Goal: Task Accomplishment & Management: Manage account settings

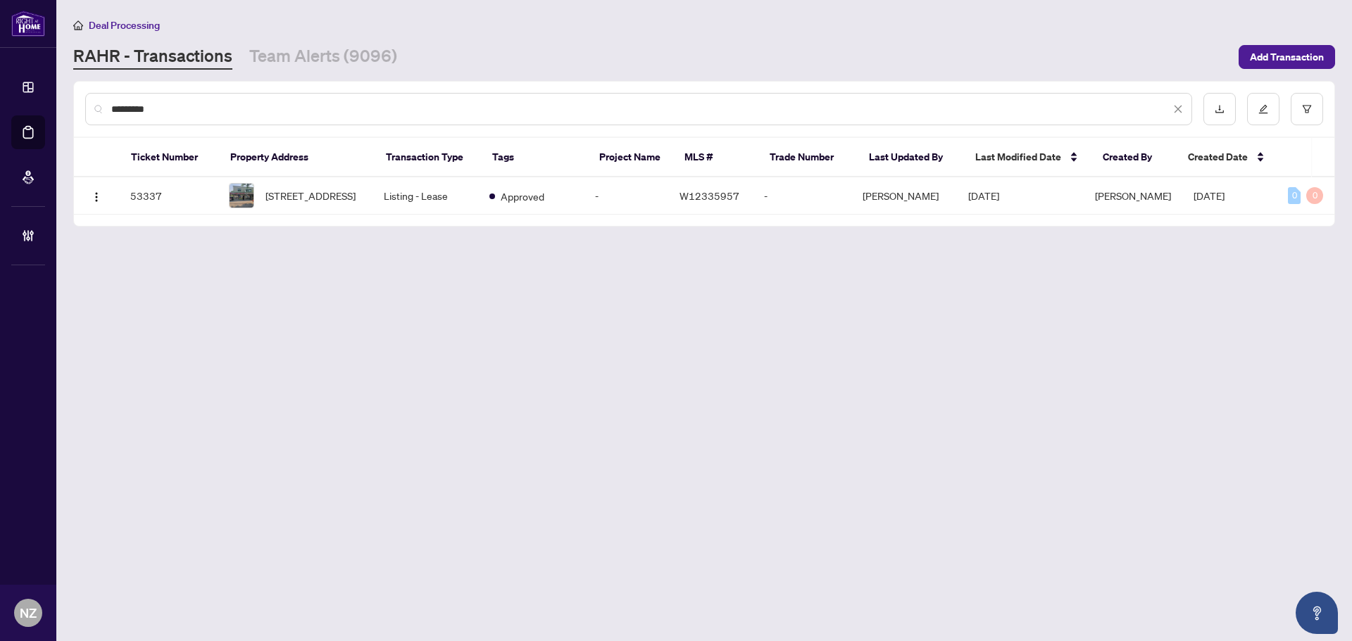
drag, startPoint x: 1179, startPoint y: 111, endPoint x: 1107, endPoint y: 111, distance: 72.5
click at [1179, 111] on icon "close" at bounding box center [1178, 109] width 10 height 10
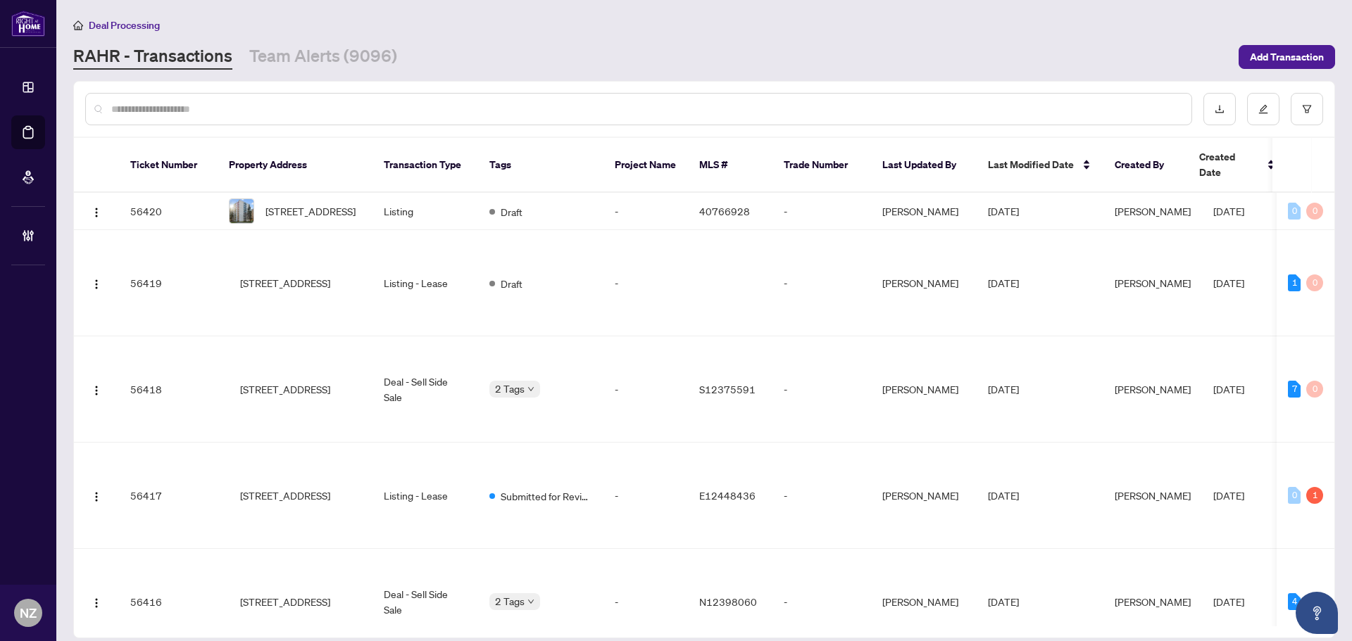
click at [151, 112] on input "text" at bounding box center [645, 108] width 1069 height 15
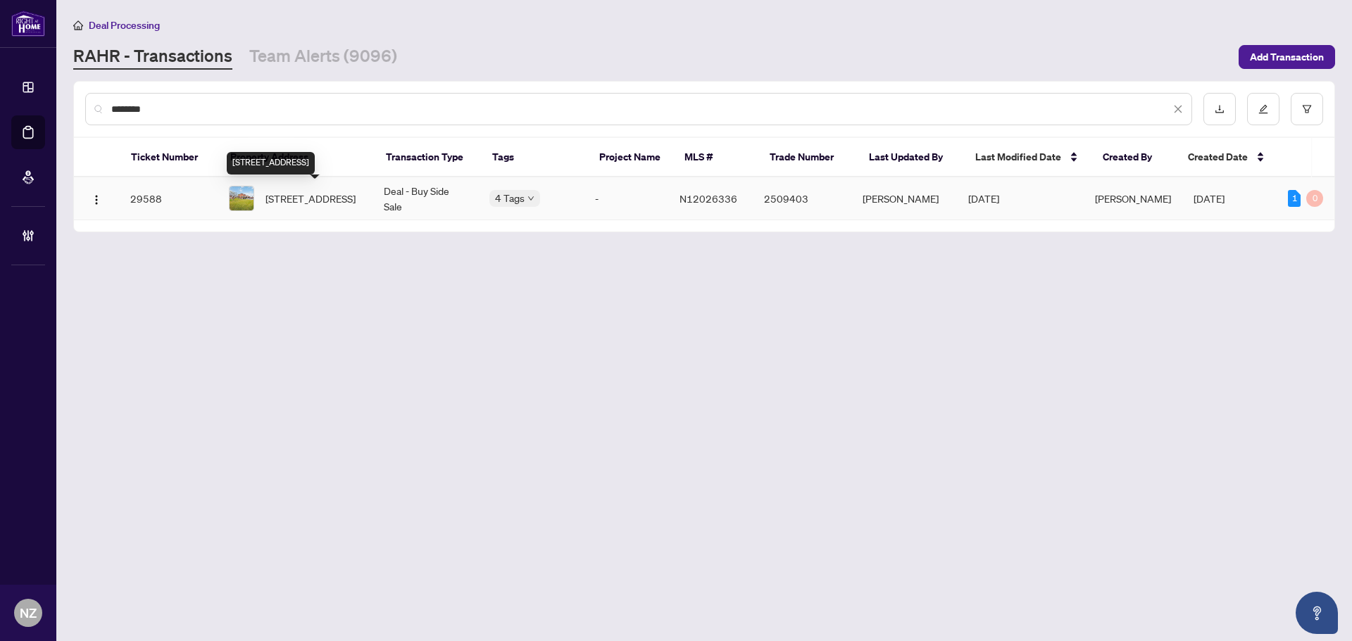
type input "********"
click at [315, 199] on span "[STREET_ADDRESS]" at bounding box center [310, 198] width 90 height 15
drag, startPoint x: 228, startPoint y: 101, endPoint x: 71, endPoint y: 111, distance: 157.3
click at [71, 111] on main "Deal Processing RAHR - Transactions Team Alerts (9096) Add Transaction ********…" at bounding box center [704, 320] width 1296 height 641
drag, startPoint x: 164, startPoint y: 104, endPoint x: 55, endPoint y: 150, distance: 118.3
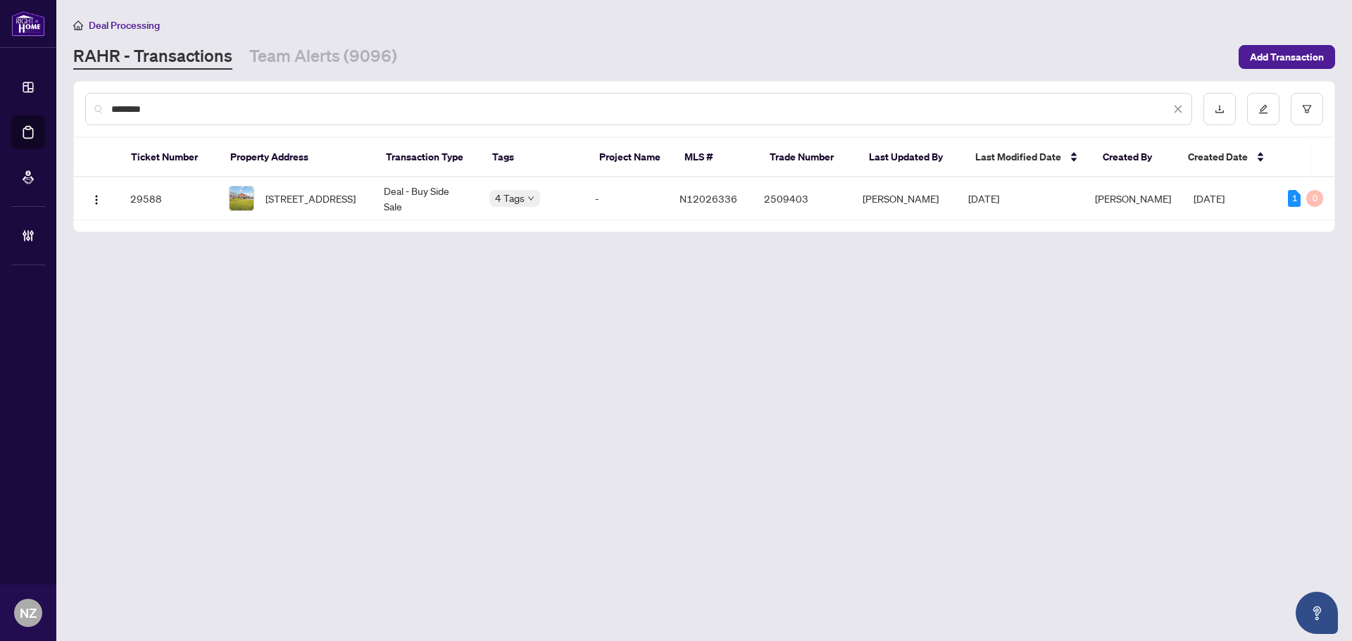
click at [65, 113] on main "Deal Processing RAHR - Transactions Team Alerts (9096) Add Transaction ********…" at bounding box center [704, 320] width 1296 height 641
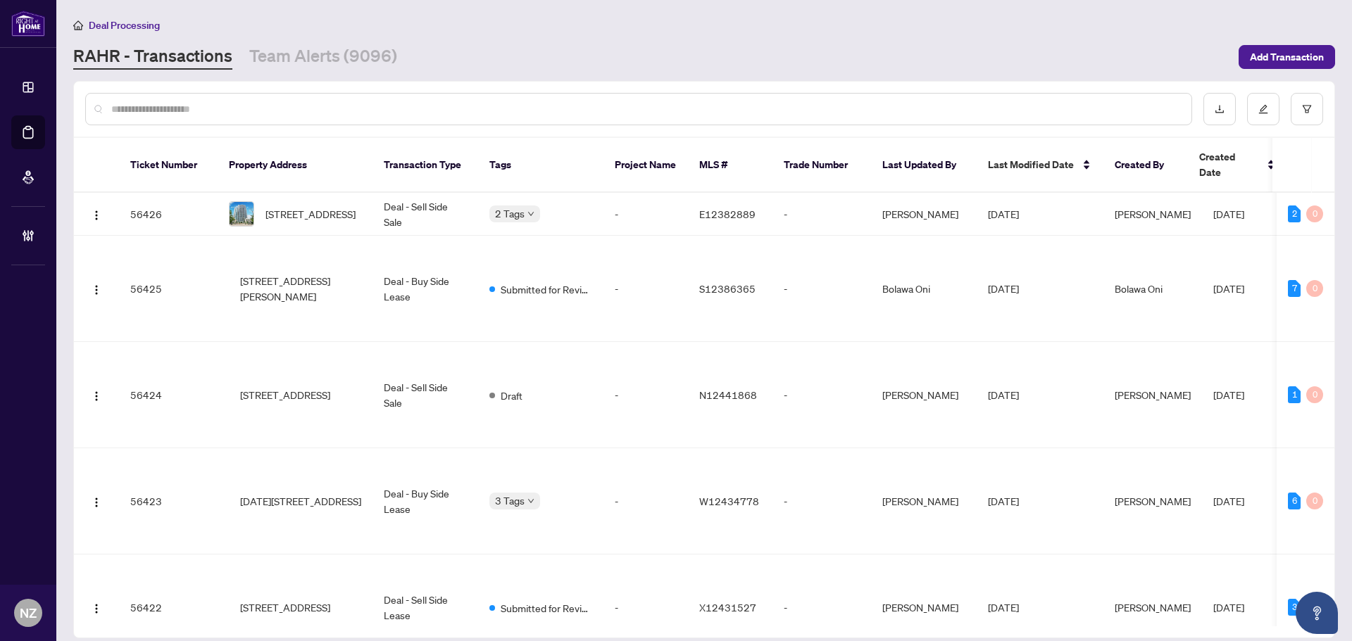
click at [265, 110] on input "text" at bounding box center [645, 108] width 1069 height 15
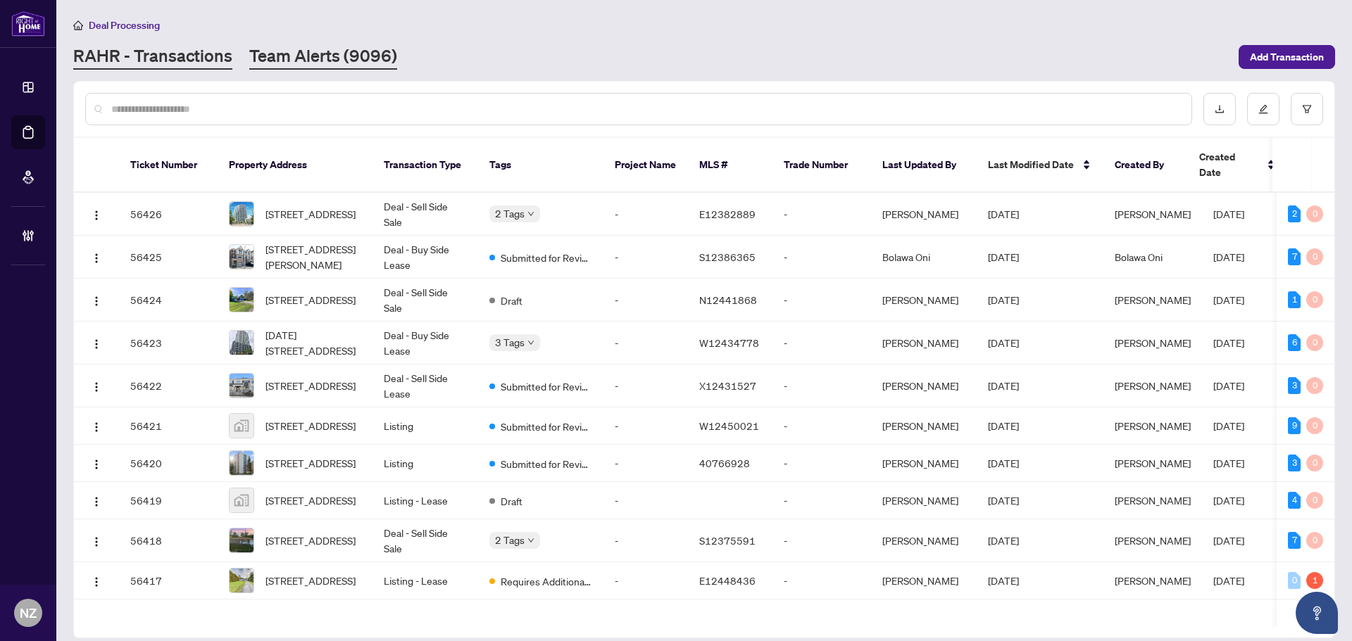
click at [358, 52] on link "Team Alerts (9096)" at bounding box center [323, 56] width 148 height 25
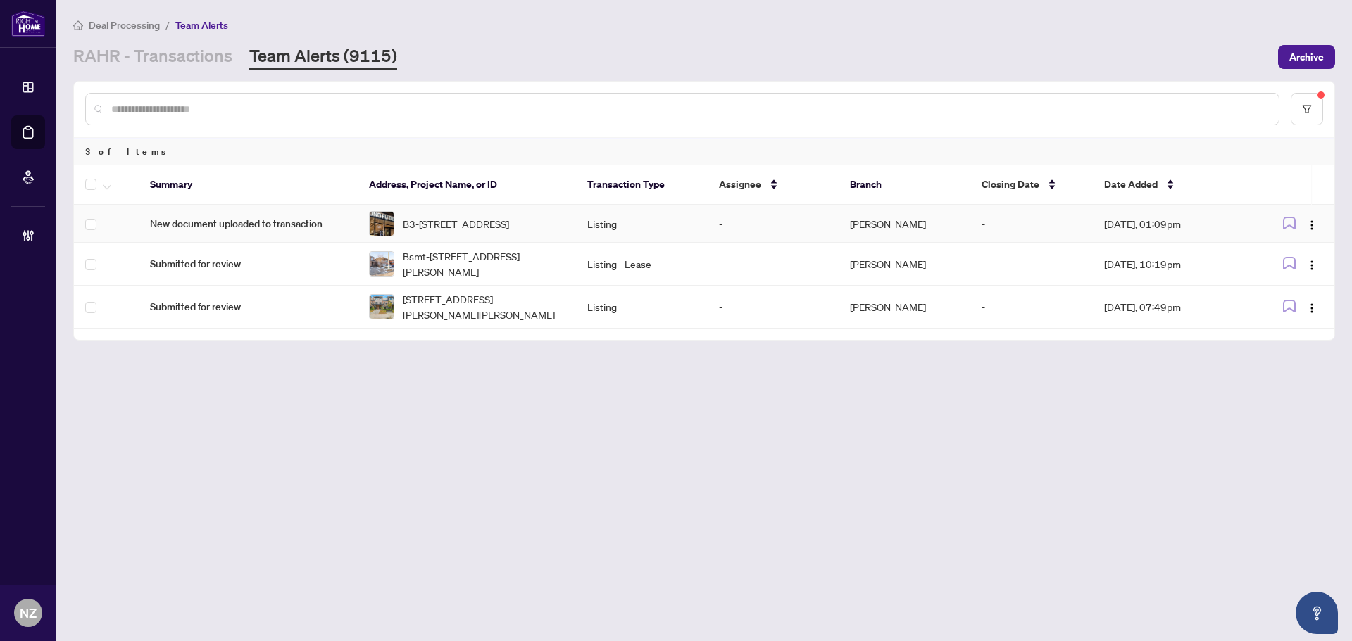
click at [467, 220] on span "B3-3365 Steeles Ave E Ave, Toronto, Ontario M2H 3S8, Canada" at bounding box center [456, 223] width 106 height 15
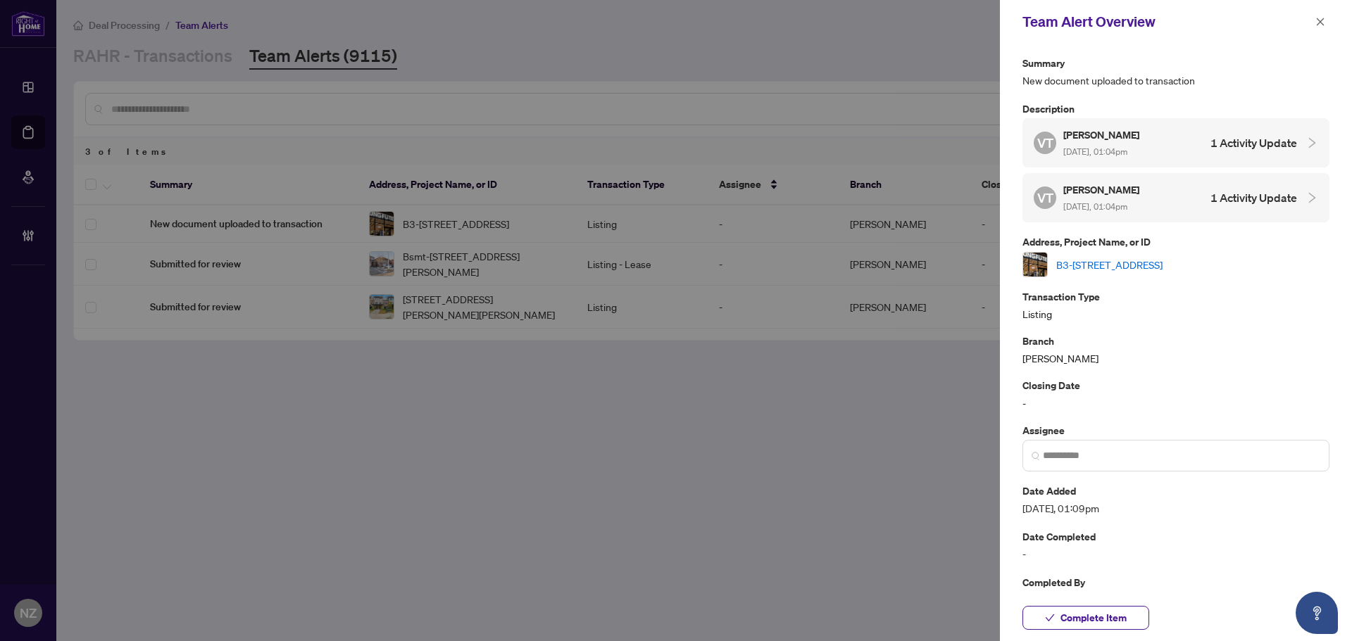
click at [1159, 257] on link "B3-3365 Steeles Ave E Ave, Toronto, Ontario M2H 3S8, Canada" at bounding box center [1109, 264] width 106 height 15
click at [1085, 617] on span "Complete Item" at bounding box center [1093, 618] width 66 height 23
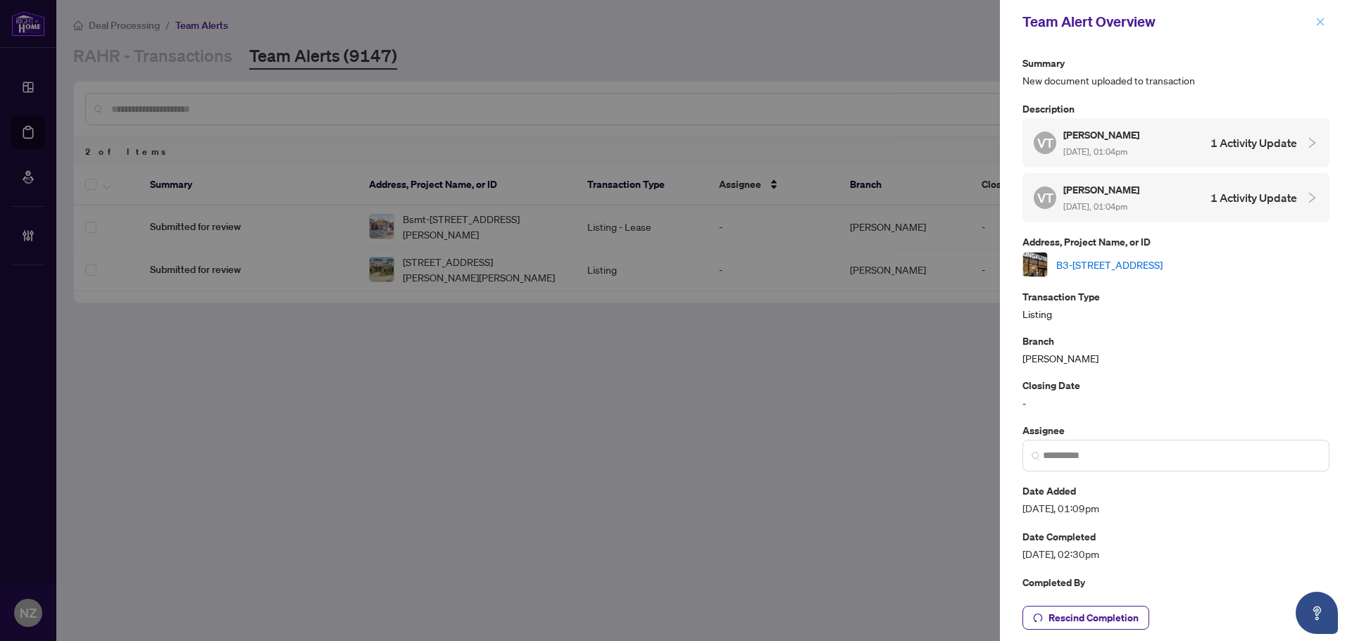
click at [1316, 20] on icon "close" at bounding box center [1320, 22] width 10 height 10
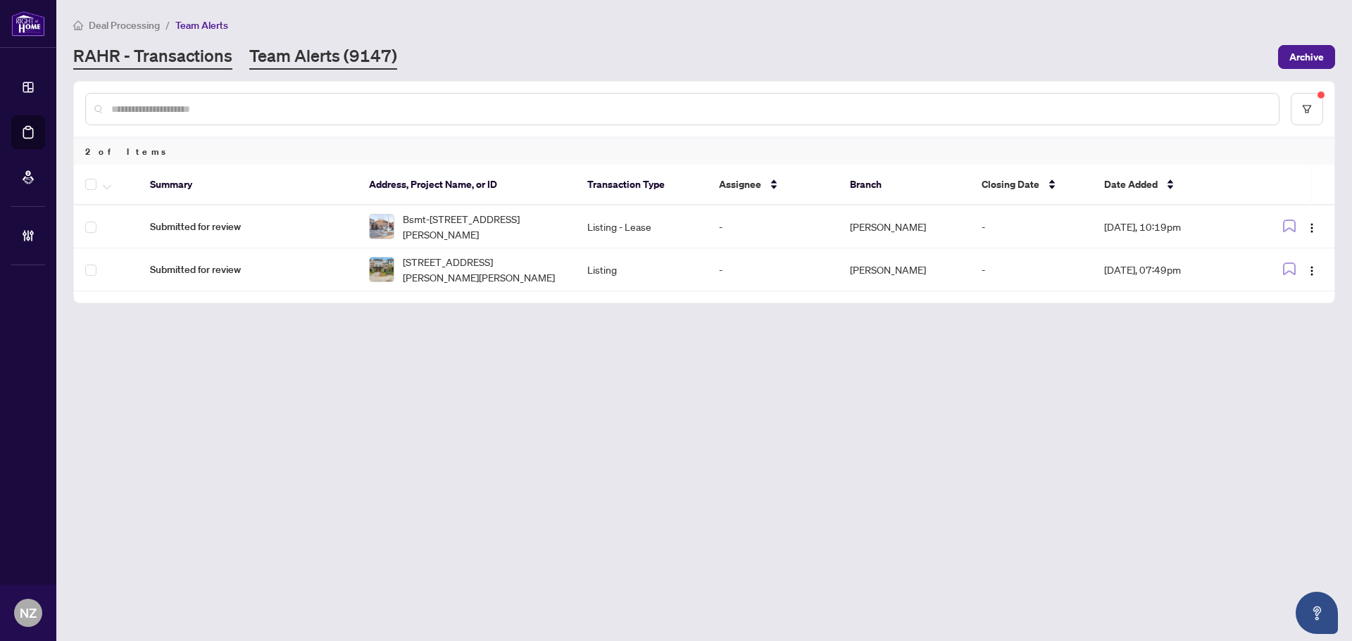
click at [186, 56] on link "RAHR - Transactions" at bounding box center [152, 56] width 159 height 25
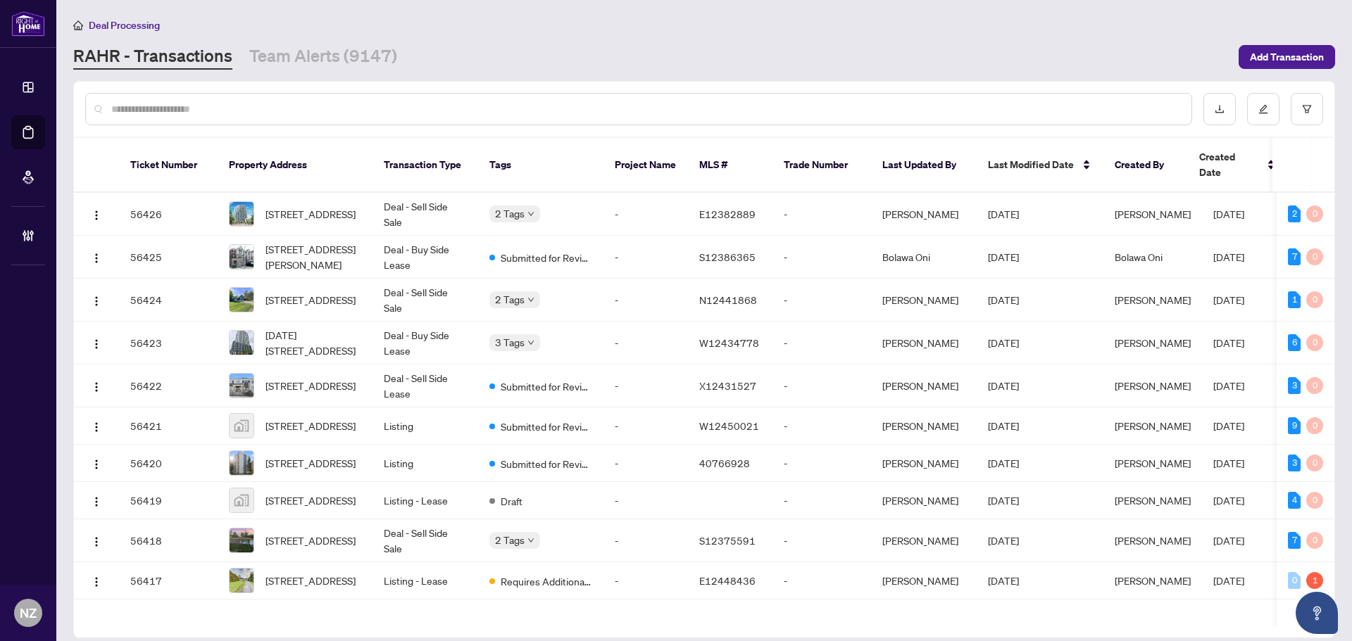
click at [149, 111] on input "text" at bounding box center [645, 108] width 1069 height 15
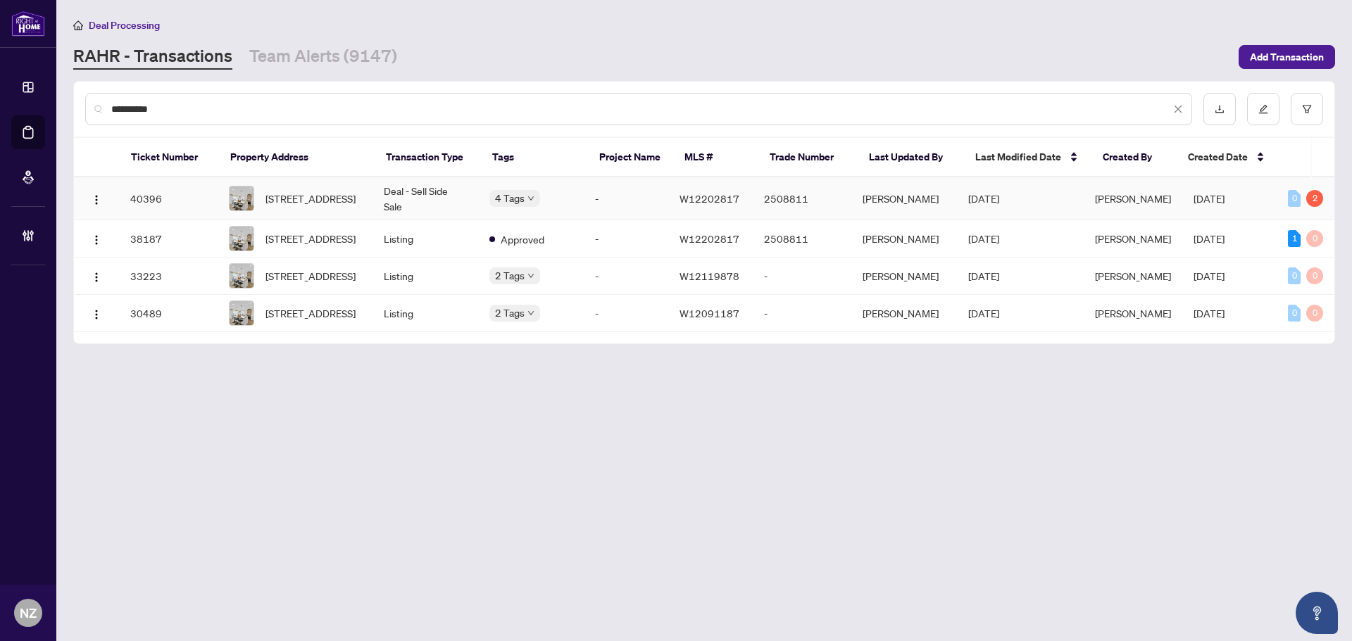
type input "**********"
click at [279, 205] on span "54 Primula Cres, Toronto, Ontario M9L 1K2, Canada" at bounding box center [310, 198] width 90 height 15
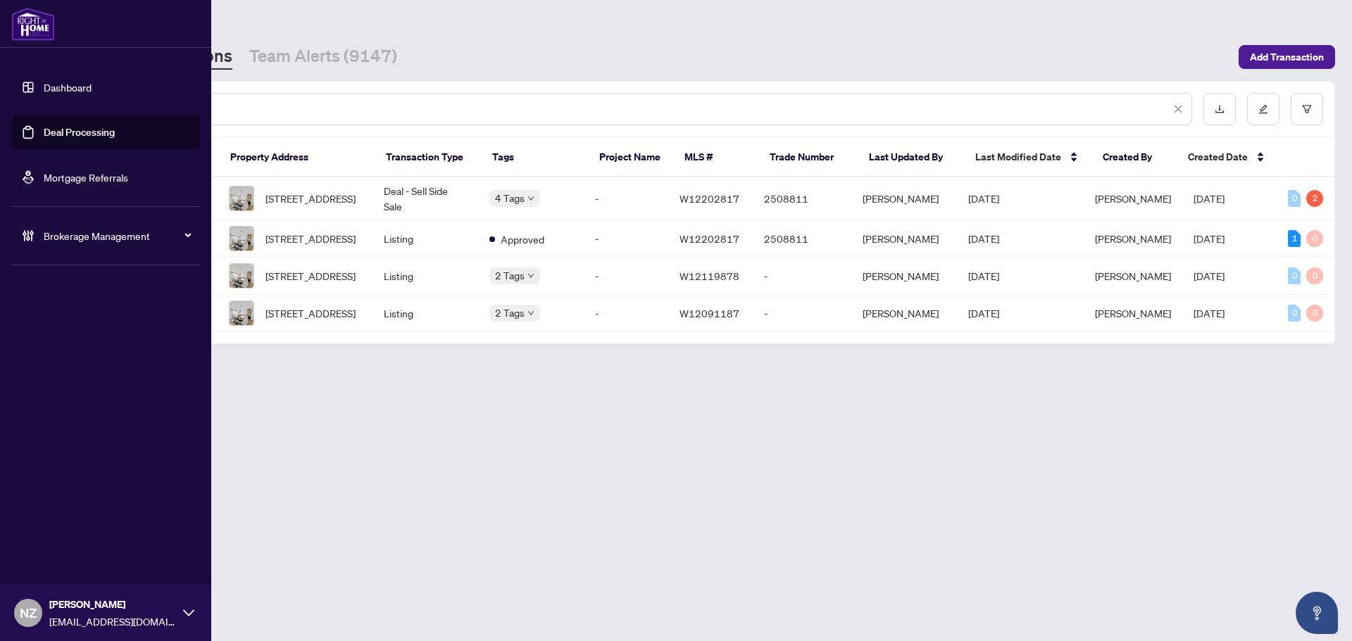
drag, startPoint x: 184, startPoint y: 106, endPoint x: 14, endPoint y: 103, distance: 169.7
click at [14, 103] on div "**********" at bounding box center [676, 320] width 1352 height 641
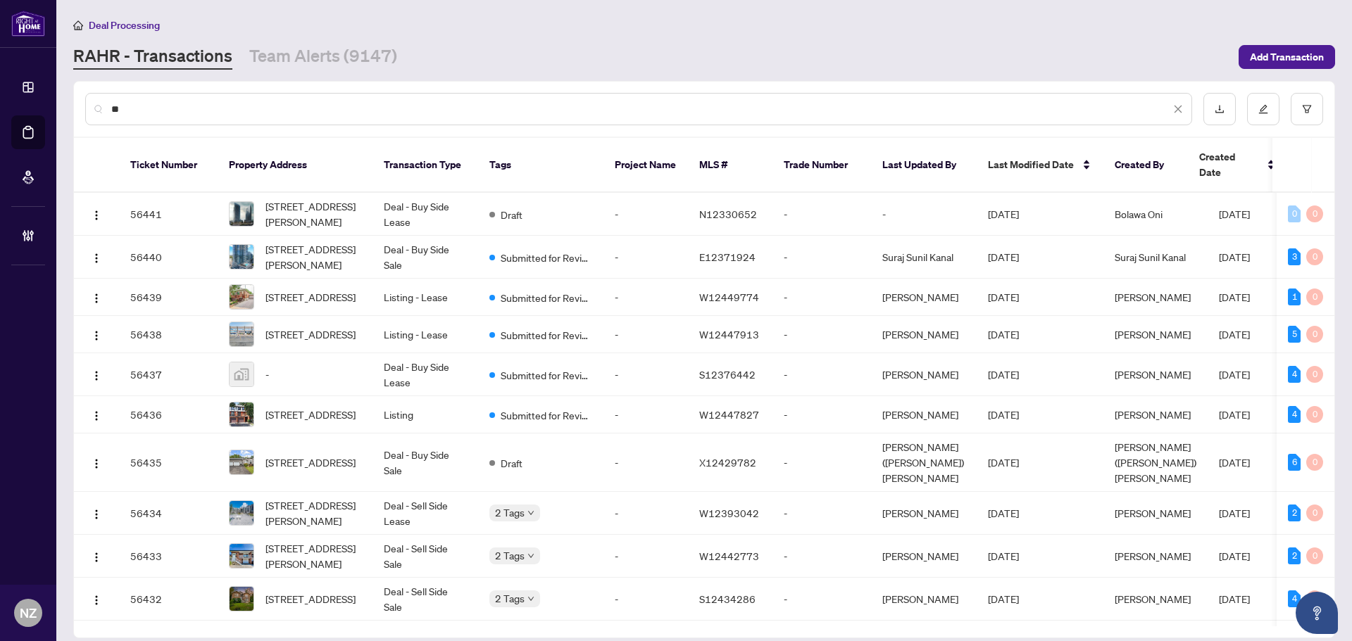
click at [177, 110] on input "text" at bounding box center [640, 108] width 1059 height 15
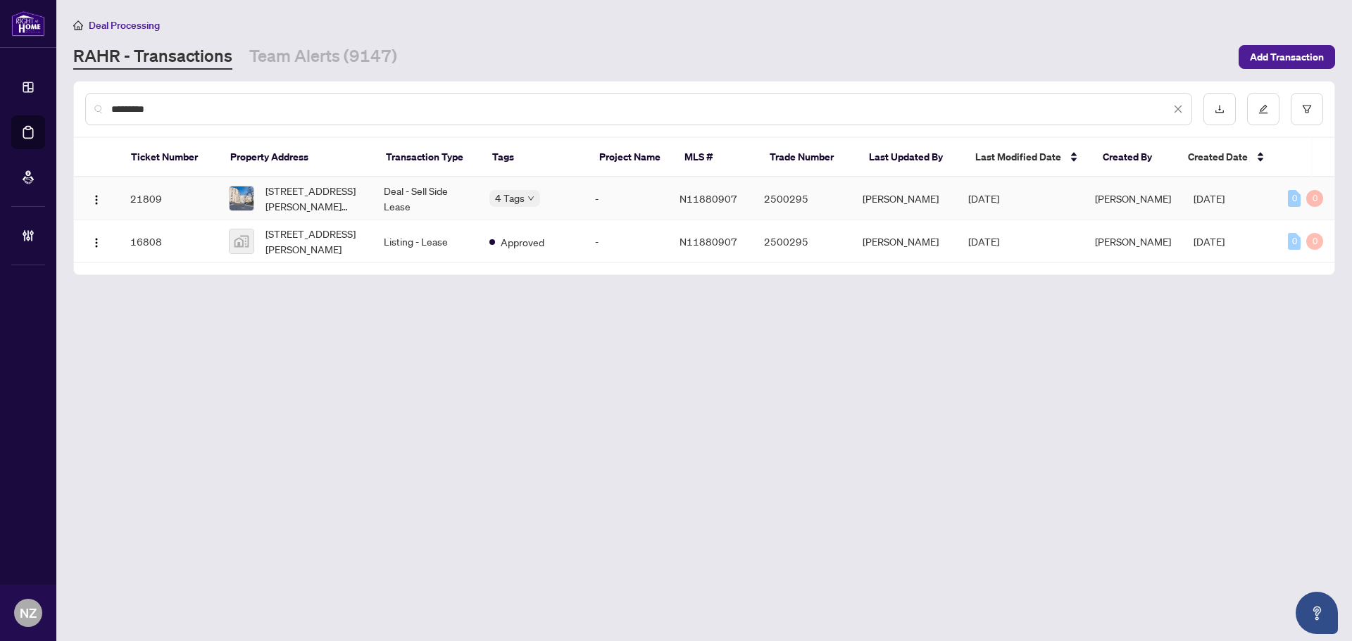
type input "*******"
click at [316, 204] on span "806-309 Major Mackenzie Dr Richmond Hill Ontario L4C 9V5 Canada, Richmond Hill,…" at bounding box center [313, 198] width 96 height 31
drag, startPoint x: 160, startPoint y: 109, endPoint x: 62, endPoint y: 110, distance: 97.9
click at [62, 110] on main "Deal Processing RAHR - Transactions Team Alerts (9147) Add Transaction ******* …" at bounding box center [704, 320] width 1296 height 641
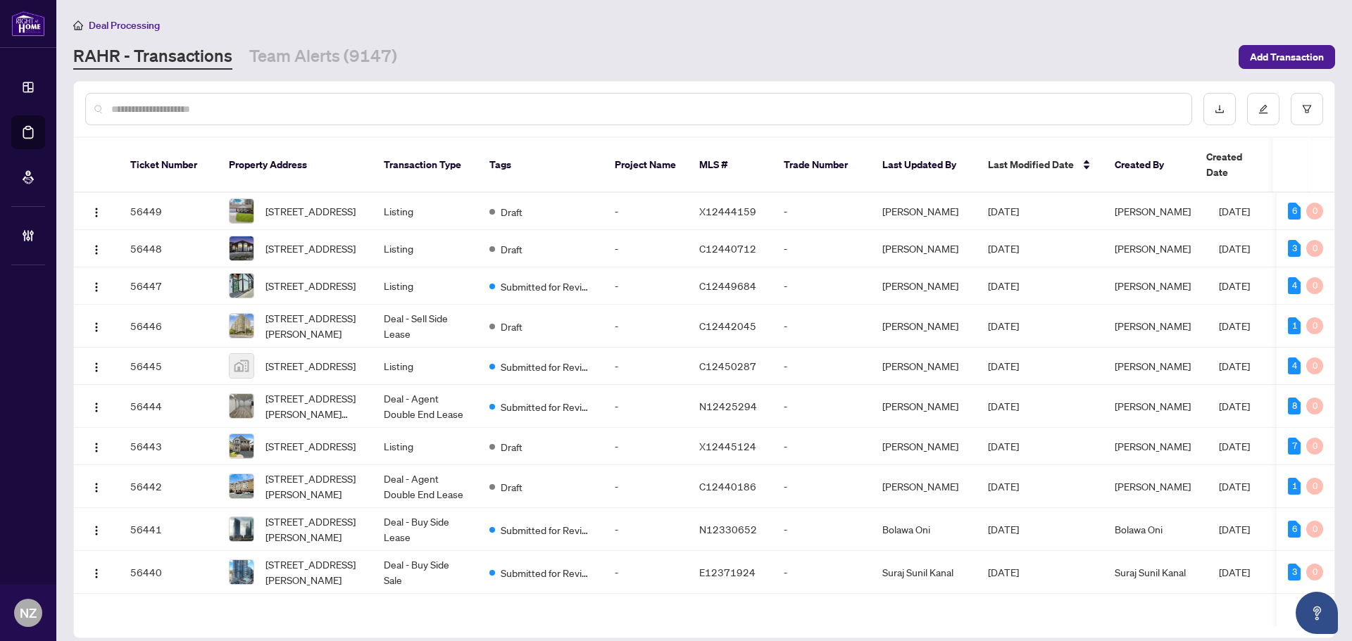
click at [162, 109] on input "text" at bounding box center [645, 108] width 1069 height 15
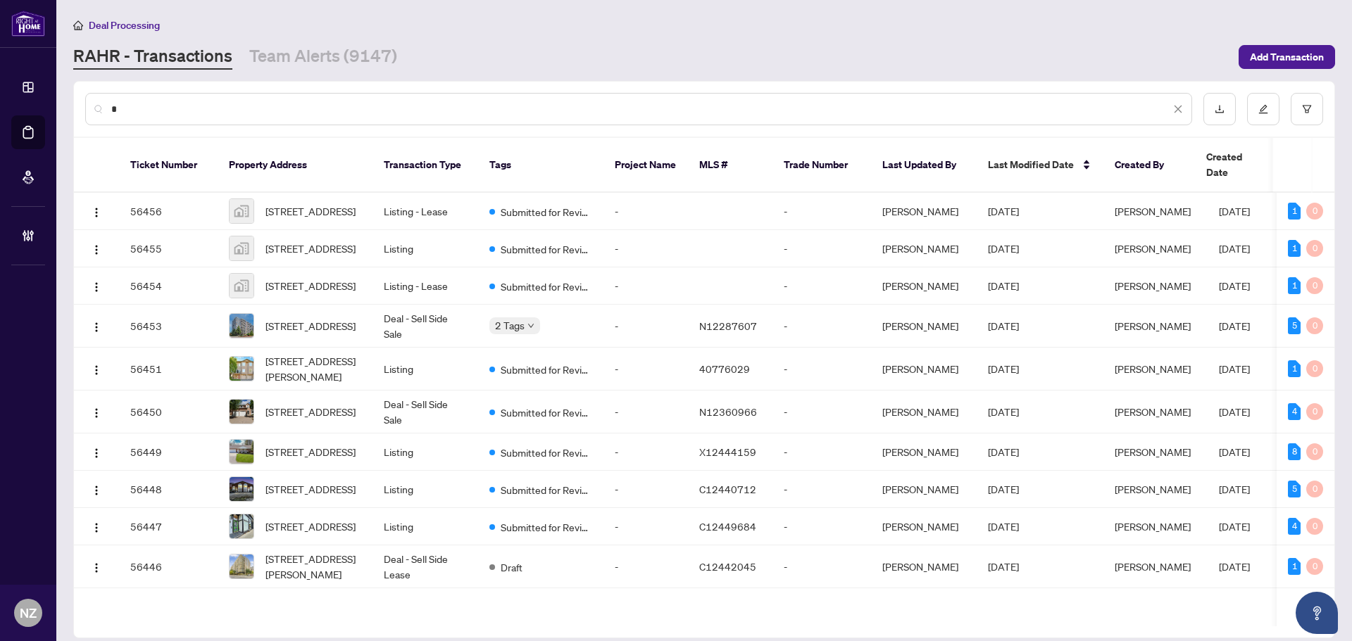
click at [134, 103] on input "*" at bounding box center [640, 108] width 1059 height 15
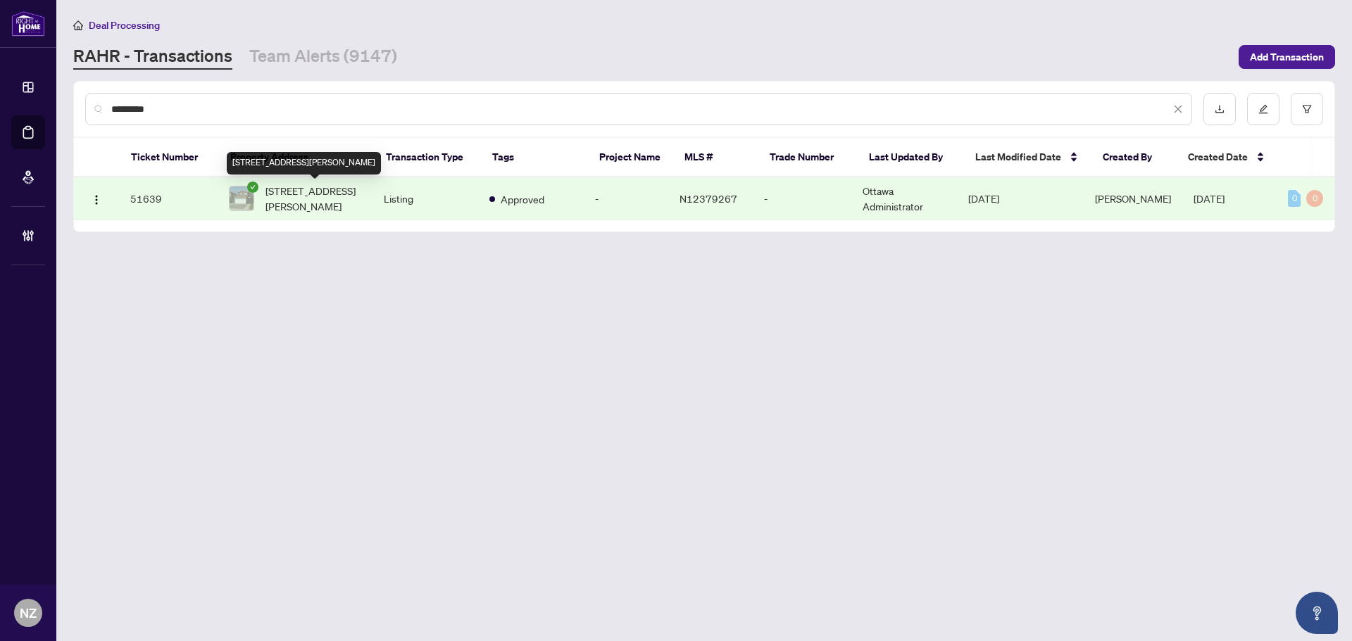
click at [315, 201] on span "8 Terra Rd, Vaughan, Ontario L4L 3J5, Canada" at bounding box center [313, 198] width 96 height 31
drag, startPoint x: 143, startPoint y: 110, endPoint x: 82, endPoint y: 110, distance: 60.6
click at [82, 110] on div "*********" at bounding box center [704, 109] width 1260 height 55
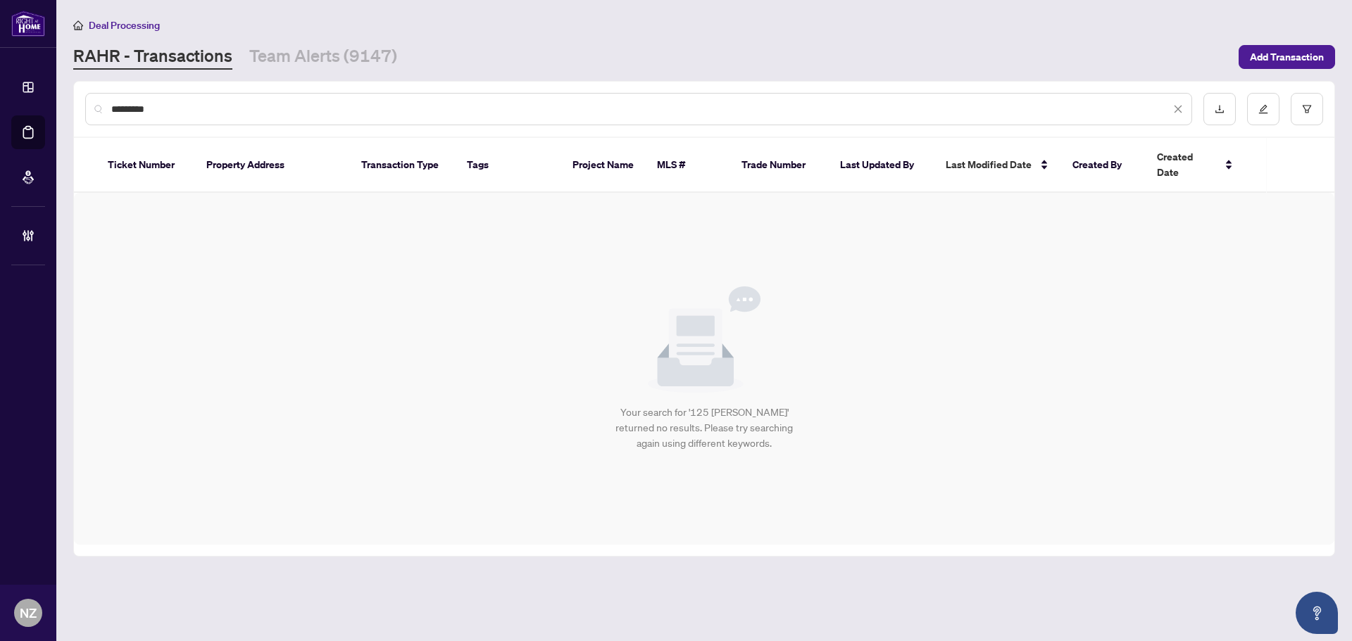
drag, startPoint x: 153, startPoint y: 112, endPoint x: 88, endPoint y: 111, distance: 64.8
click at [88, 111] on div "*********" at bounding box center [638, 109] width 1107 height 32
type input "**********"
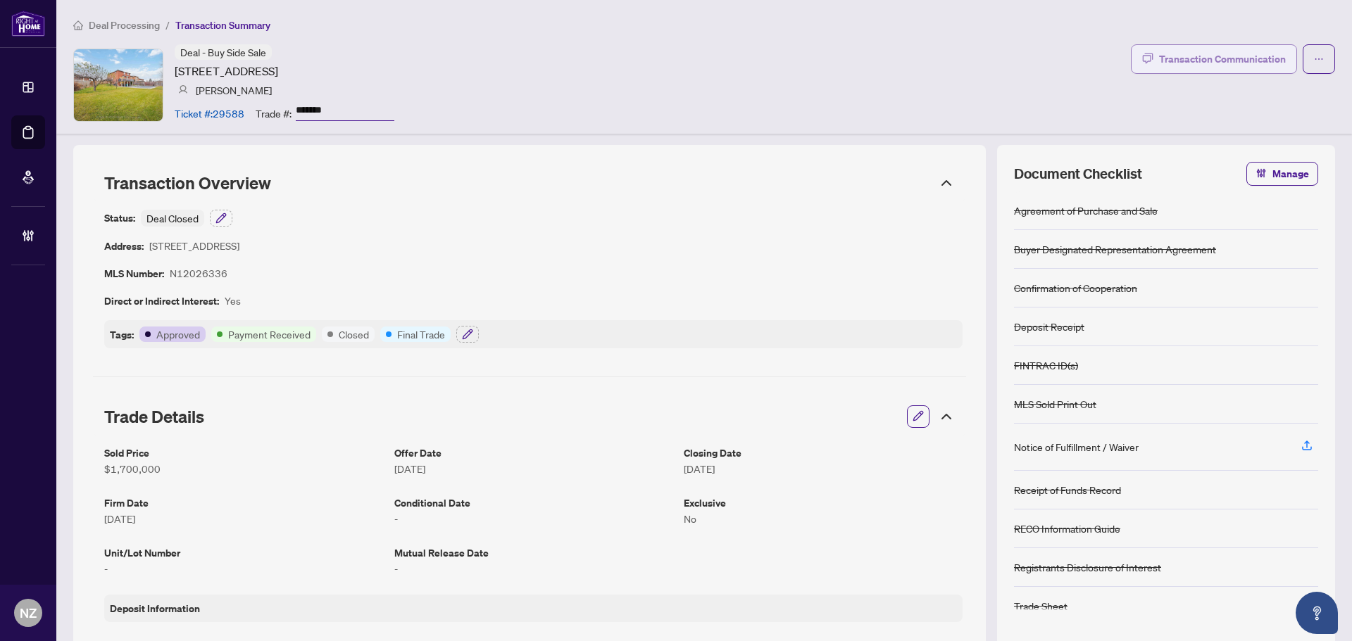
click at [1200, 67] on div "Transaction Communication" at bounding box center [1222, 59] width 127 height 23
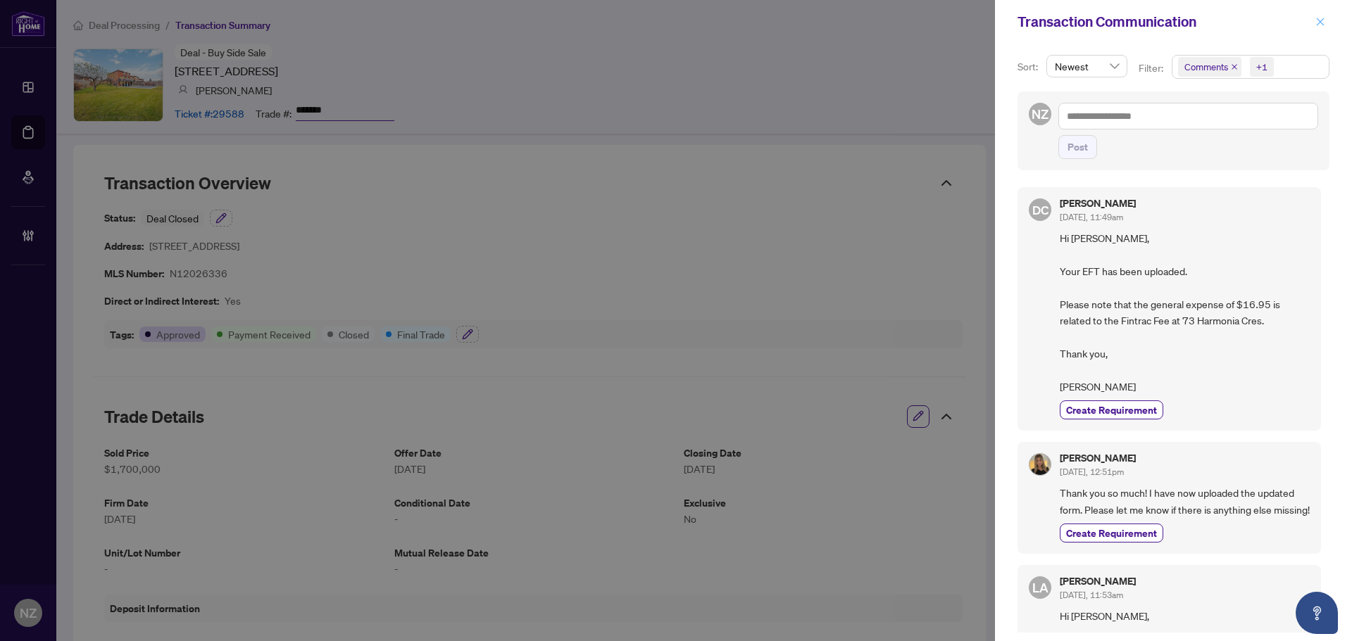
click at [1322, 21] on icon "close" at bounding box center [1321, 22] width 8 height 8
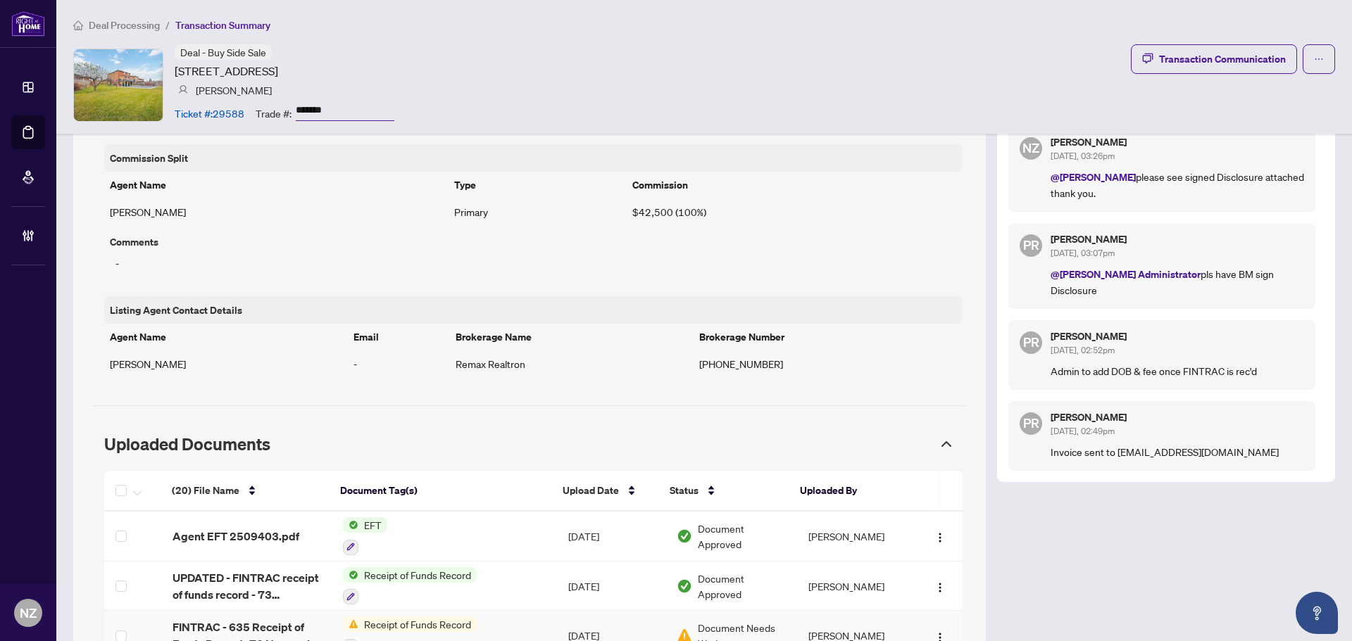
scroll to position [1056, 0]
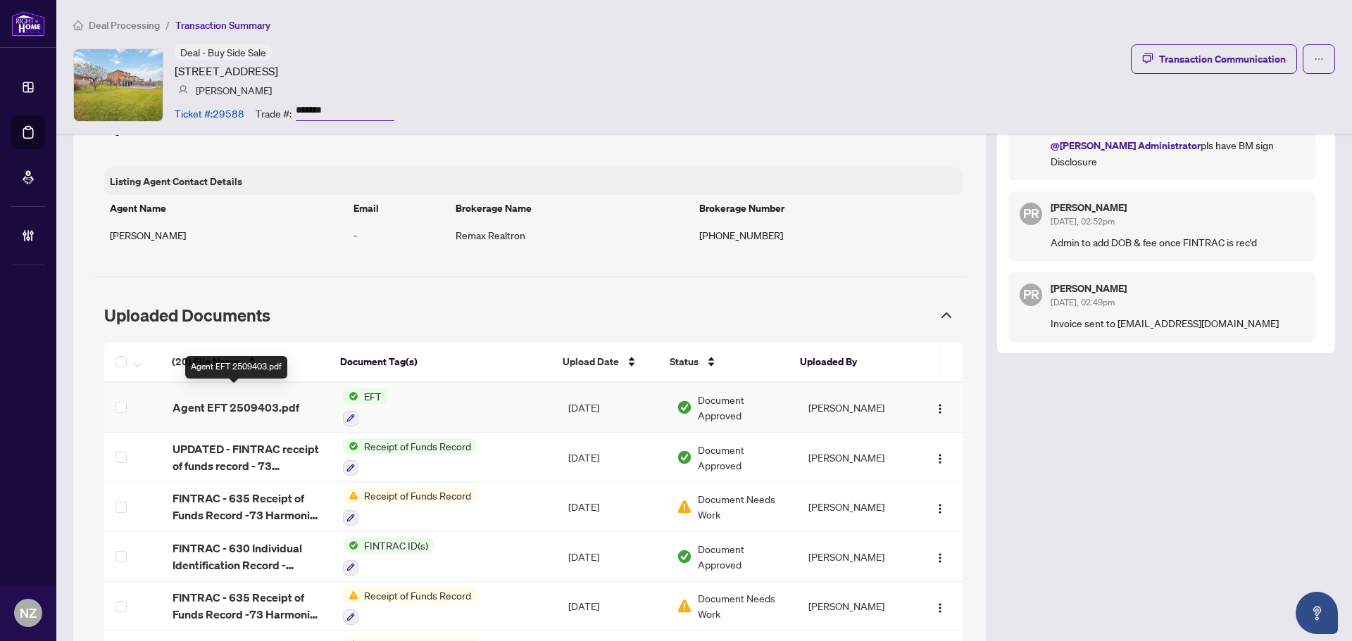
click at [230, 399] on span "Agent EFT 2509403.pdf" at bounding box center [235, 407] width 127 height 17
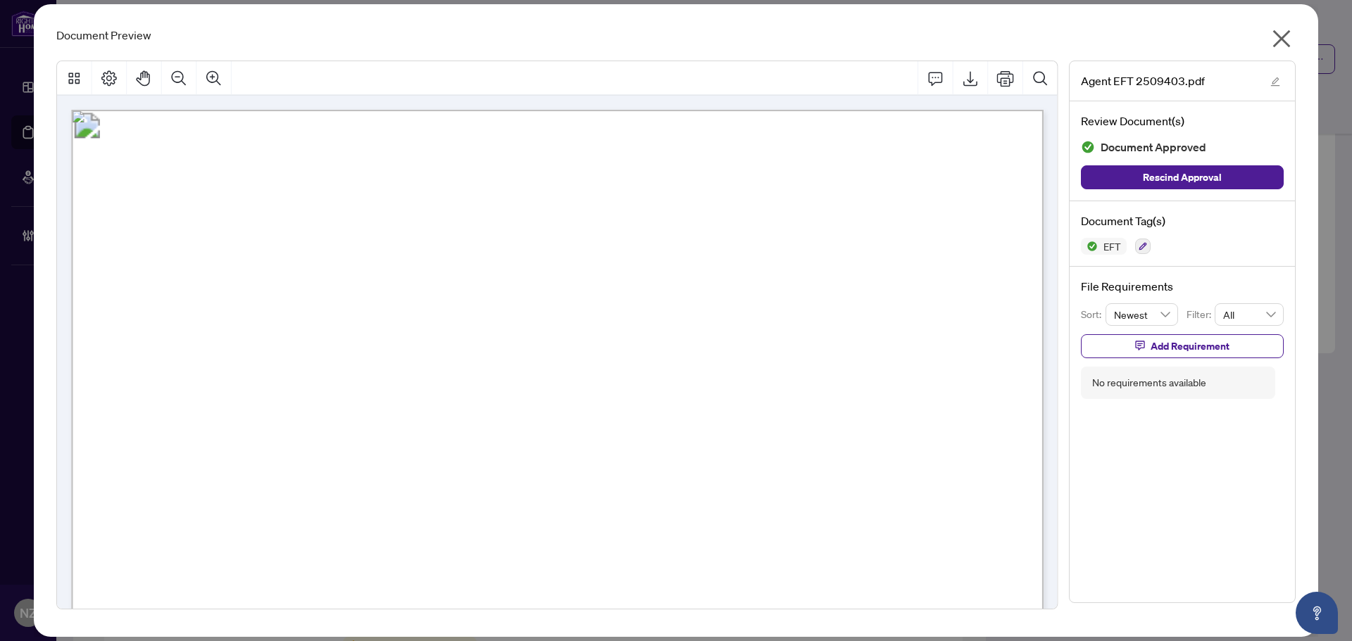
click at [1280, 40] on icon "close" at bounding box center [1282, 39] width 18 height 18
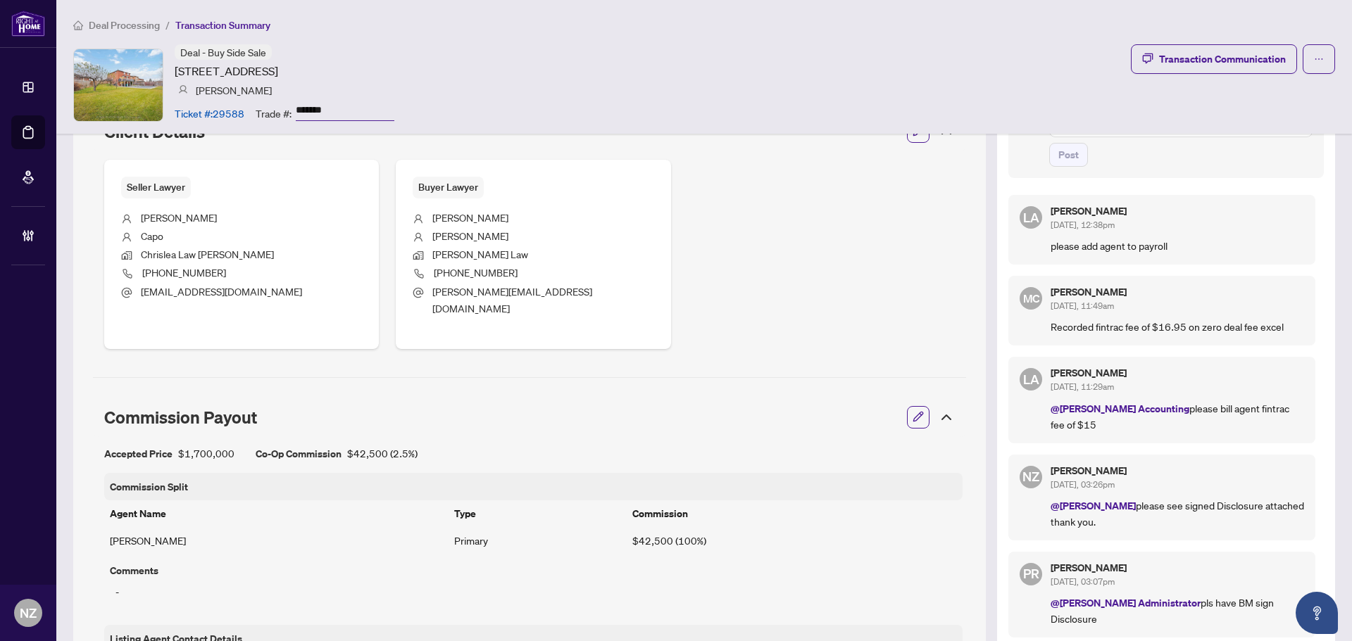
scroll to position [915, 0]
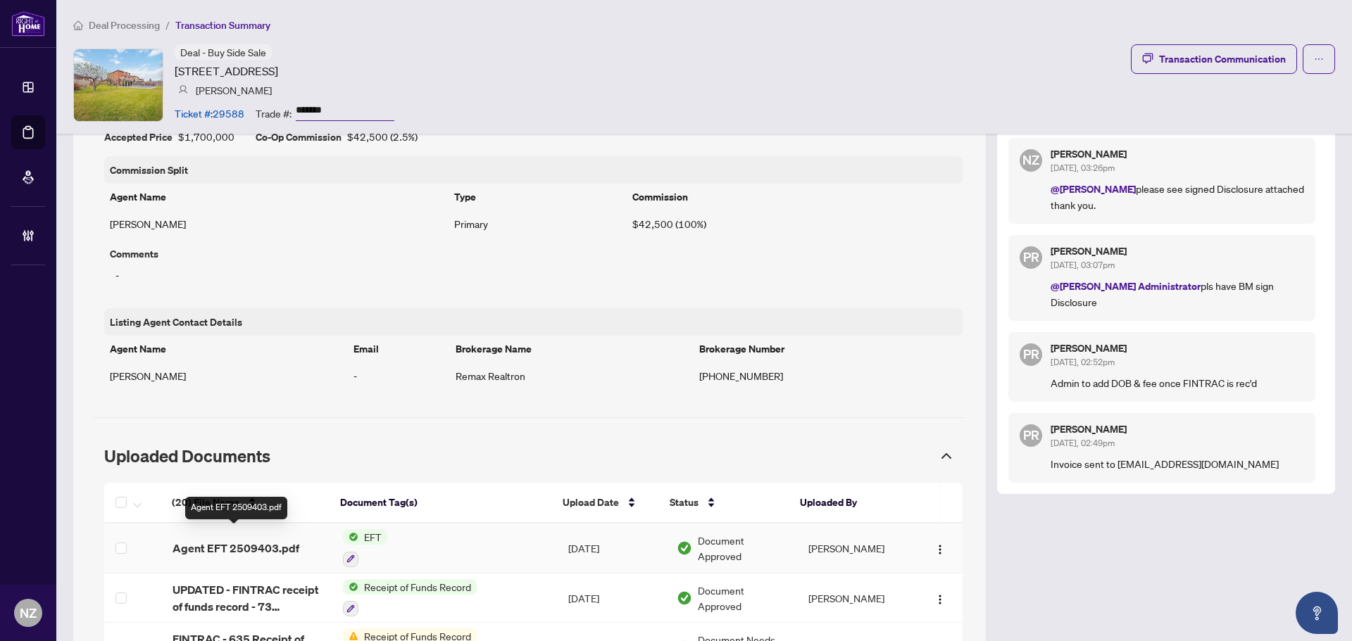
click at [241, 540] on span "Agent EFT 2509403.pdf" at bounding box center [235, 548] width 127 height 17
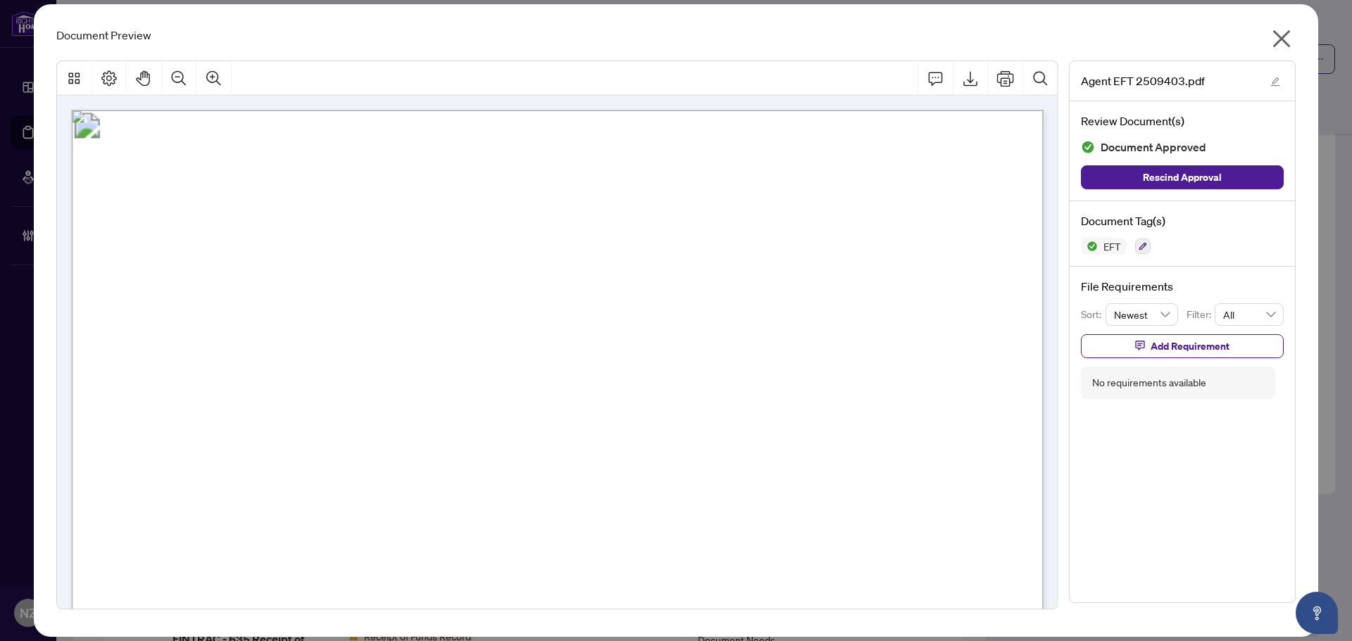
click at [1281, 37] on icon "close" at bounding box center [1282, 39] width 18 height 18
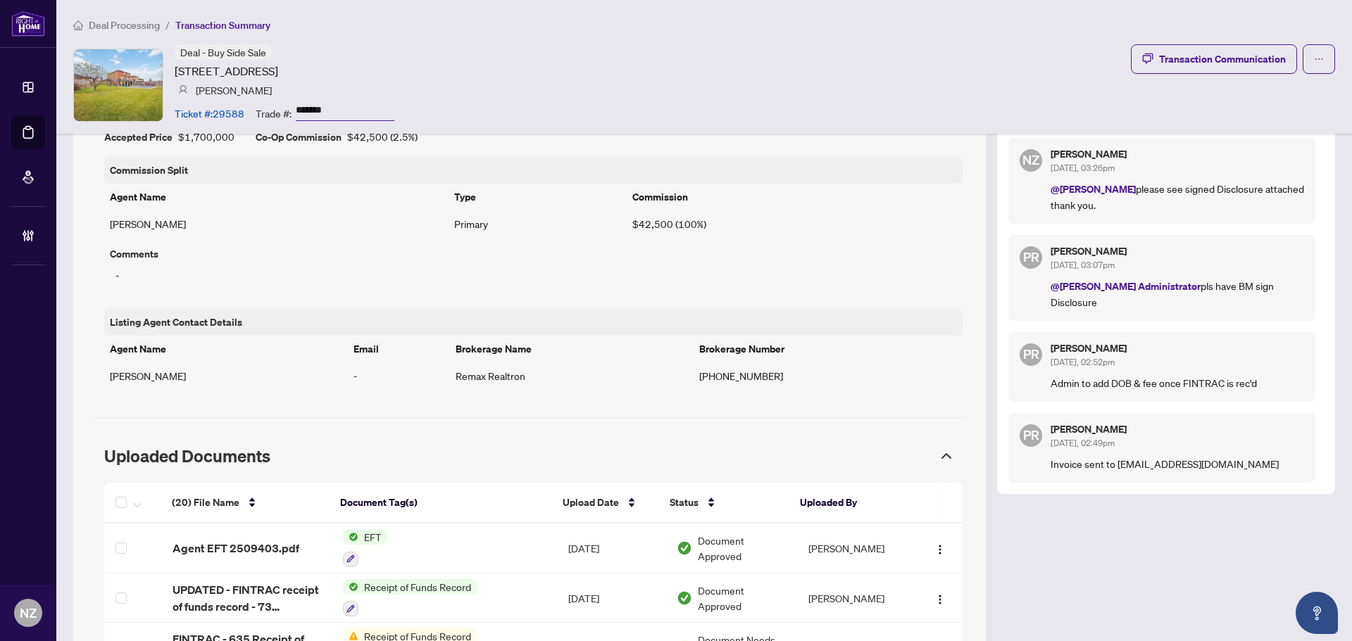
click at [122, 26] on span "Deal Processing" at bounding box center [124, 25] width 71 height 13
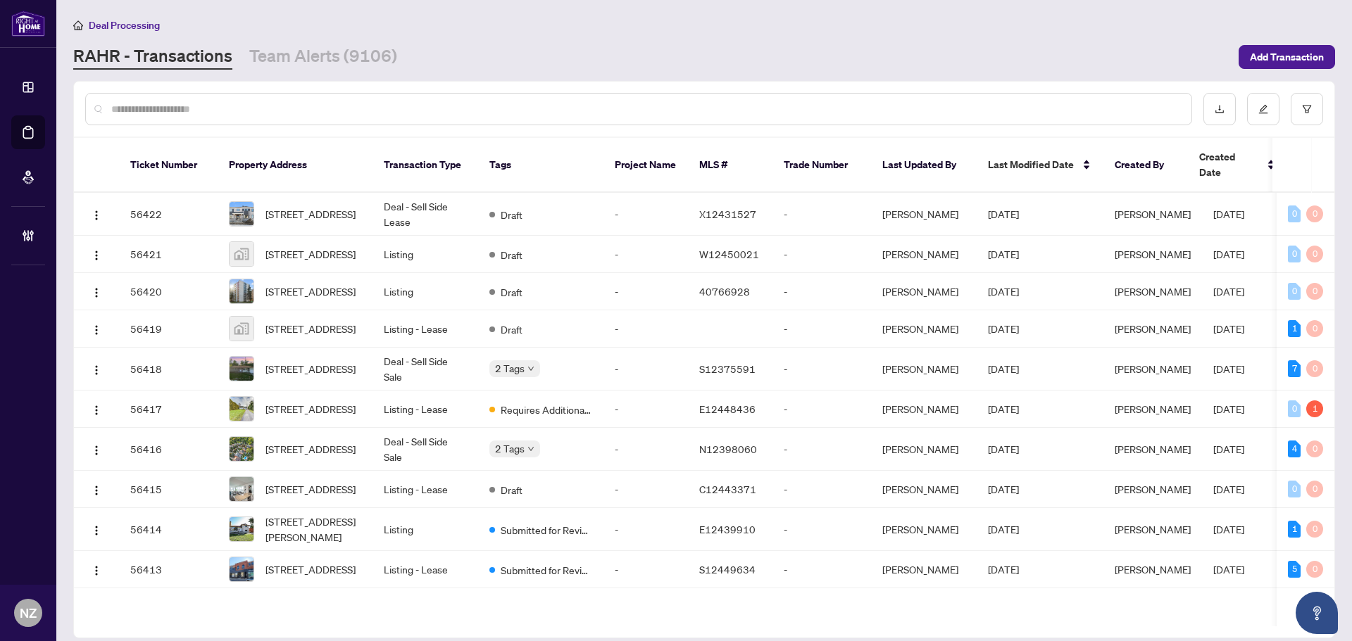
click at [153, 106] on input "text" at bounding box center [645, 108] width 1069 height 15
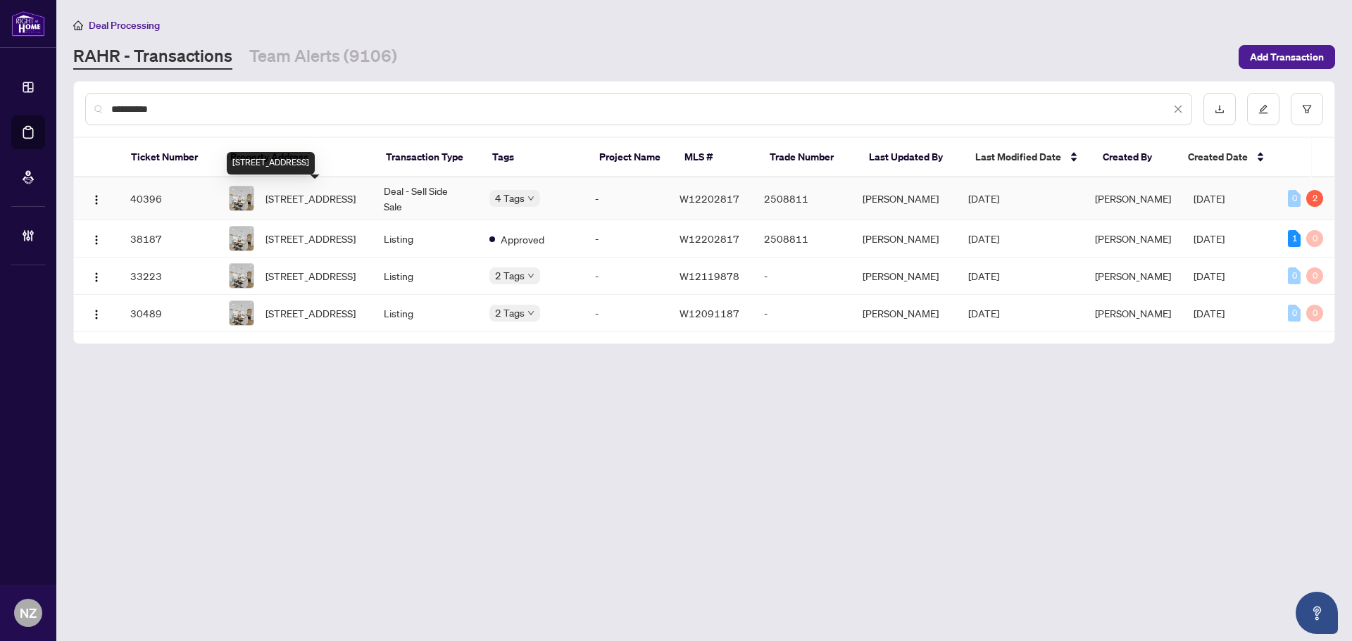
type input "**********"
click at [304, 202] on span "54 Primula Cres, Toronto, Ontario M9L 1K2, Canada" at bounding box center [310, 198] width 90 height 15
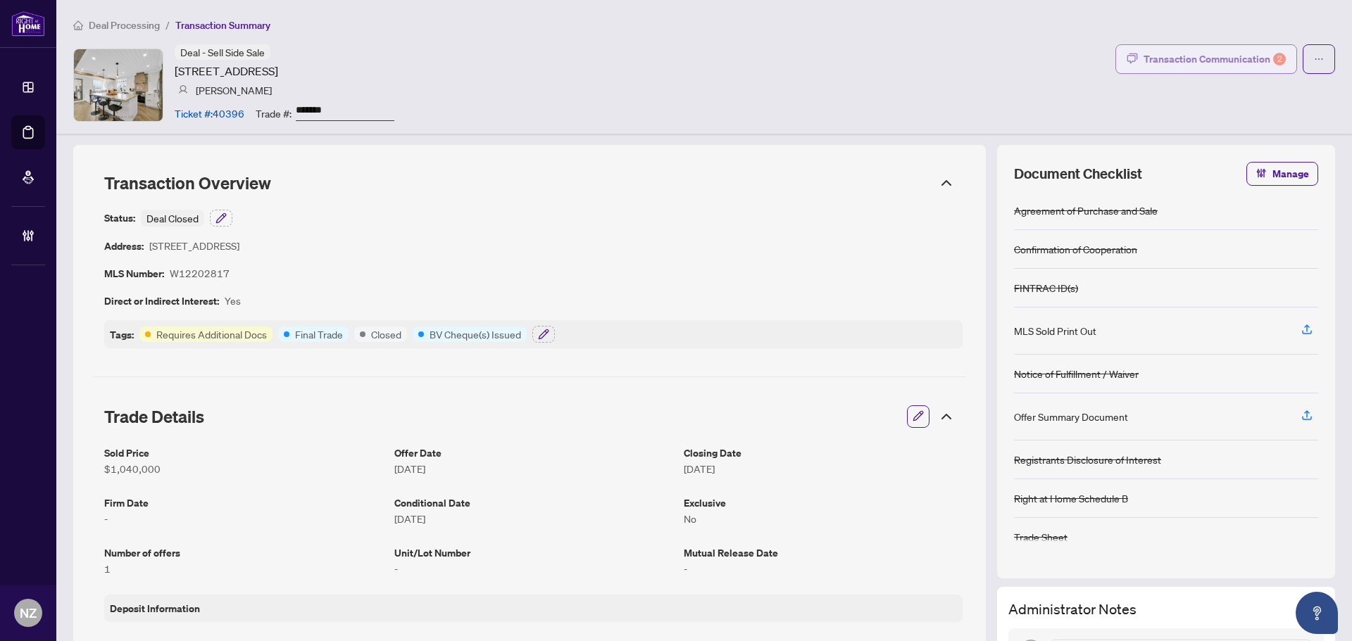
click at [1181, 64] on div "Transaction Communication 2" at bounding box center [1214, 59] width 142 height 23
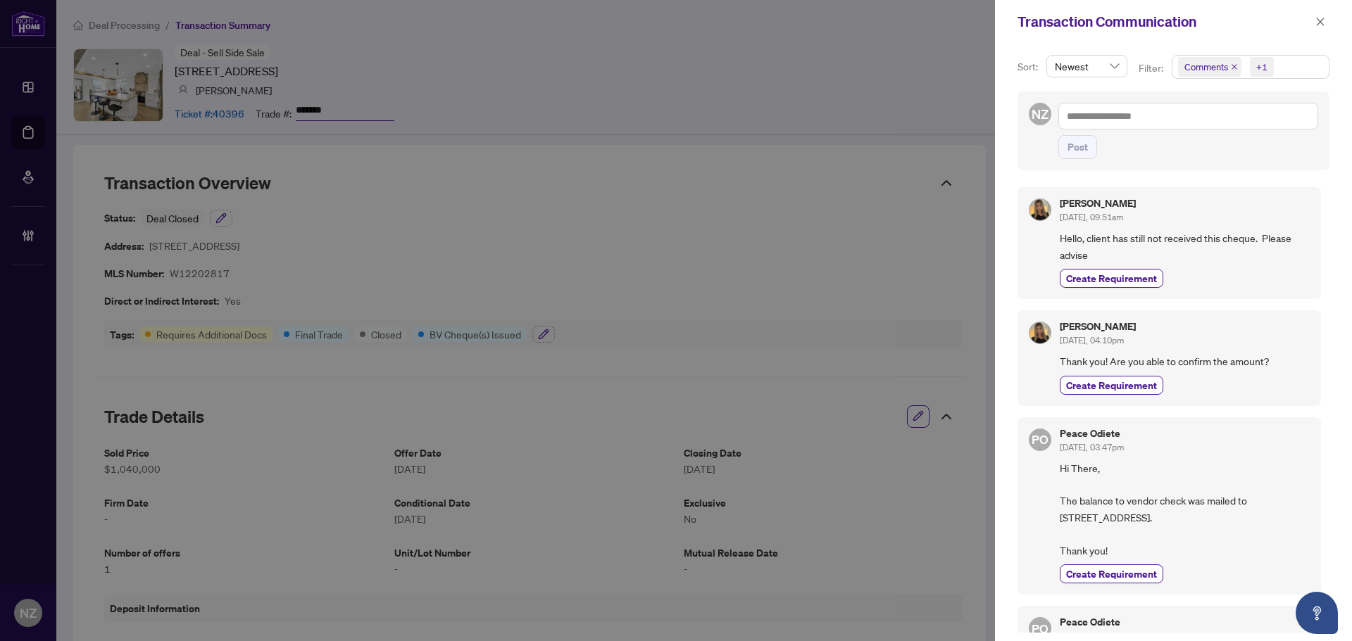
drag, startPoint x: 1322, startPoint y: 20, endPoint x: 1097, endPoint y: 77, distance: 231.7
click at [1322, 20] on icon "close" at bounding box center [1320, 22] width 10 height 10
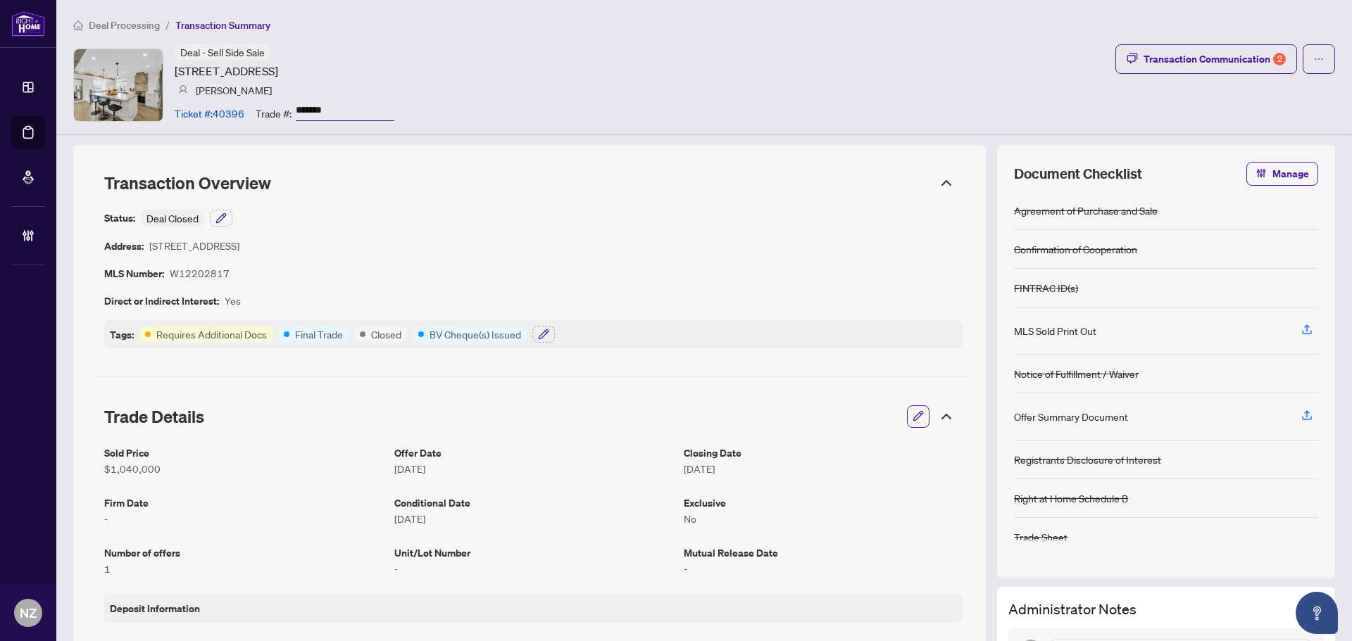
click at [106, 23] on span "Deal Processing" at bounding box center [124, 25] width 71 height 13
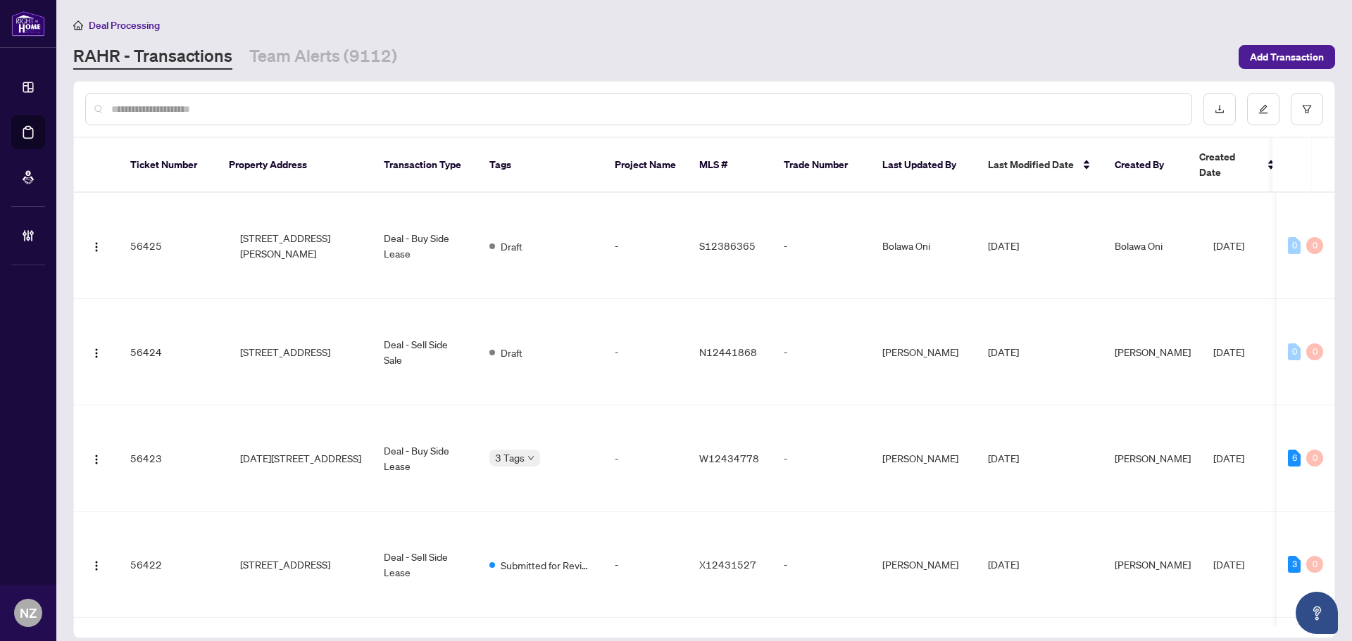
click at [192, 113] on input "text" at bounding box center [645, 108] width 1069 height 15
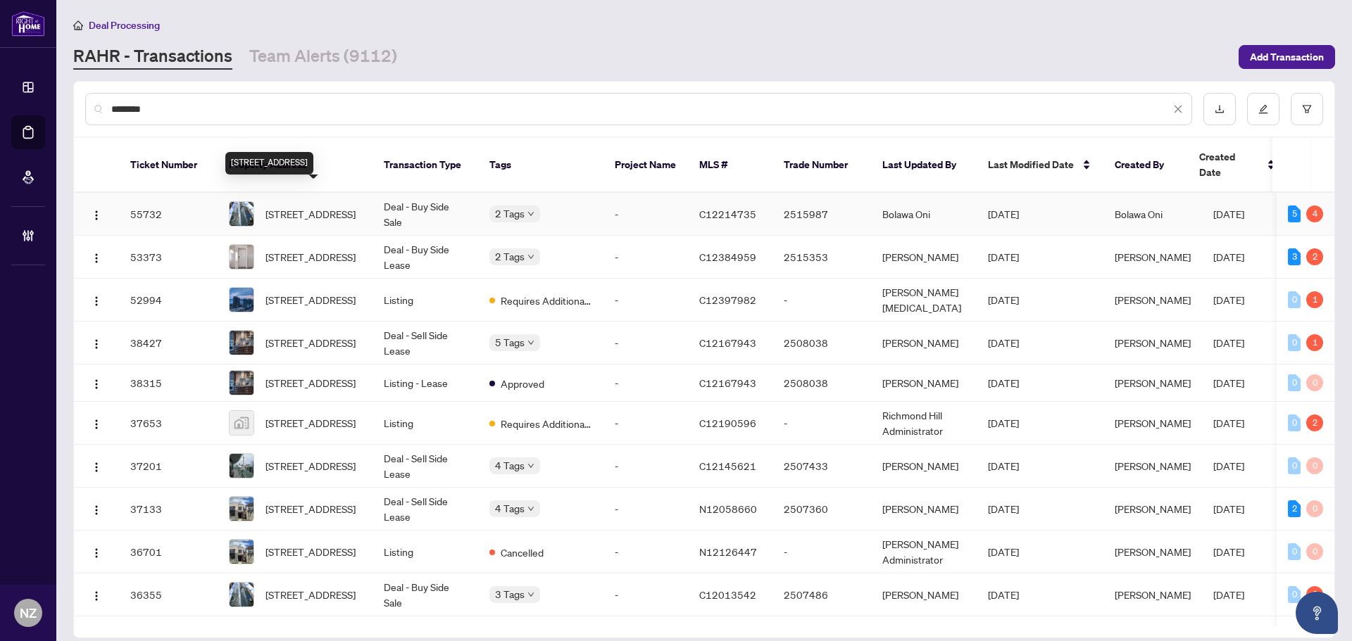
type input "*******"
click at [301, 206] on span "[STREET_ADDRESS]" at bounding box center [310, 213] width 90 height 15
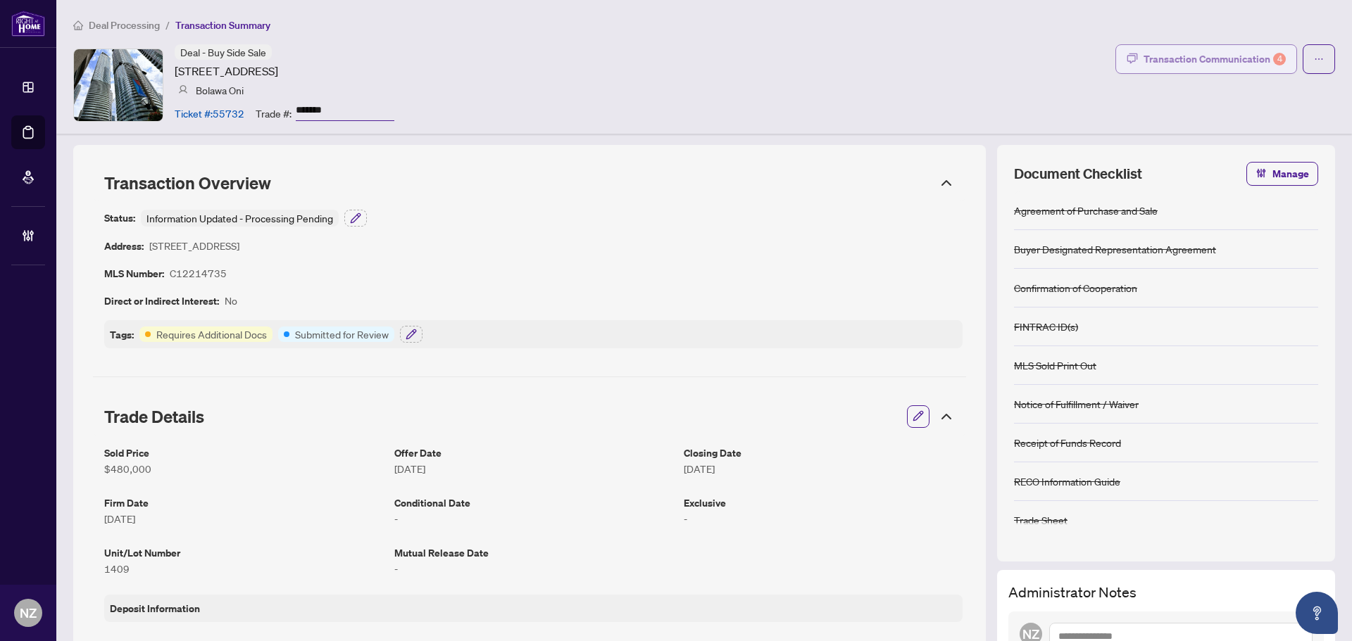
click at [1196, 54] on div "Transaction Communication 4" at bounding box center [1214, 59] width 142 height 23
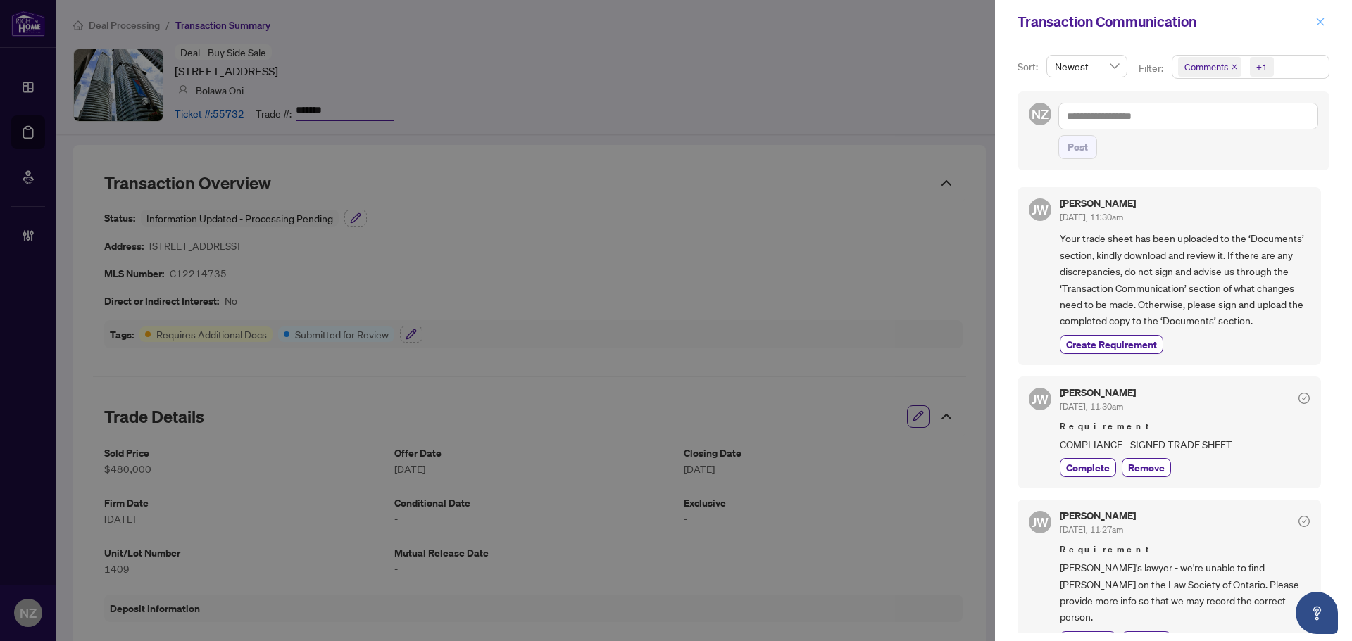
click at [1315, 23] on icon "close" at bounding box center [1320, 22] width 10 height 10
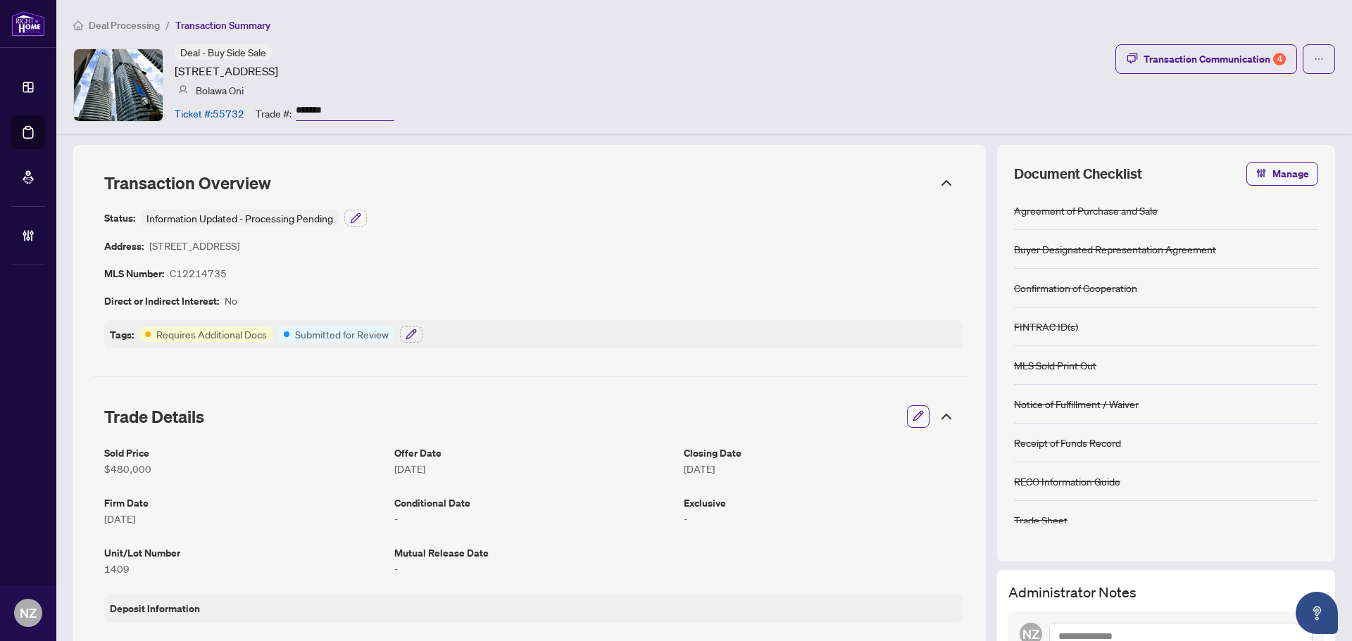
click at [111, 22] on span "Deal Processing" at bounding box center [124, 25] width 71 height 13
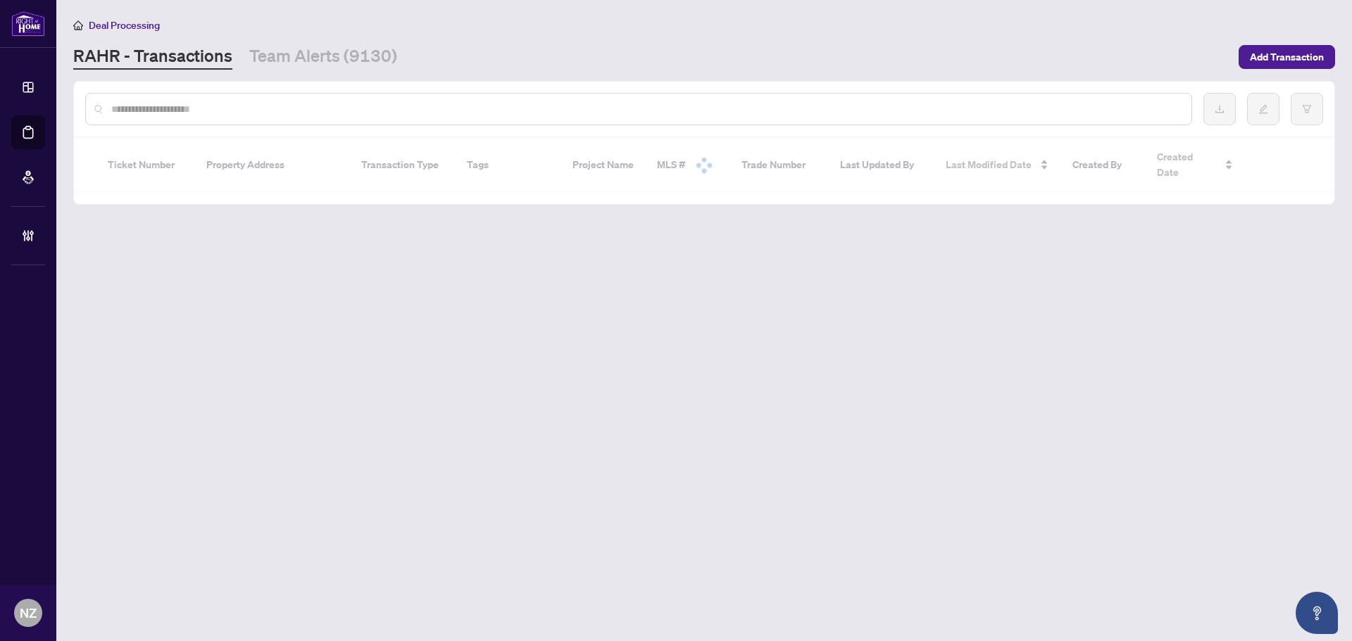
click at [251, 113] on input "text" at bounding box center [645, 108] width 1069 height 15
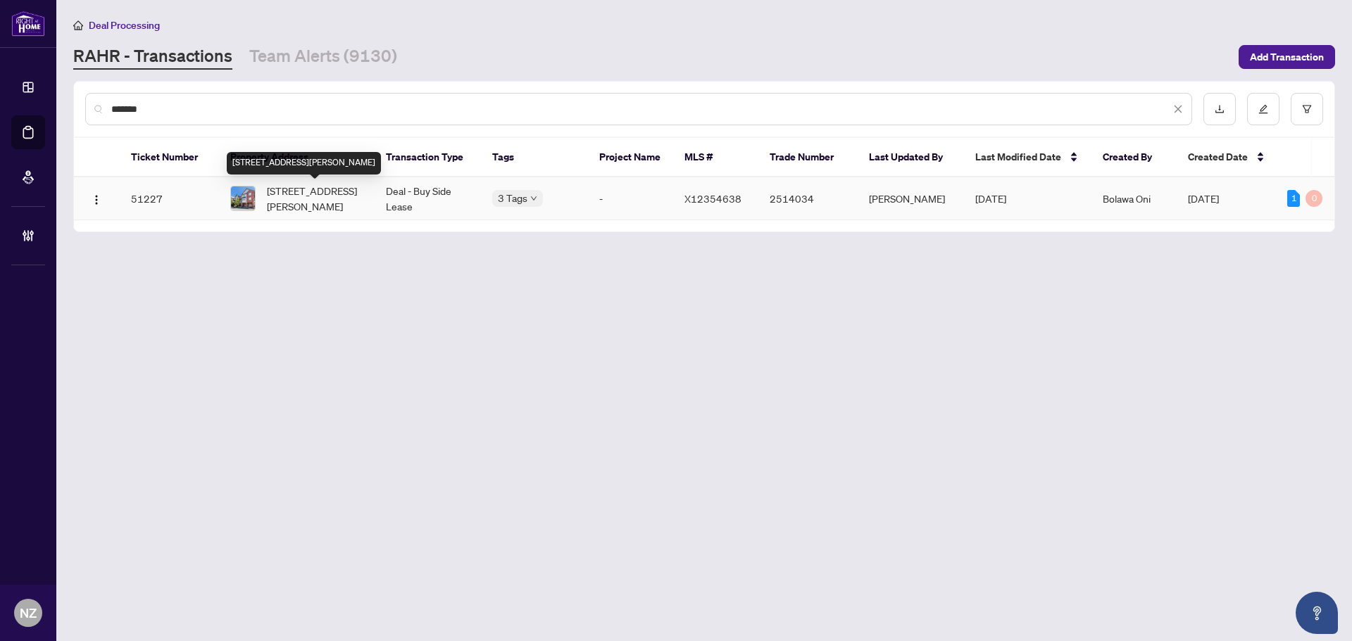
type input "*******"
click at [332, 195] on span "40-310 Fall Fair Way, Hamilton, Ontario L0R 1C0, Canada" at bounding box center [315, 198] width 97 height 31
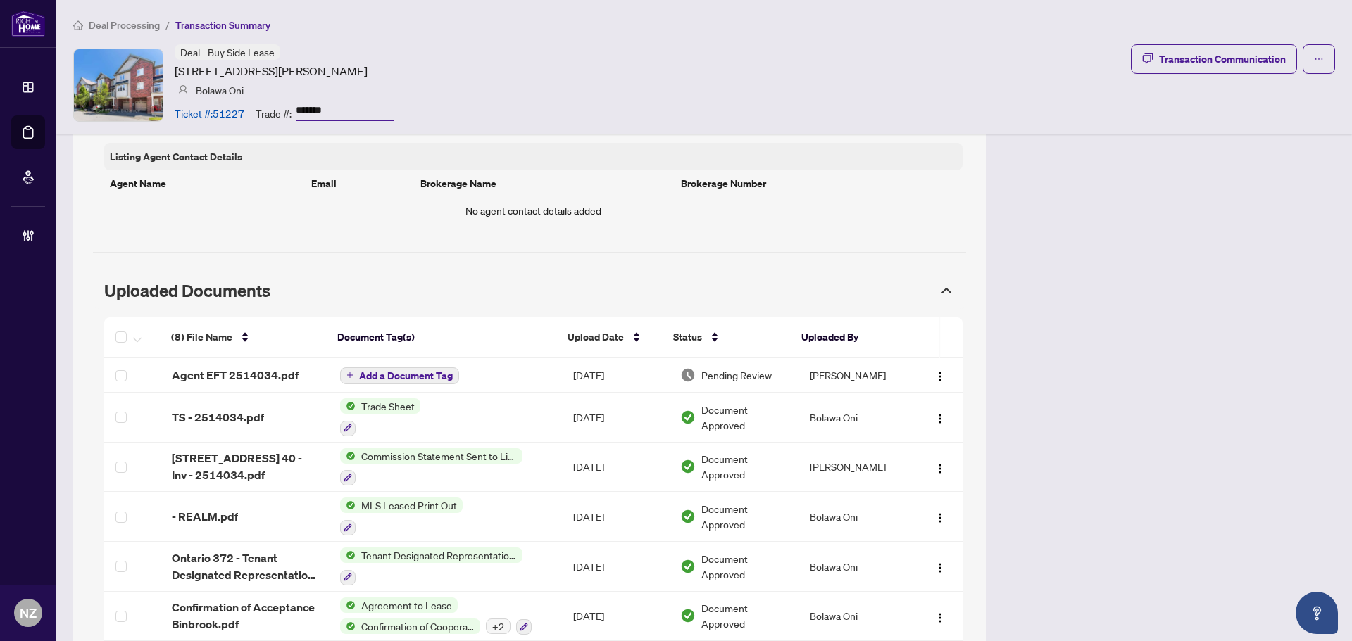
scroll to position [986, 0]
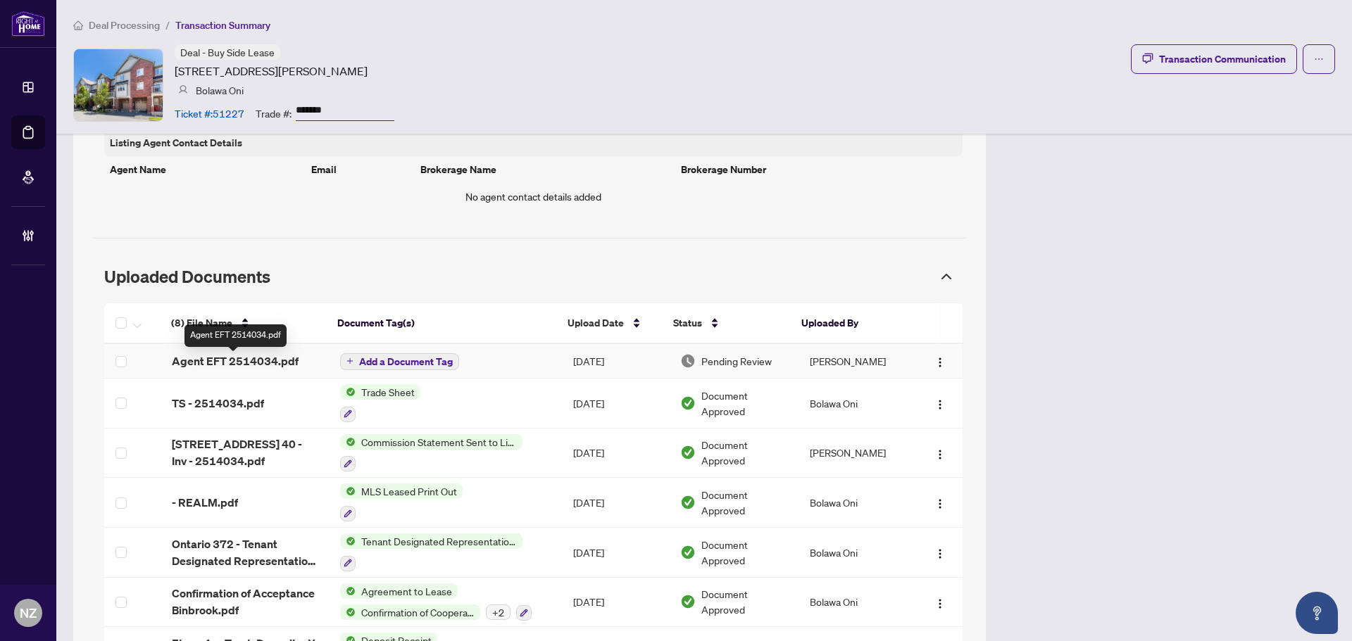
click at [279, 365] on span "Agent EFT 2514034.pdf" at bounding box center [235, 361] width 127 height 17
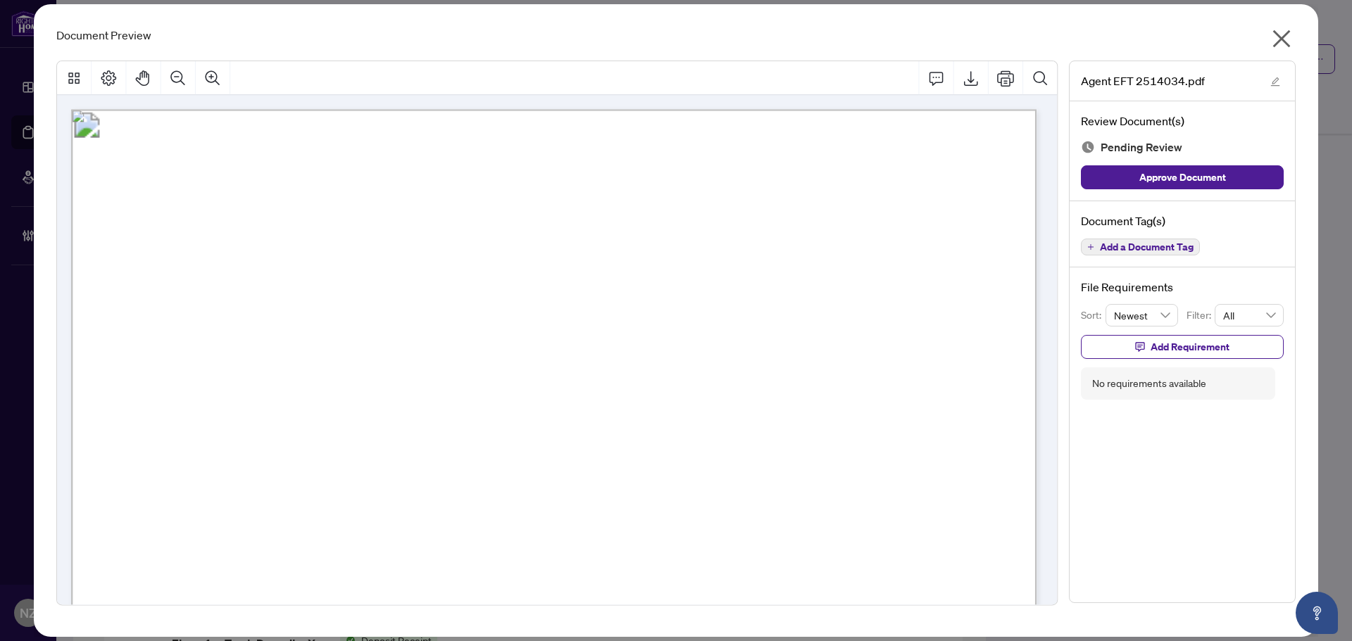
click at [1282, 38] on icon "close" at bounding box center [1282, 39] width 18 height 18
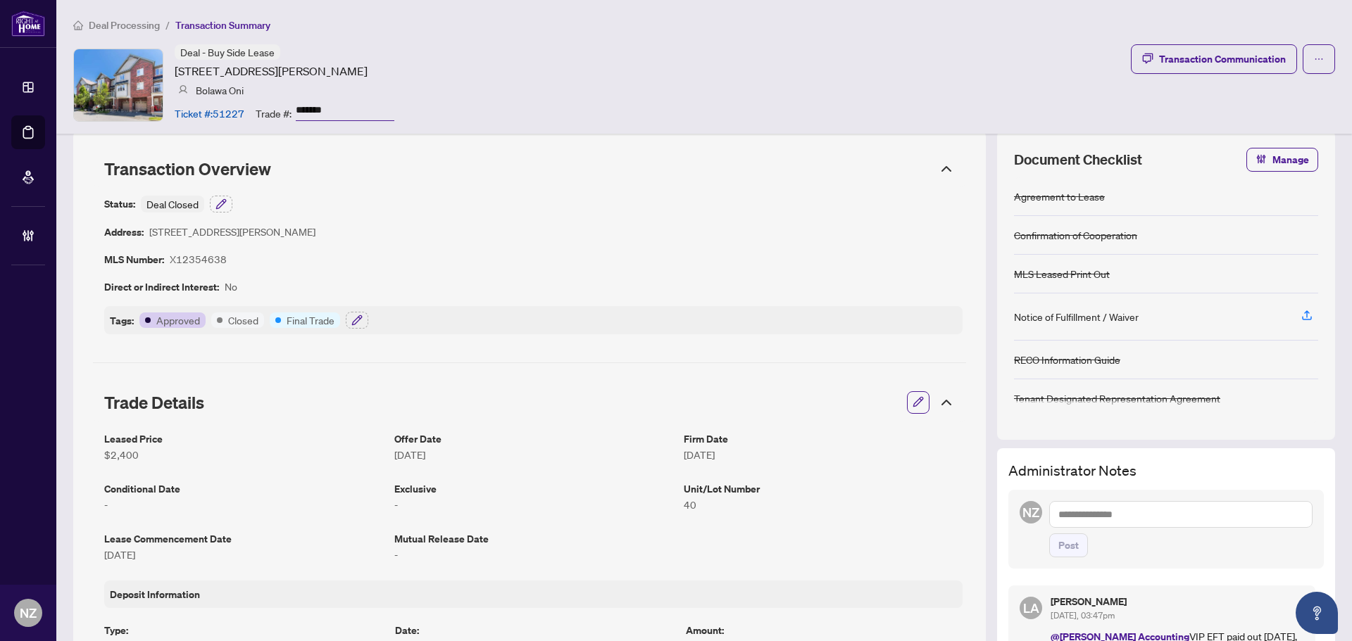
scroll to position [0, 0]
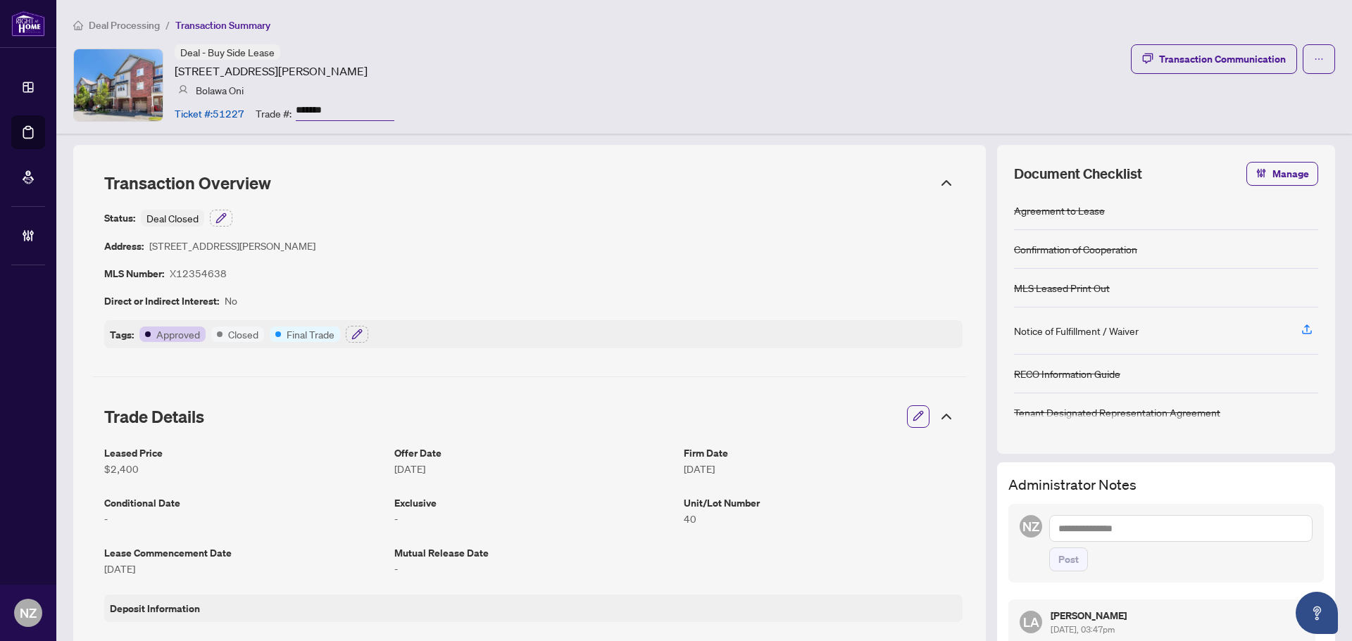
click at [120, 25] on span "Deal Processing" at bounding box center [124, 25] width 71 height 13
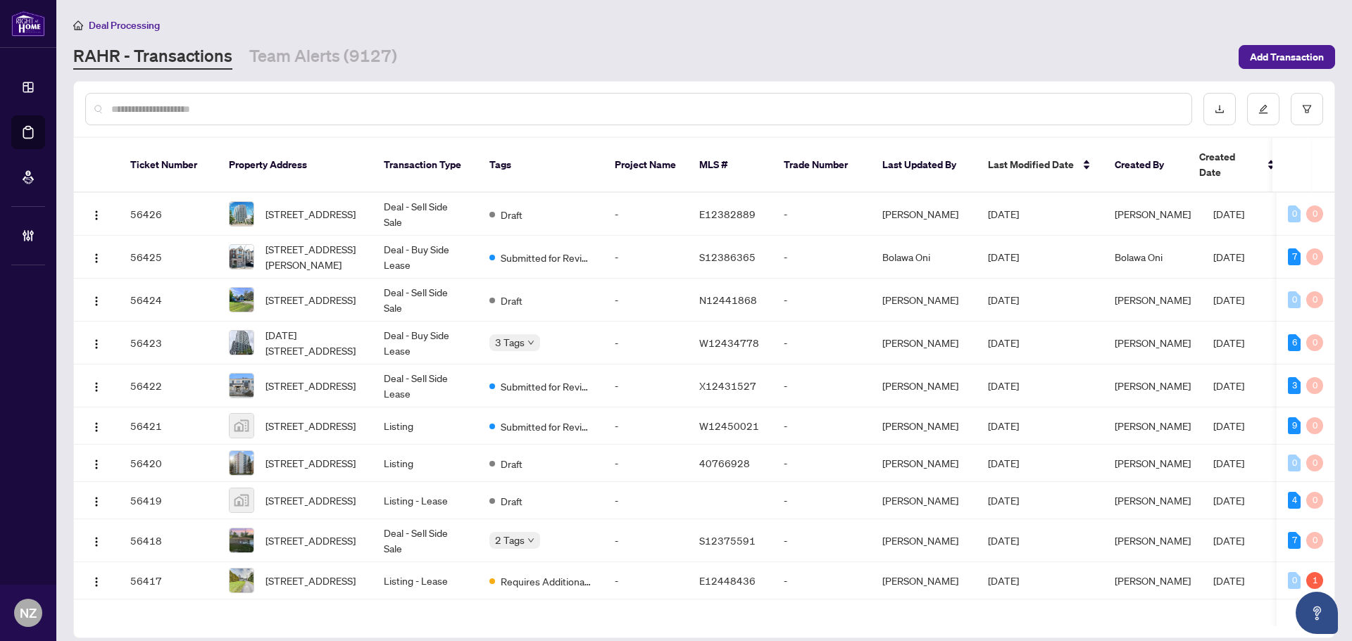
click at [175, 113] on input "text" at bounding box center [645, 108] width 1069 height 15
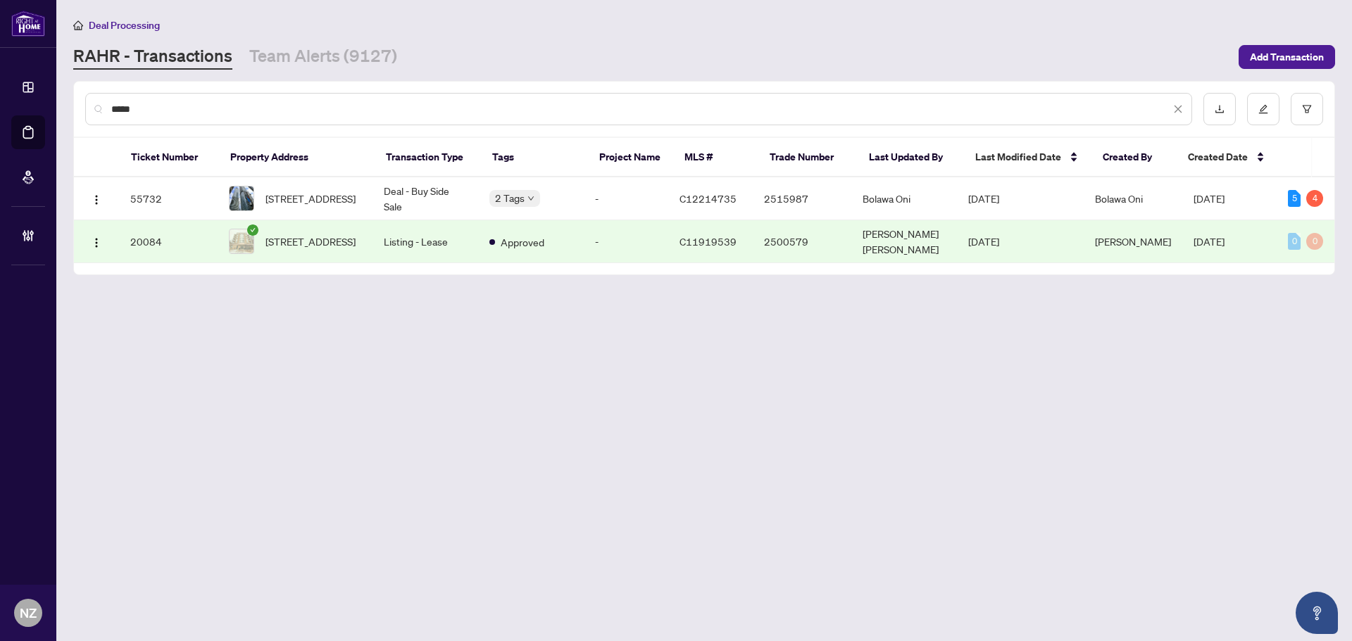
type input "*****"
click at [334, 196] on span "1409-12 York St, Toronto, Ontario M5J 0A9, Canada" at bounding box center [310, 198] width 90 height 15
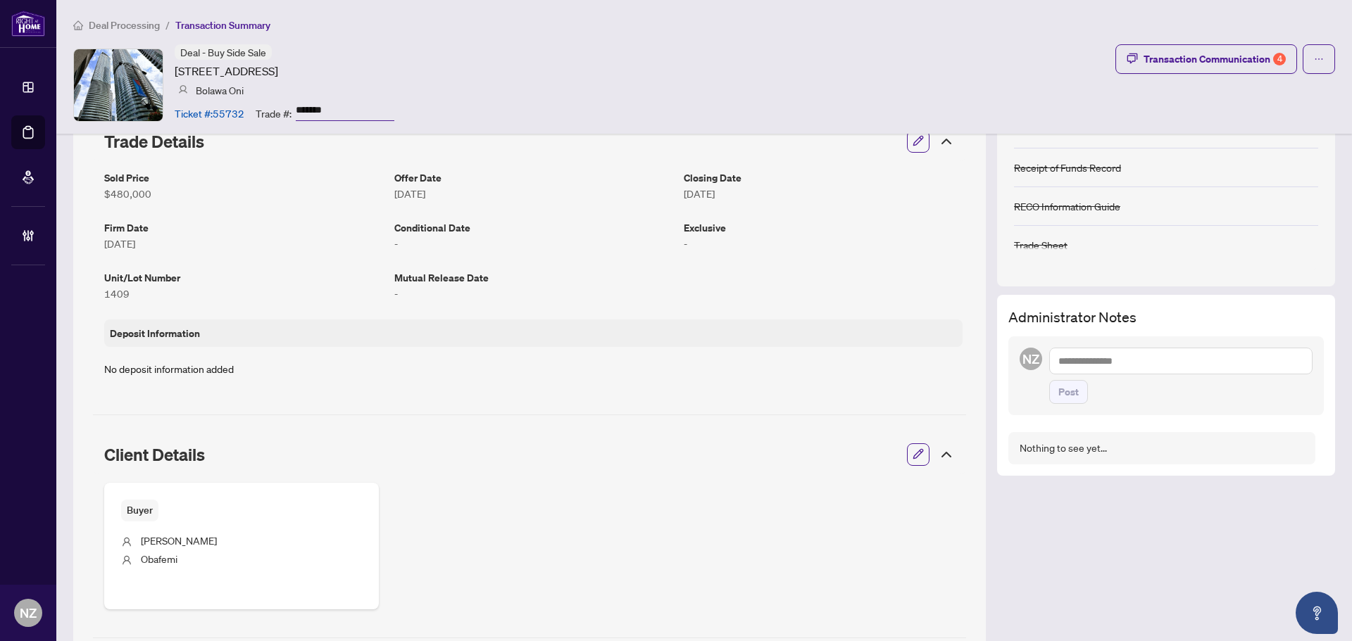
scroll to position [282, 0]
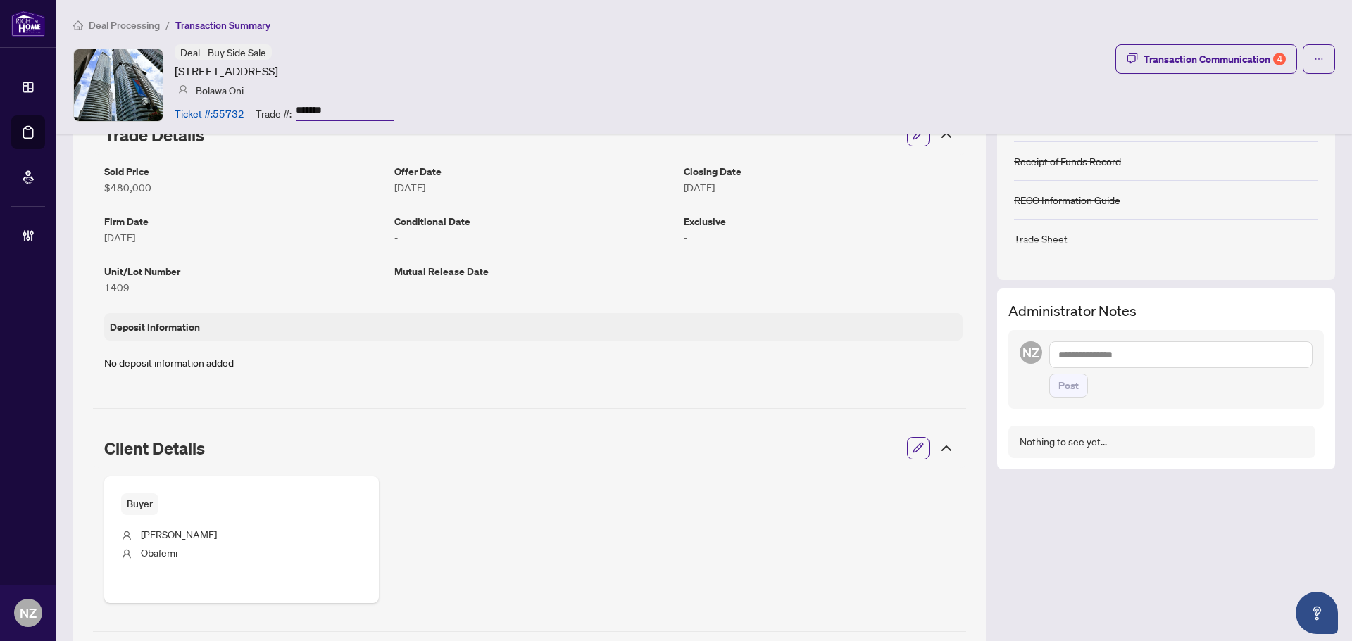
click at [1070, 354] on textarea at bounding box center [1180, 354] width 263 height 27
click at [1101, 459] on b "Deals" at bounding box center [1102, 459] width 25 height 13
click at [1159, 365] on b "Angela" at bounding box center [1192, 364] width 76 height 13
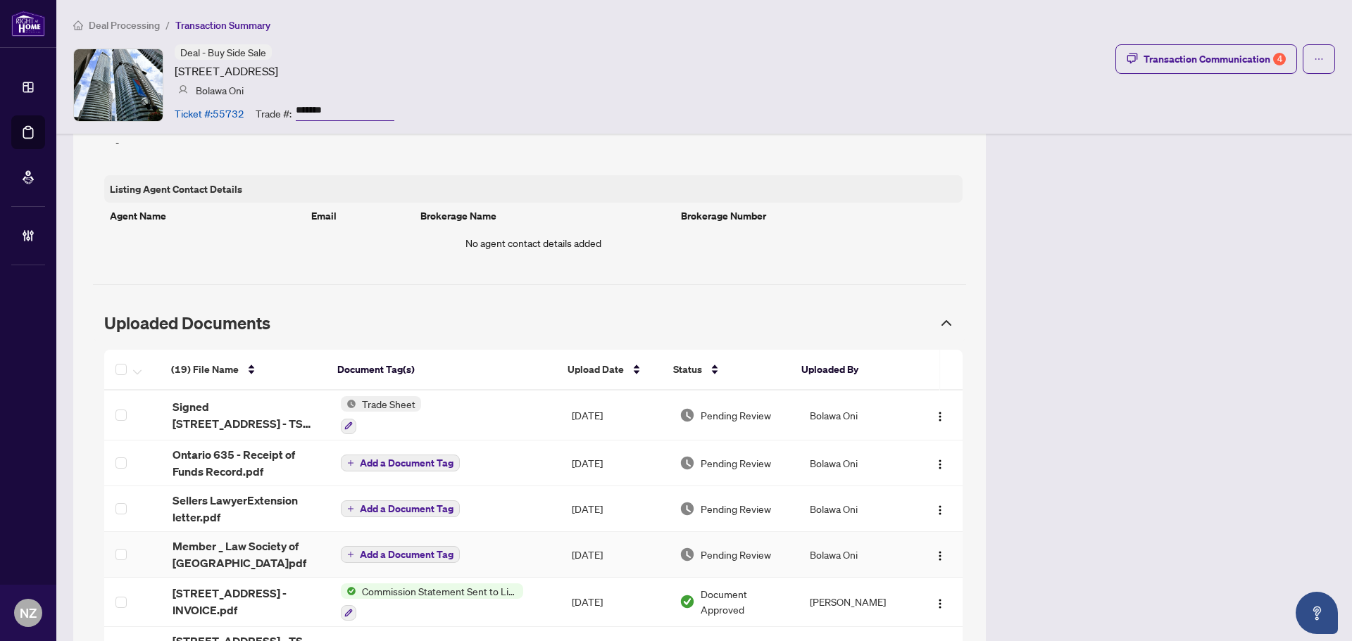
scroll to position [1127, 0]
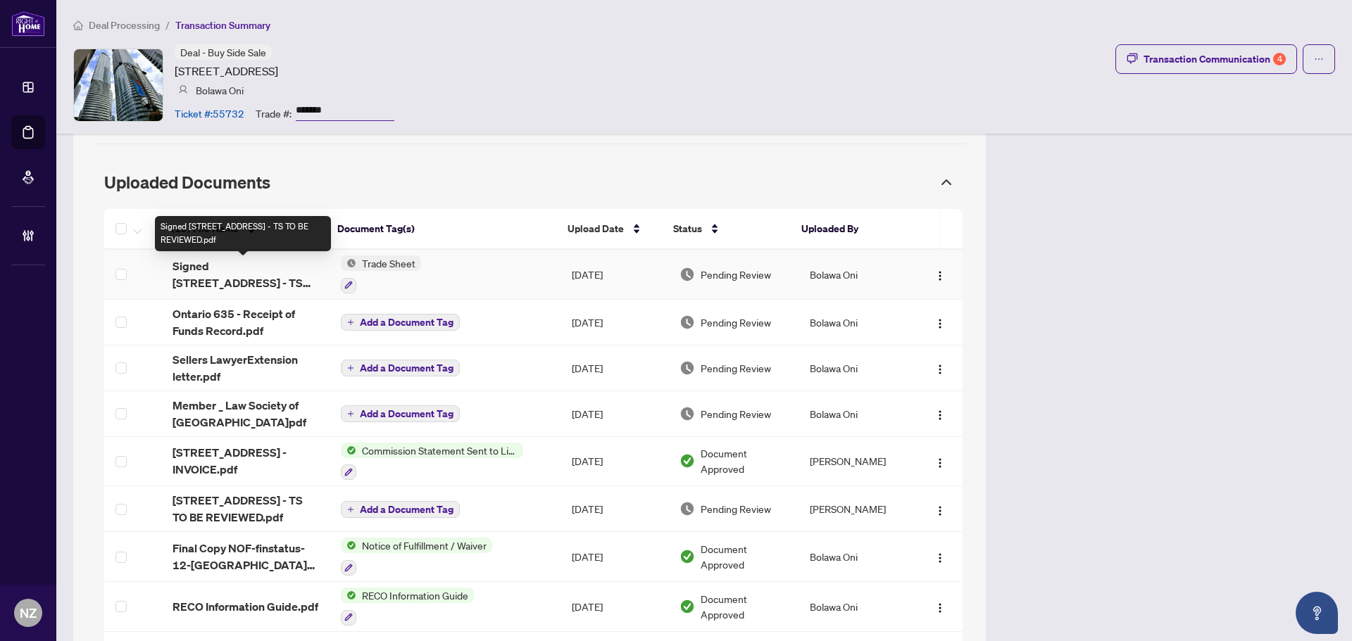
click at [248, 277] on span "Signed 1409-12 York St - TS TO BE REVIEWED.pdf" at bounding box center [245, 275] width 146 height 34
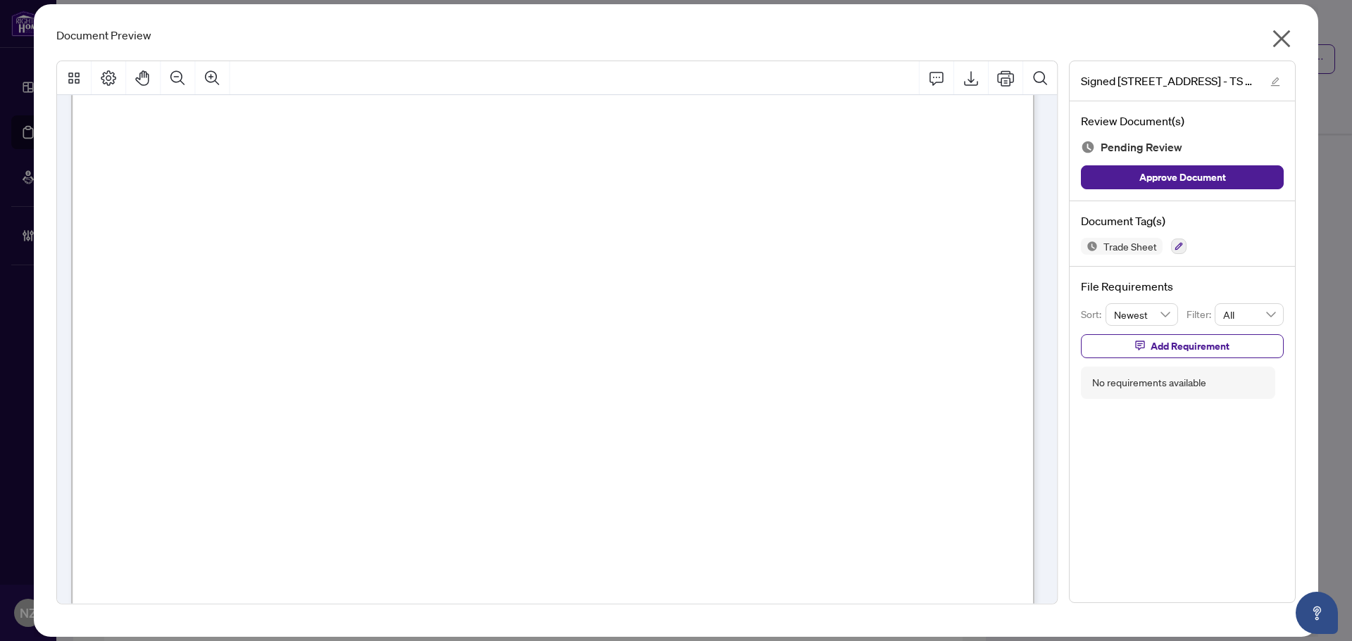
scroll to position [422, 0]
drag, startPoint x: 1286, startPoint y: 31, endPoint x: 846, endPoint y: 201, distance: 471.6
click at [1286, 46] on icon "close" at bounding box center [1281, 38] width 23 height 23
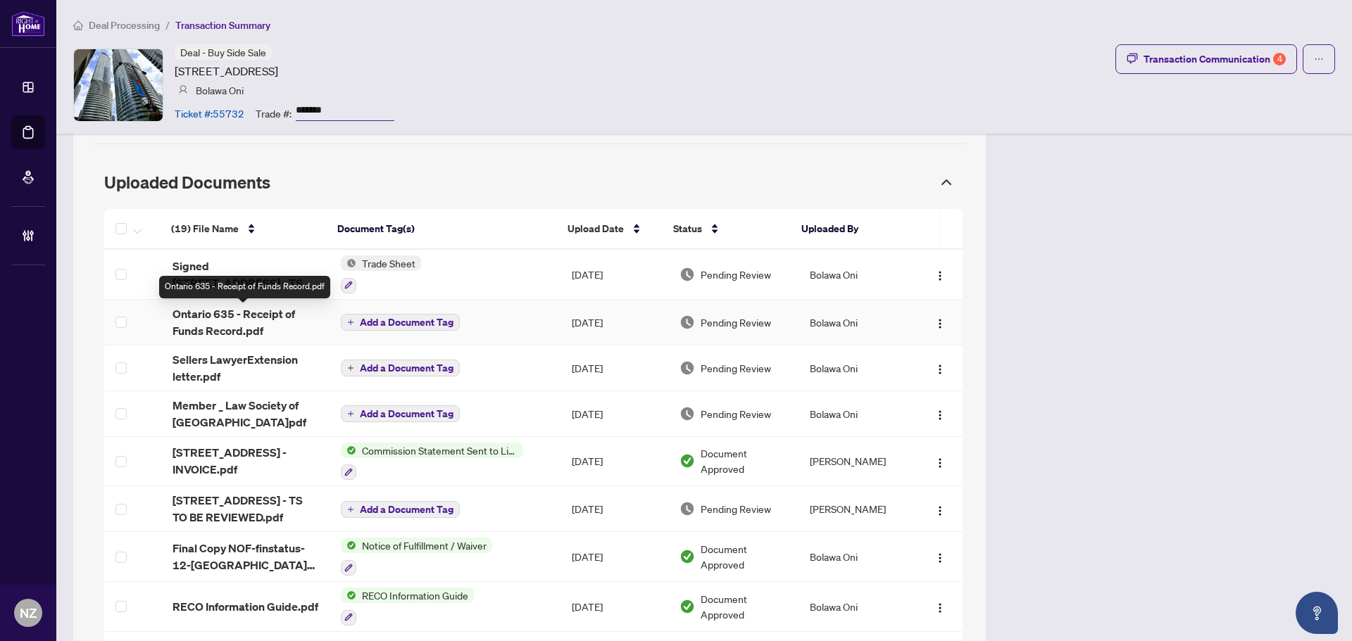
click at [230, 327] on span "Ontario 635 - Receipt of Funds Record.pdf" at bounding box center [245, 323] width 146 height 34
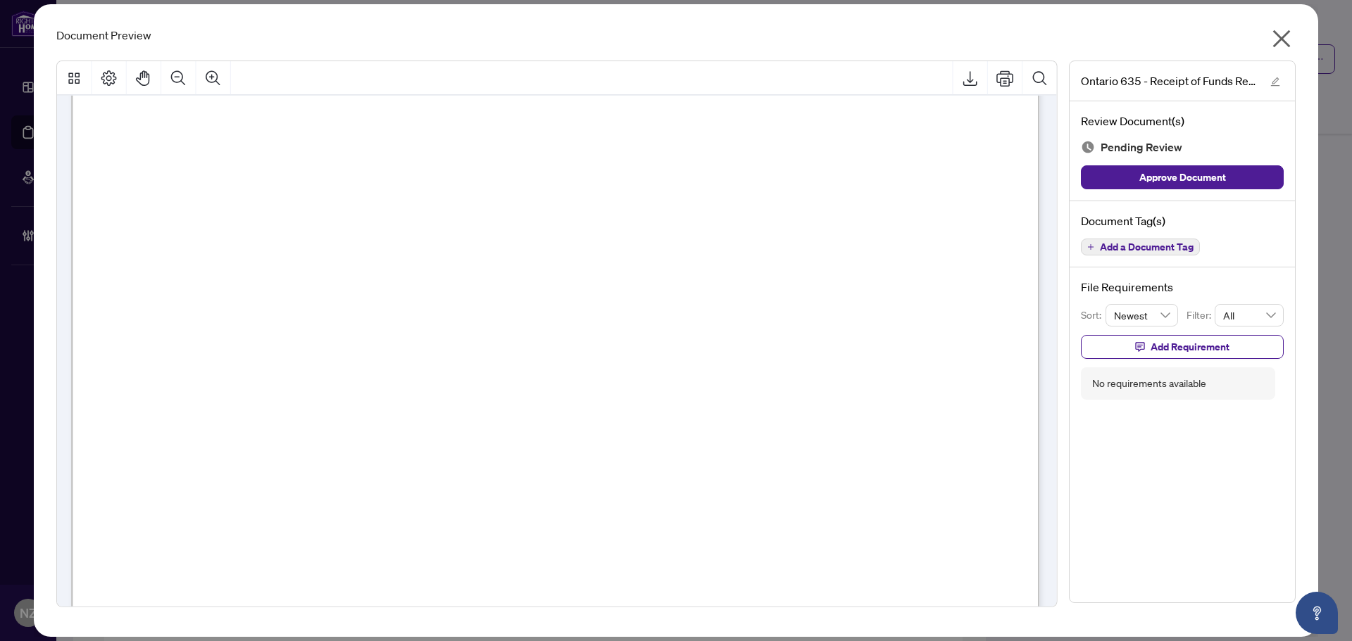
scroll to position [493, 0]
click at [1279, 44] on icon "close" at bounding box center [1281, 38] width 23 height 23
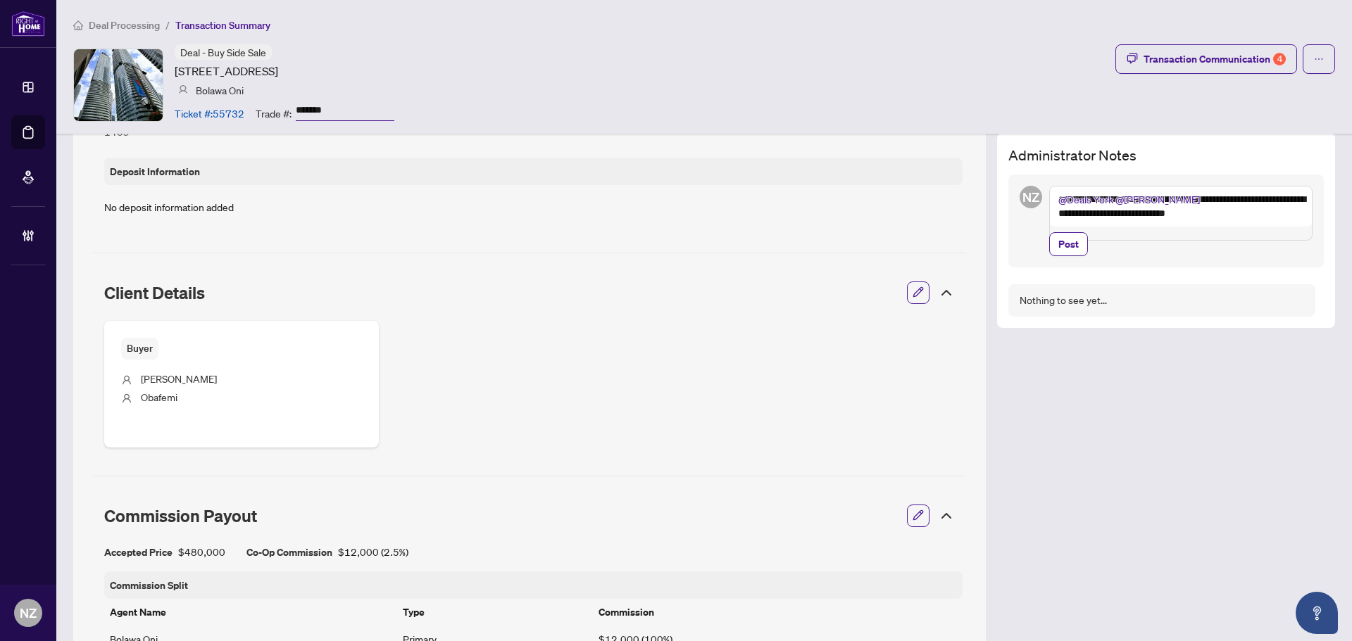
scroll to position [352, 0]
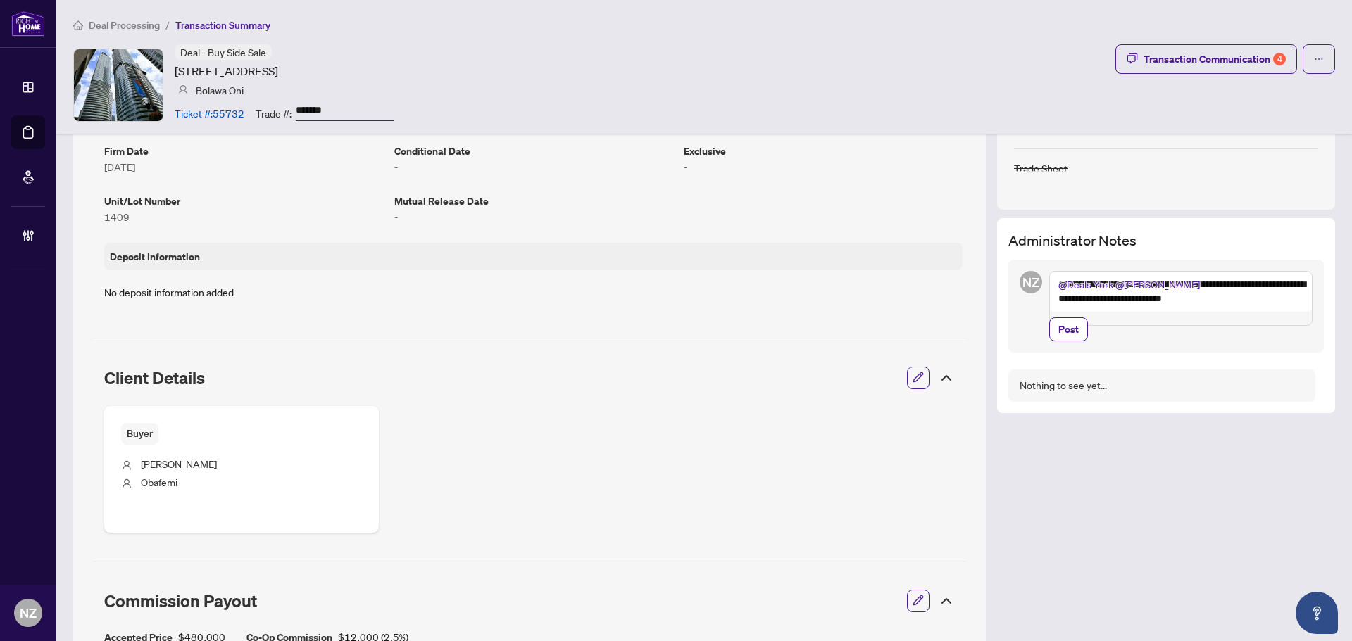
click at [1076, 315] on textarea "**********" at bounding box center [1180, 298] width 263 height 55
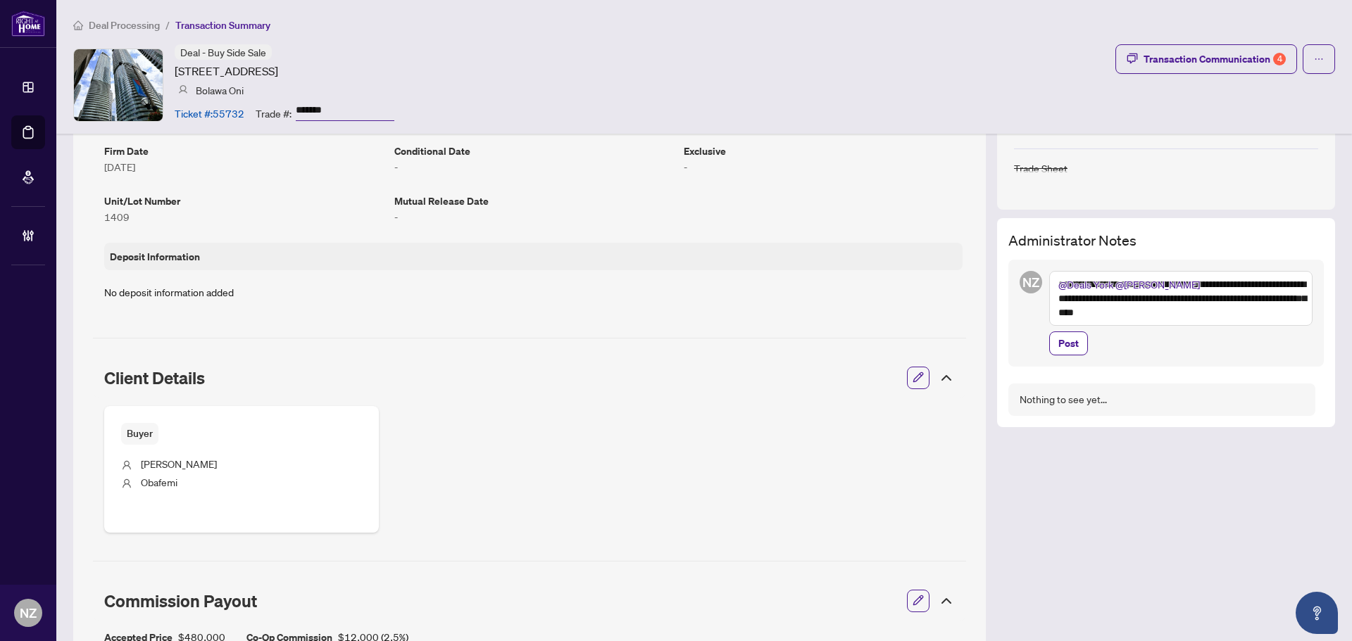
click at [1094, 315] on textarea "**********" at bounding box center [1180, 298] width 263 height 55
click at [1145, 315] on textarea "**********" at bounding box center [1180, 298] width 263 height 55
type textarea "**********"
click at [1063, 345] on span "Post" at bounding box center [1068, 343] width 20 height 23
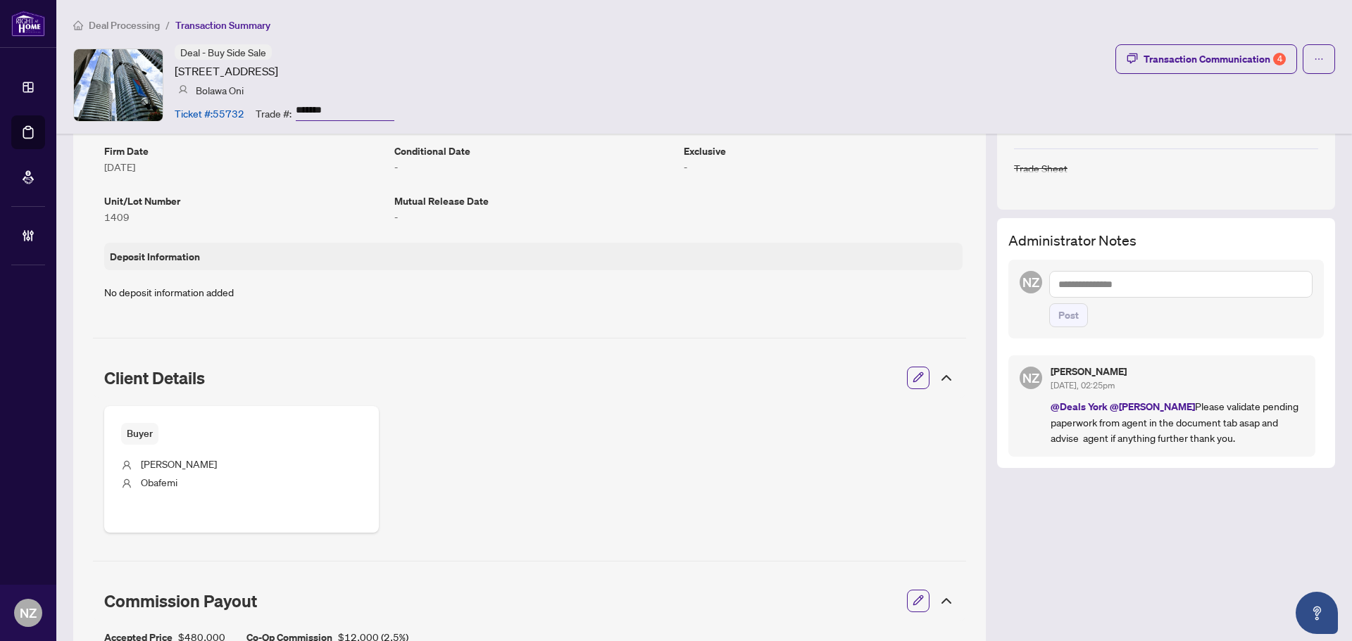
click at [144, 23] on span "Deal Processing" at bounding box center [124, 25] width 71 height 13
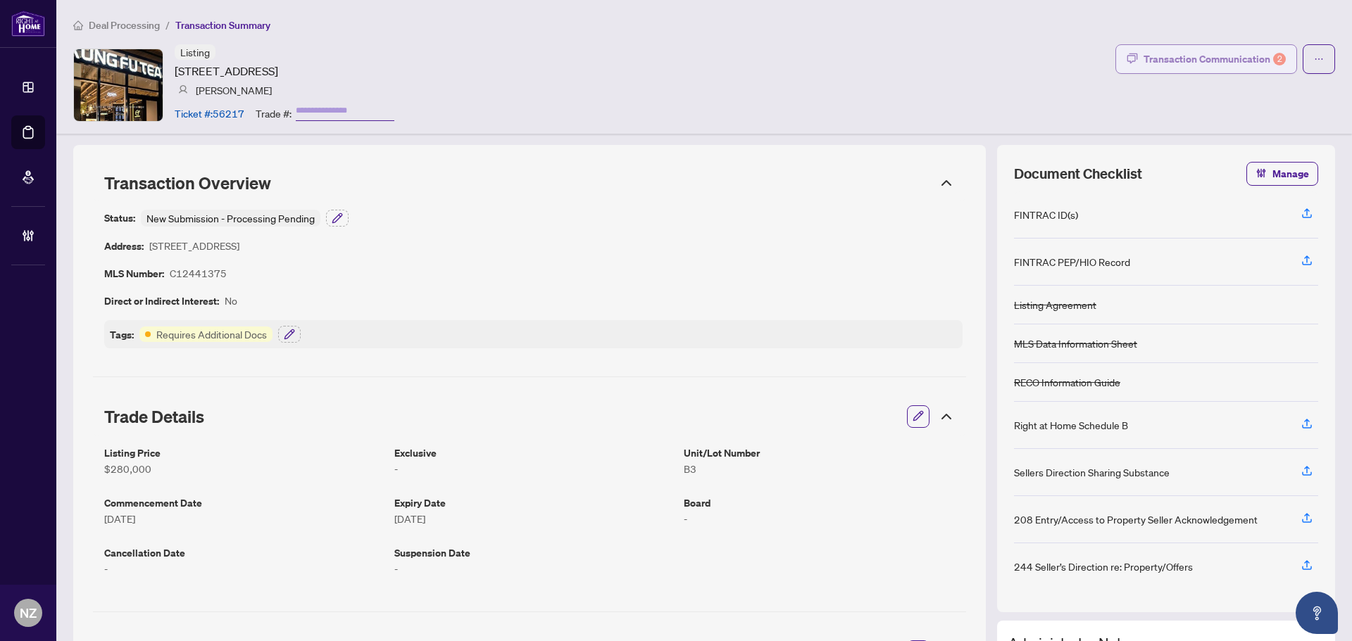
click at [1222, 58] on div "Transaction Communication 2" at bounding box center [1214, 59] width 142 height 23
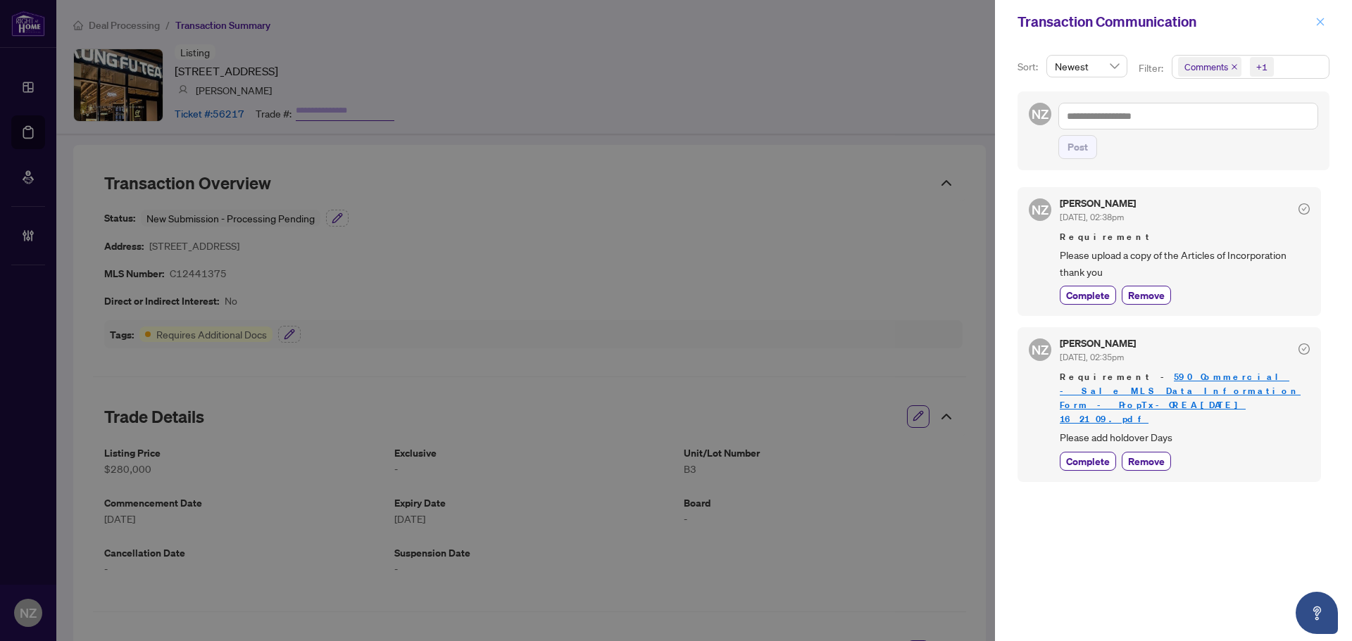
click at [1319, 24] on icon "close" at bounding box center [1321, 22] width 8 height 8
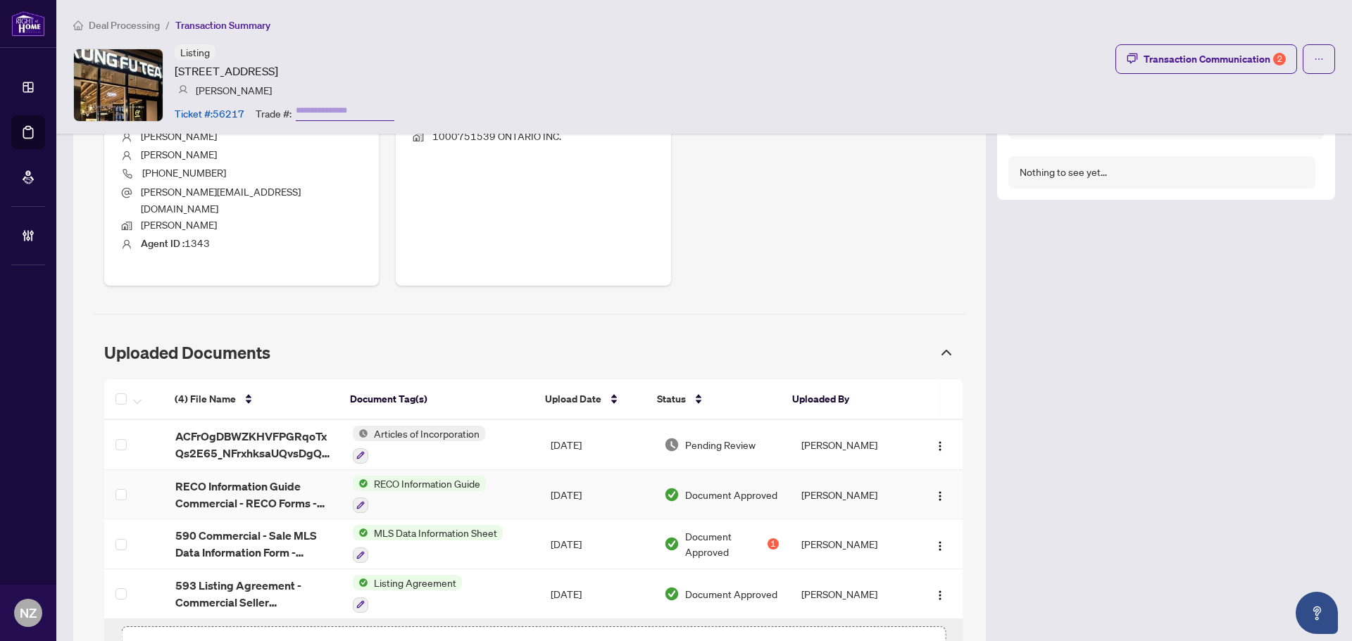
scroll to position [677, 0]
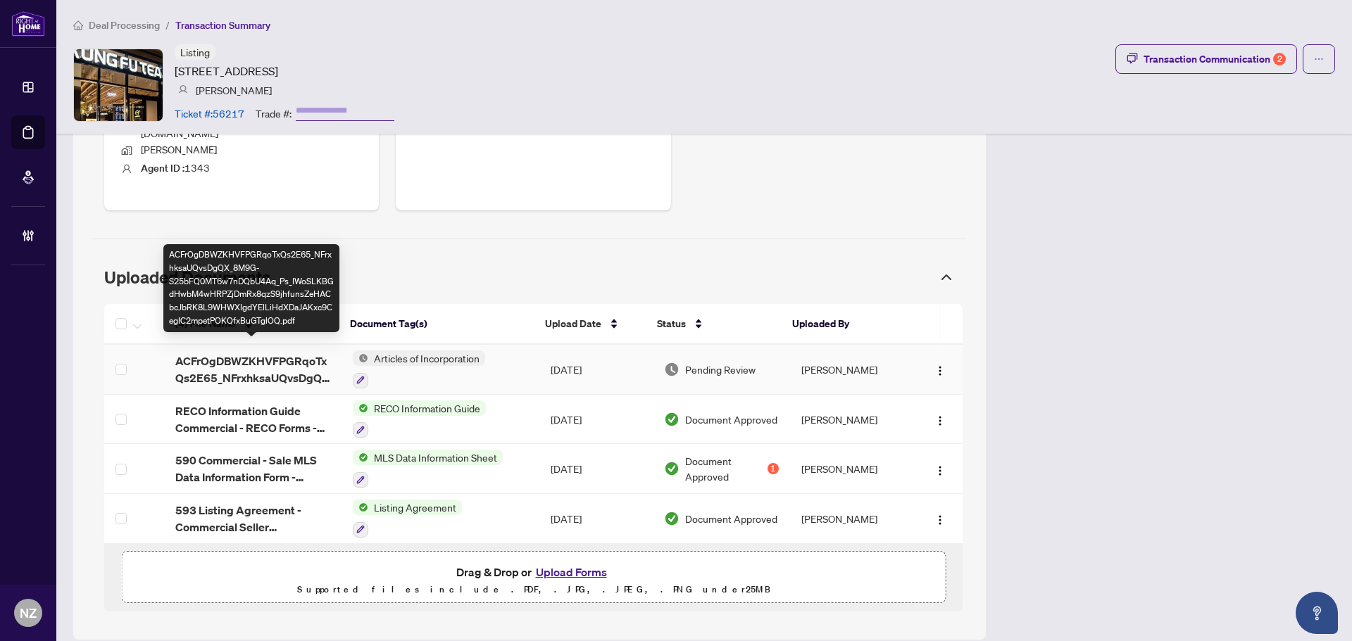
click at [280, 353] on span "ACFrOgDBWZKHVFPGRqoTxQs2E65_NFrxhksaUQvsDgQX_8M9G-S25bFQ0MT6w7nDQbU4Aq_Ps_IWoSL…" at bounding box center [252, 370] width 155 height 34
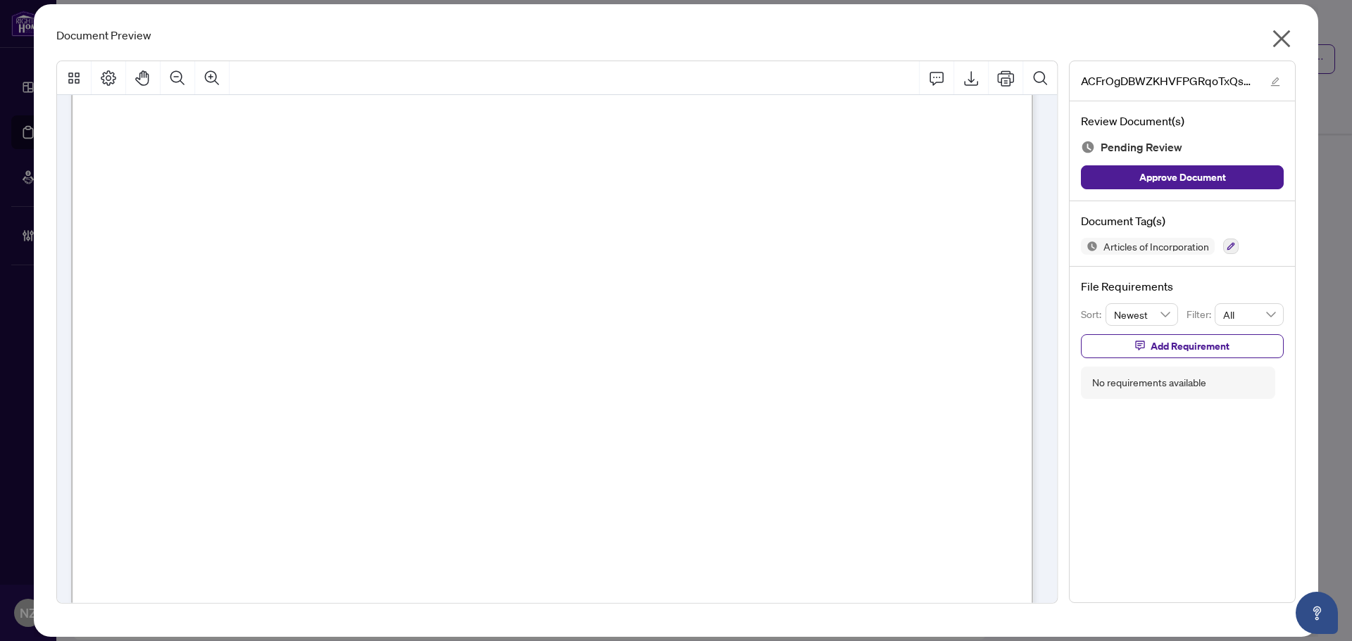
scroll to position [0, 0]
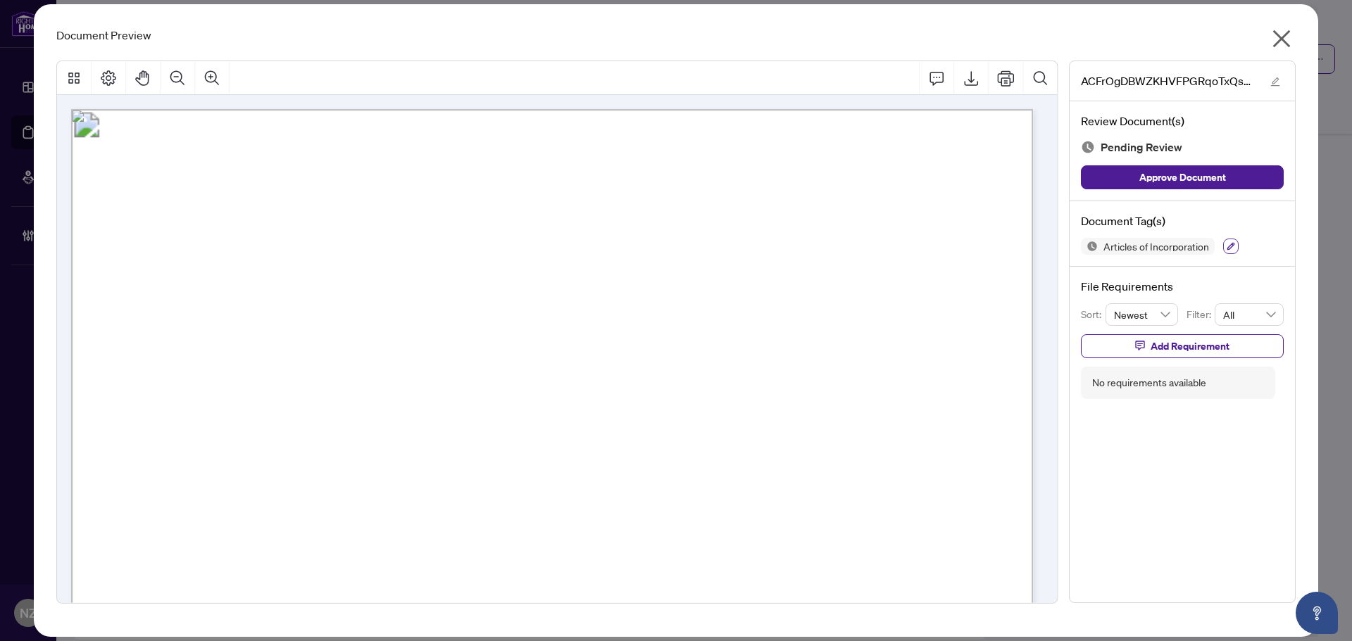
click at [1225, 246] on button "button" at bounding box center [1230, 246] width 15 height 15
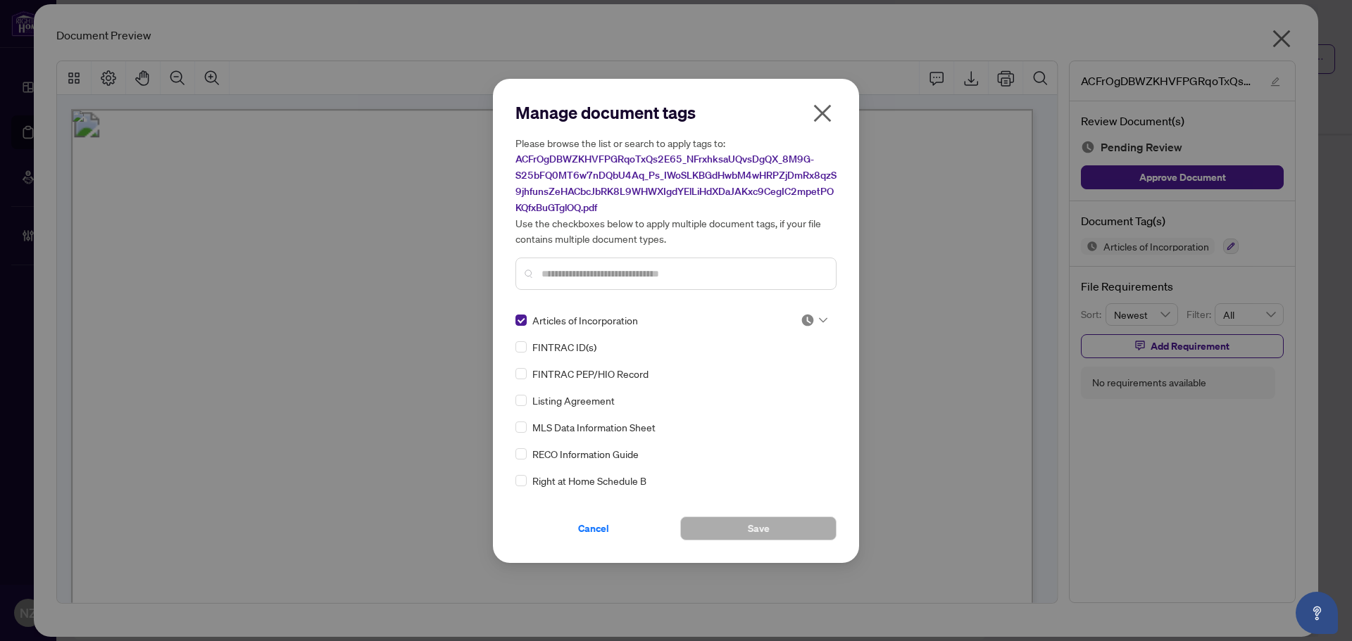
click at [819, 320] on icon at bounding box center [823, 320] width 8 height 5
click at [782, 392] on div "Approved" at bounding box center [767, 389] width 90 height 15
click at [760, 524] on span "Save" at bounding box center [759, 528] width 22 height 23
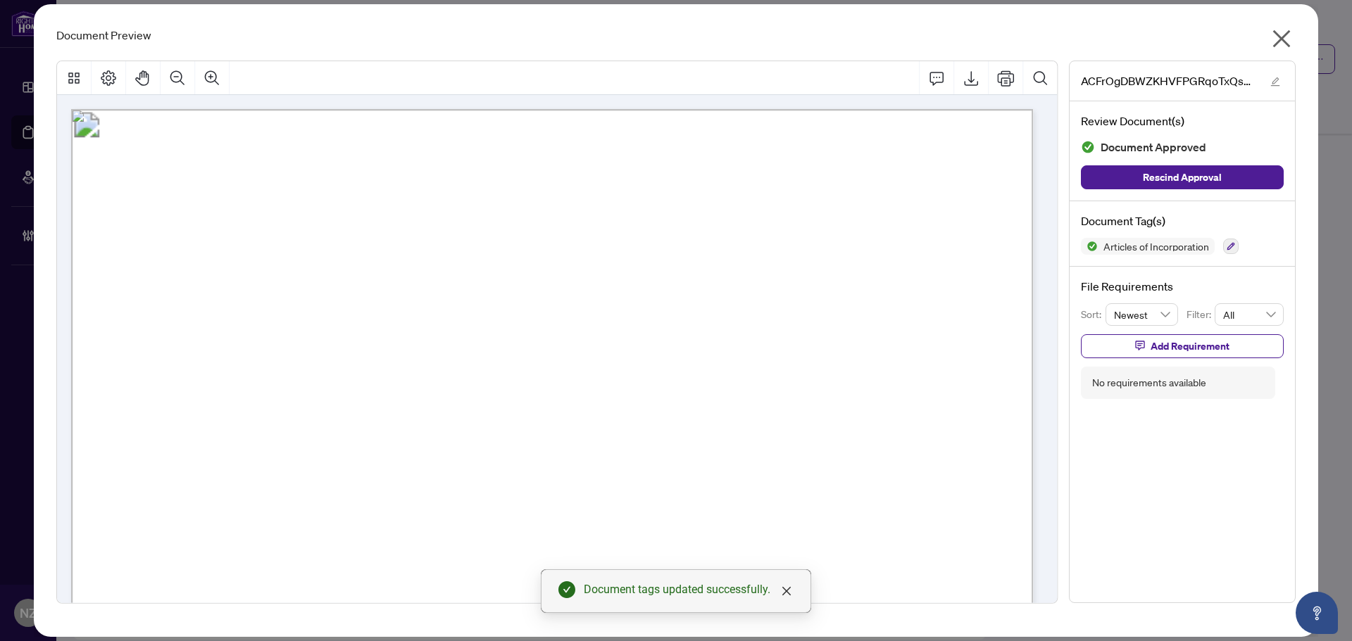
click at [1282, 42] on icon "close" at bounding box center [1281, 38] width 23 height 23
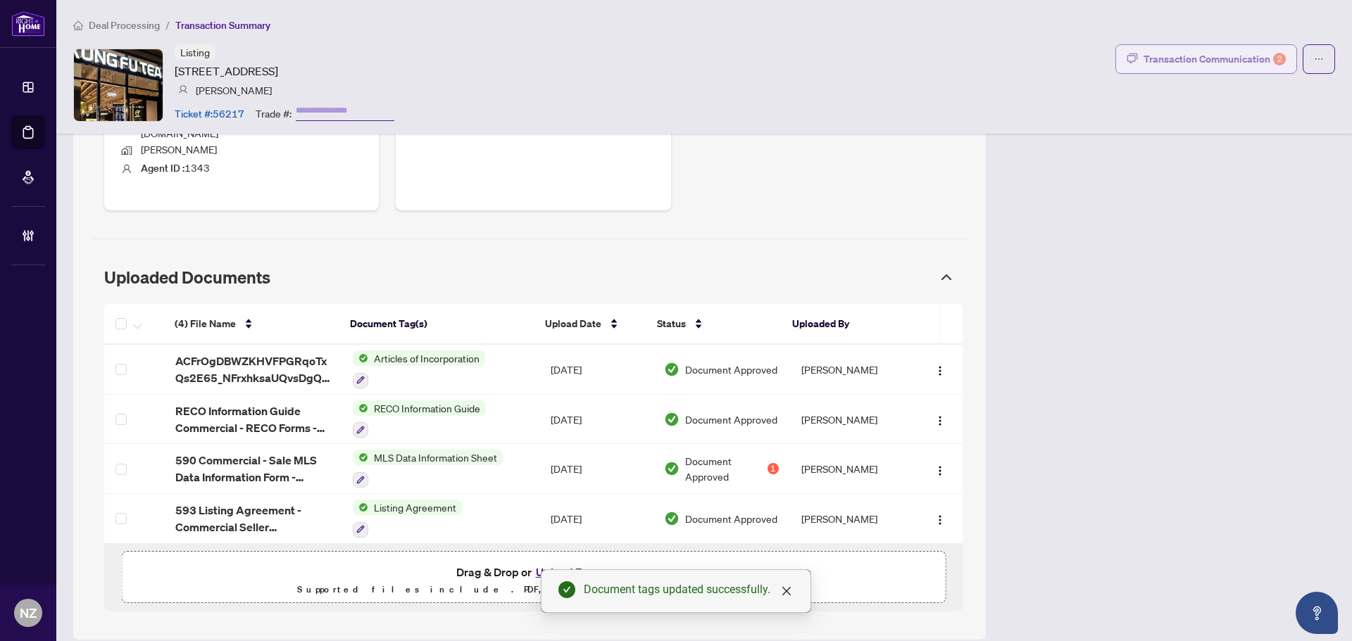
click at [1239, 53] on div "Transaction Communication 2" at bounding box center [1214, 59] width 142 height 23
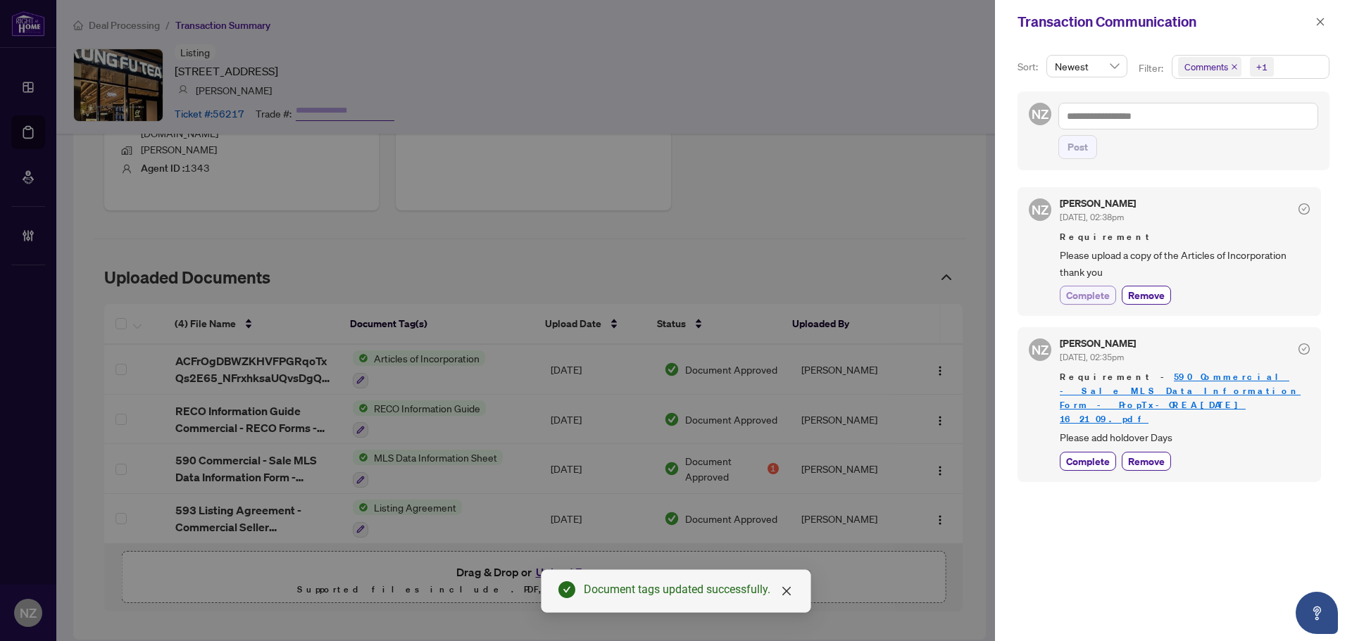
click at [1104, 293] on span "Complete" at bounding box center [1088, 295] width 44 height 15
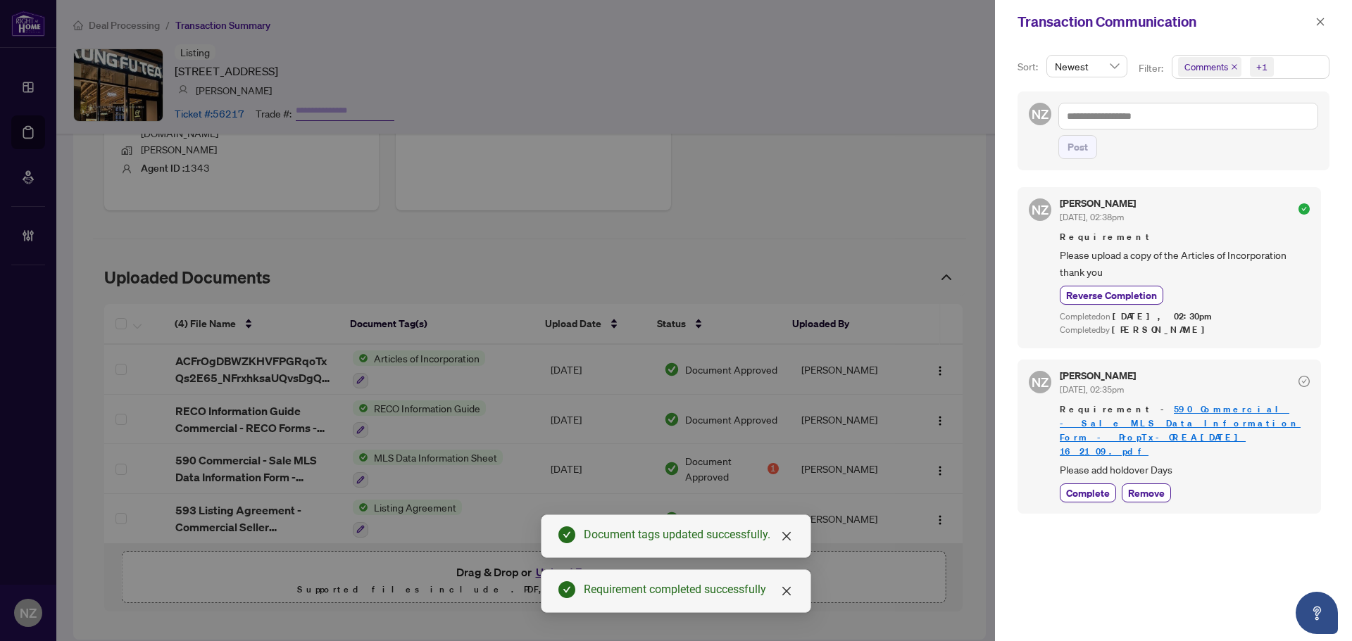
drag, startPoint x: 1319, startPoint y: 23, endPoint x: 1177, endPoint y: 36, distance: 142.2
click at [1319, 23] on icon "close" at bounding box center [1320, 22] width 10 height 10
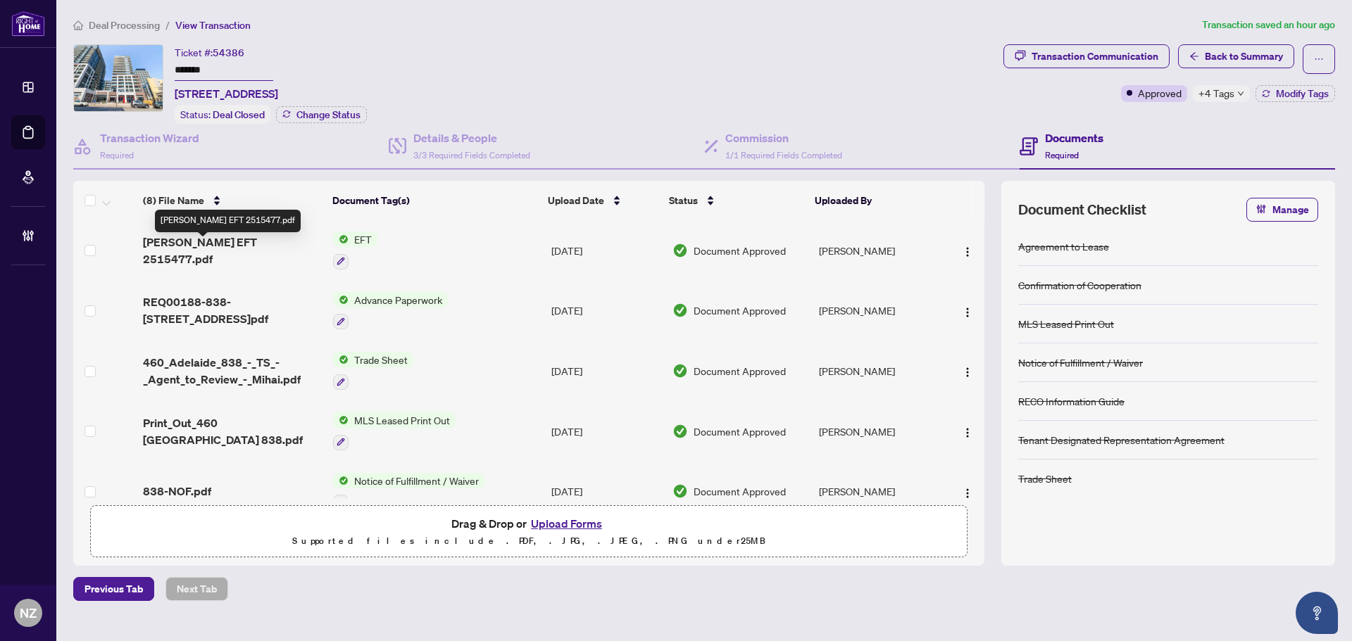
click at [230, 244] on span "[PERSON_NAME] EFT 2515477.pdf" at bounding box center [232, 251] width 179 height 34
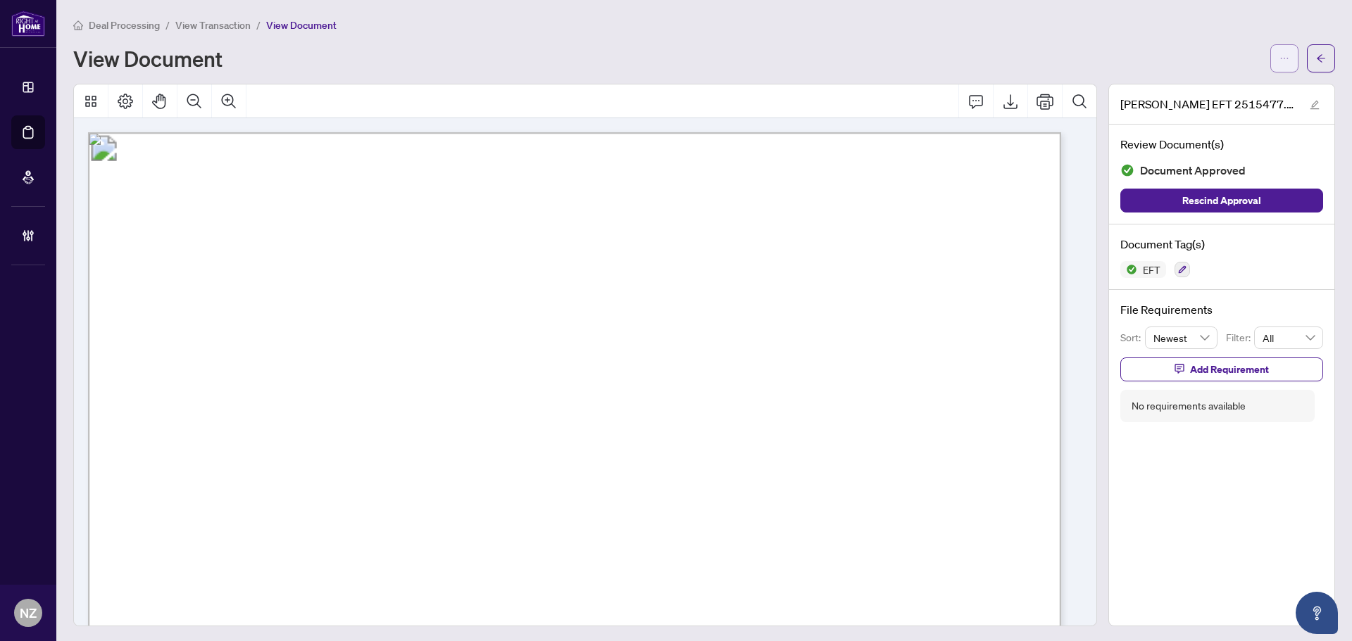
click at [1279, 56] on icon "ellipsis" at bounding box center [1284, 59] width 10 height 10
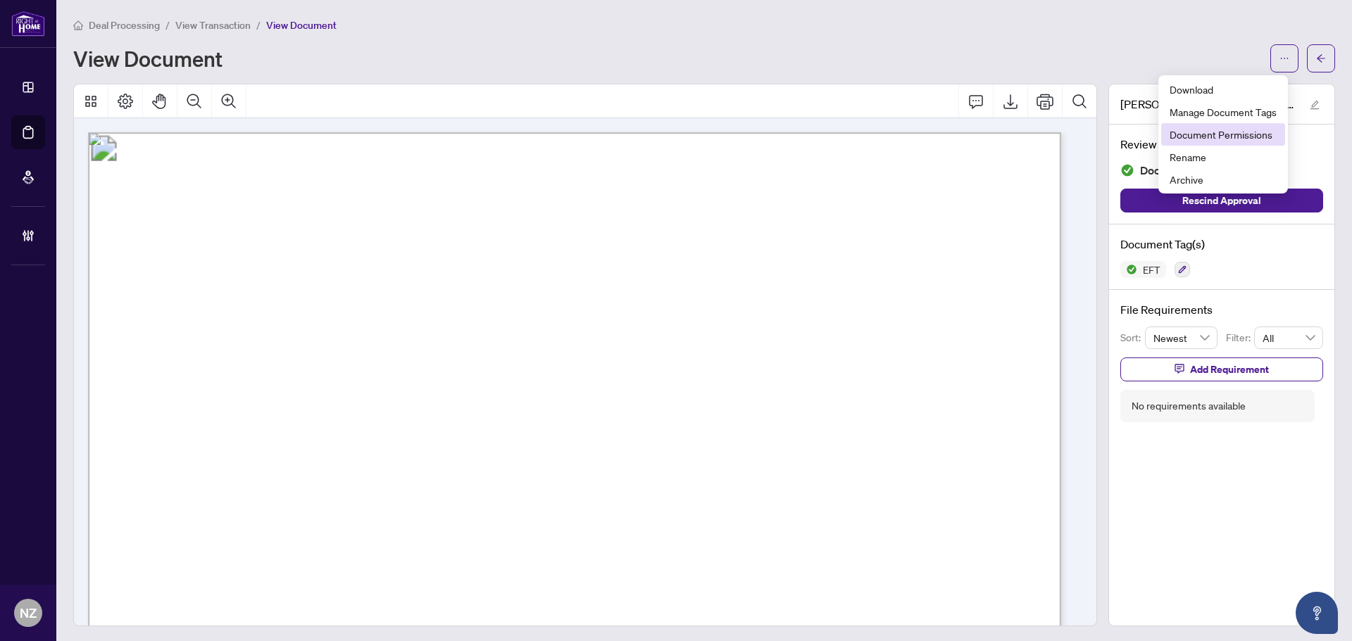
click at [1252, 132] on span "Document Permissions" at bounding box center [1222, 134] width 107 height 15
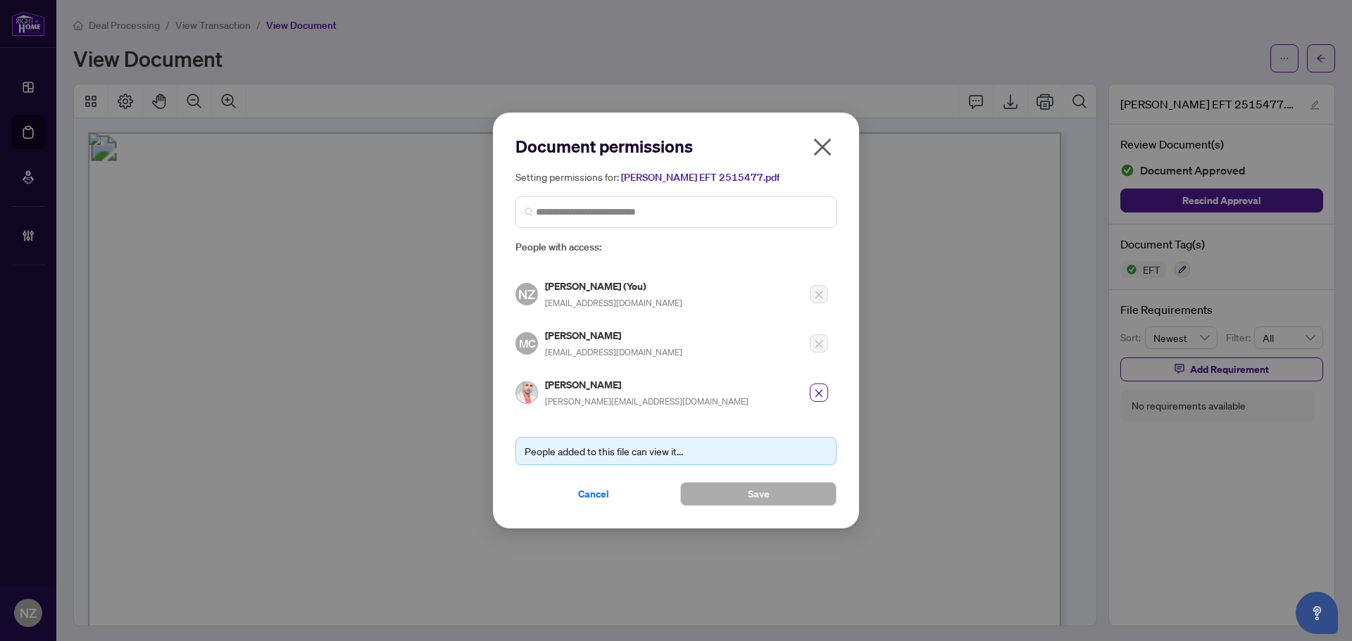
click at [820, 150] on icon "close" at bounding box center [823, 147] width 18 height 18
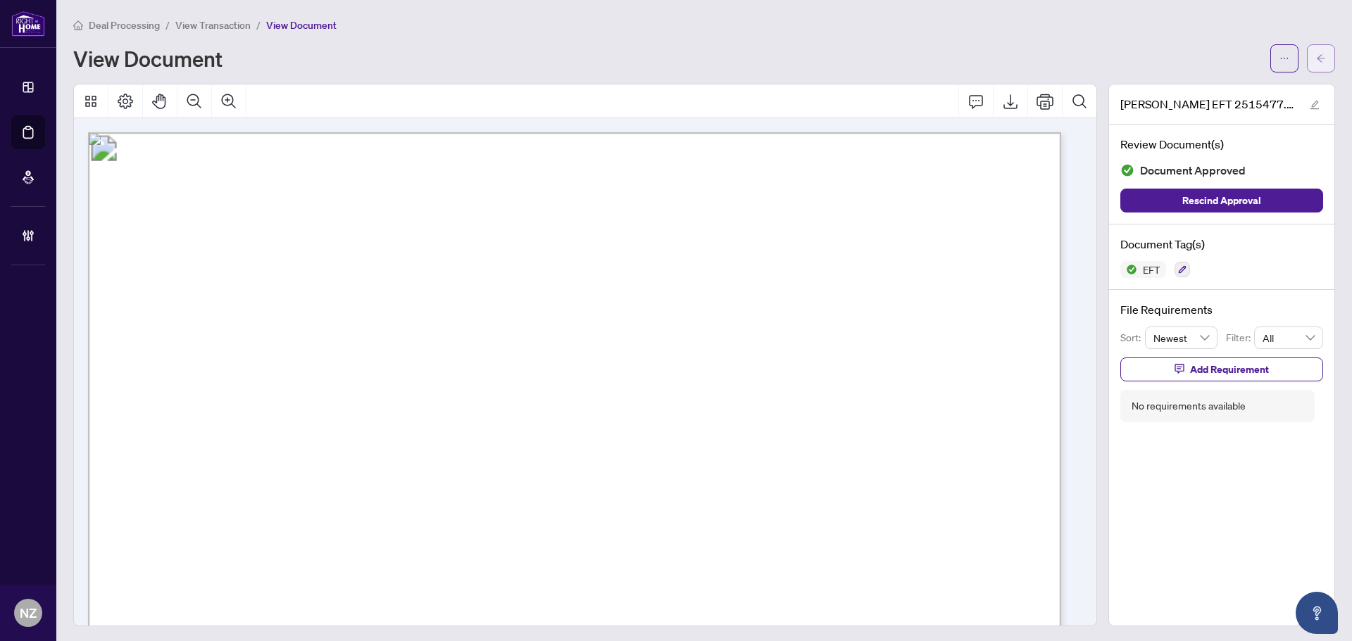
click at [1316, 52] on button "button" at bounding box center [1321, 58] width 28 height 28
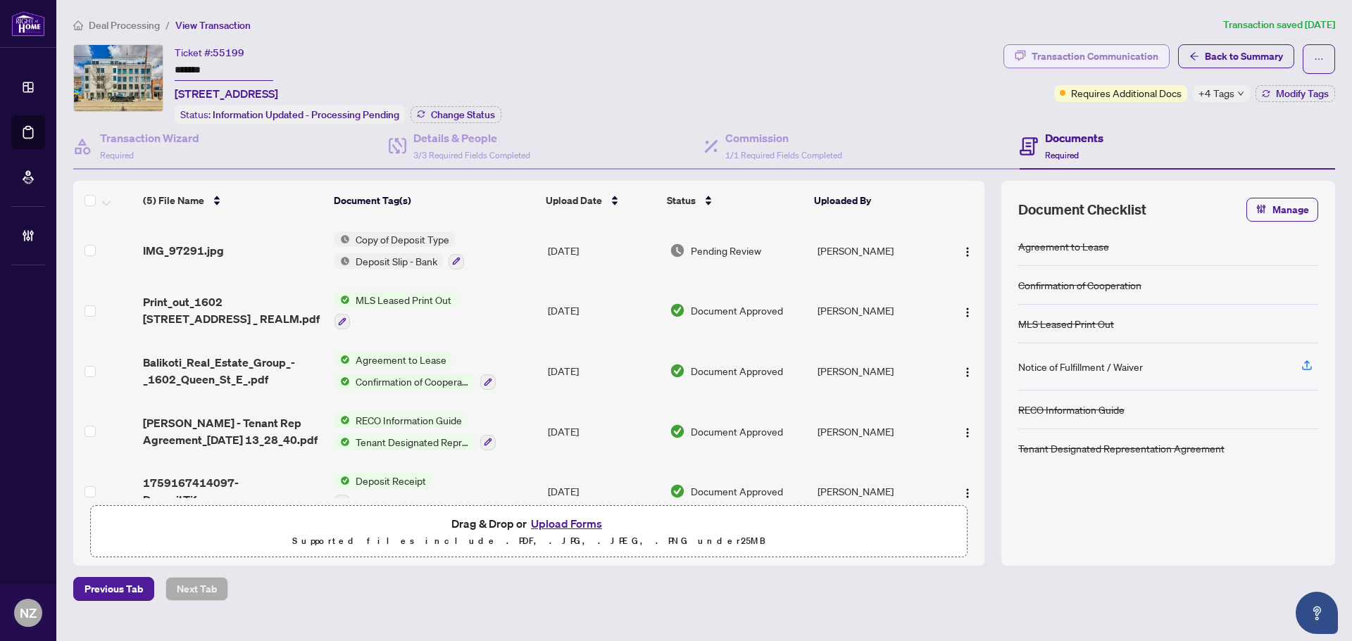
click at [1135, 54] on div "Transaction Communication" at bounding box center [1094, 56] width 127 height 23
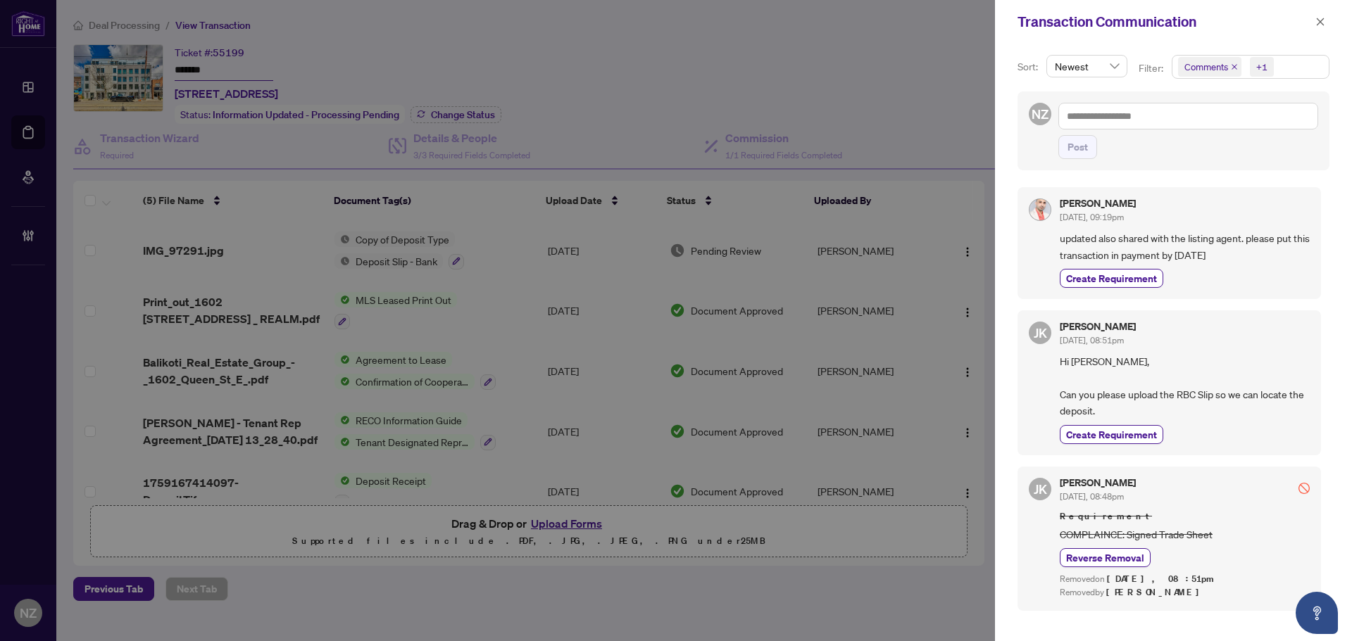
drag, startPoint x: 1324, startPoint y: 22, endPoint x: 1314, endPoint y: 40, distance: 20.8
click at [1323, 23] on icon "close" at bounding box center [1320, 22] width 10 height 10
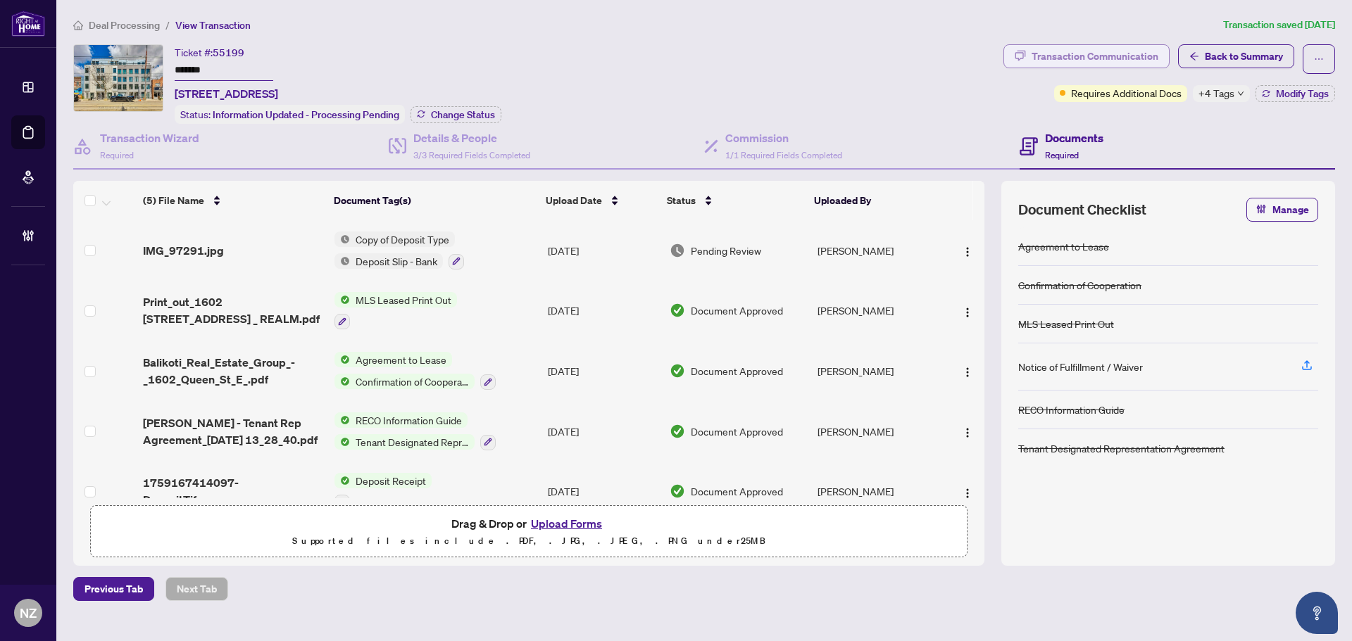
click at [1092, 49] on div "Transaction Communication" at bounding box center [1094, 56] width 127 height 23
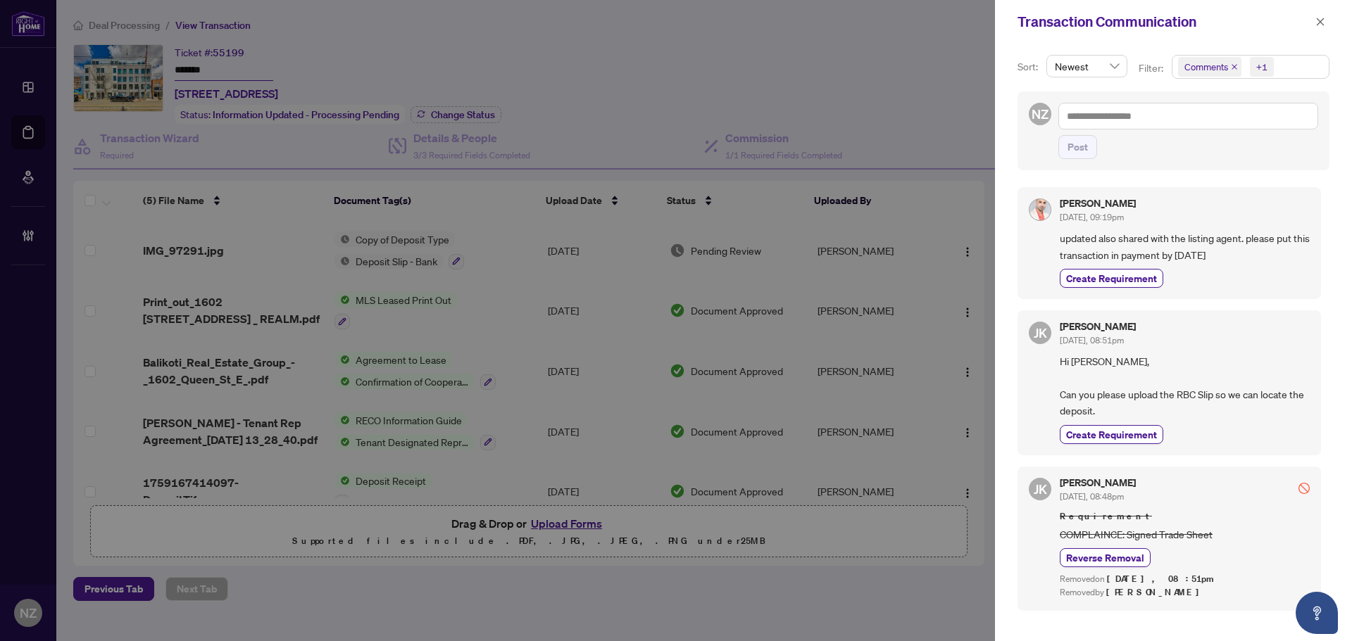
scroll to position [3, 0]
drag, startPoint x: 1322, startPoint y: 17, endPoint x: 1317, endPoint y: 90, distance: 73.4
click at [1322, 17] on icon "close" at bounding box center [1320, 22] width 10 height 10
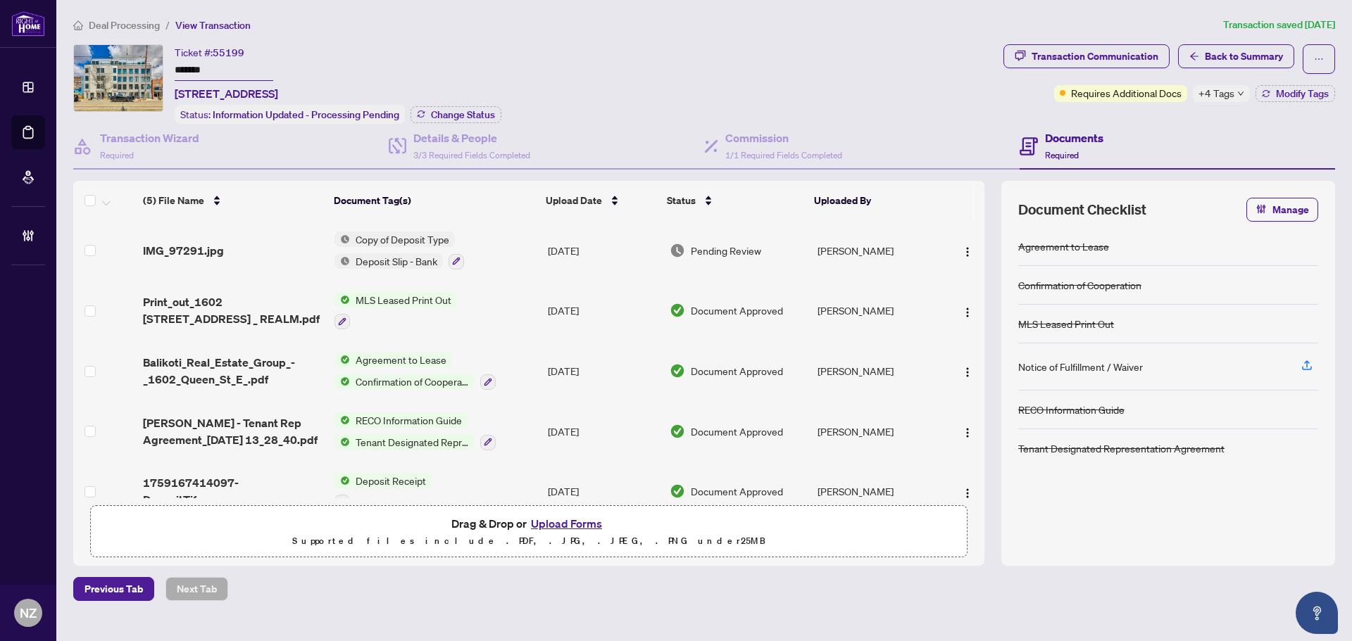
drag, startPoint x: 1216, startPoint y: 62, endPoint x: 1188, endPoint y: 96, distance: 44.5
click at [1215, 62] on span "Back to Summary" at bounding box center [1244, 56] width 78 height 23
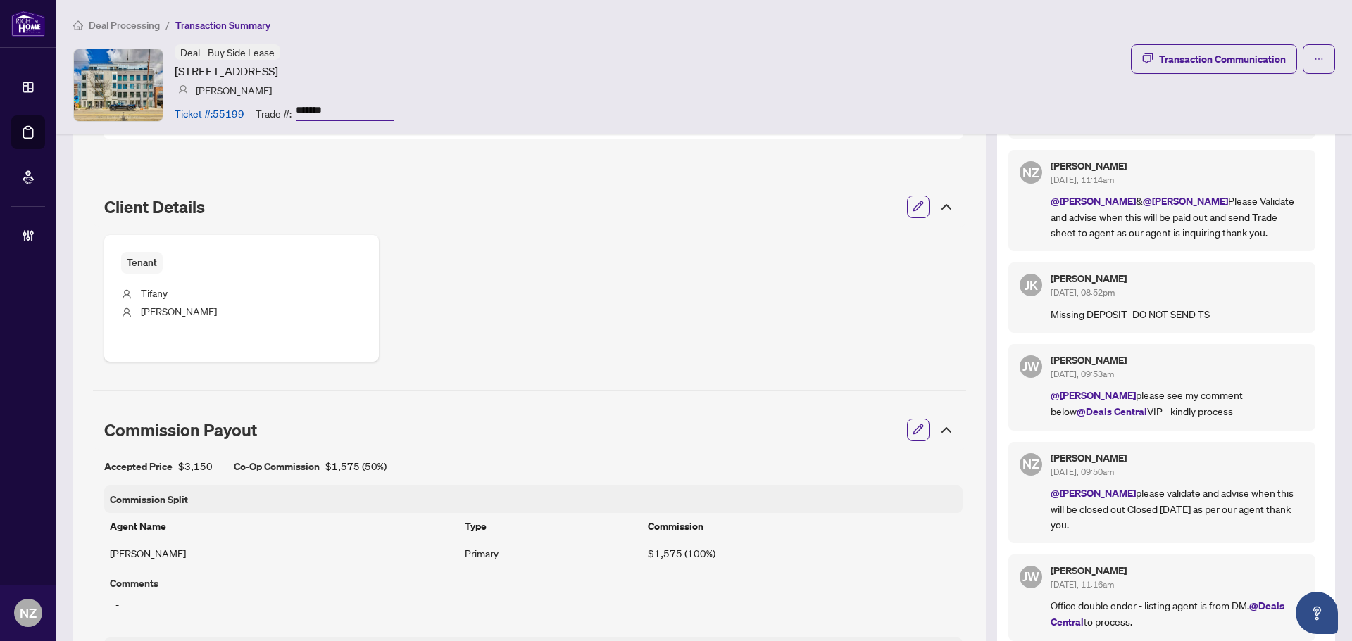
scroll to position [704, 0]
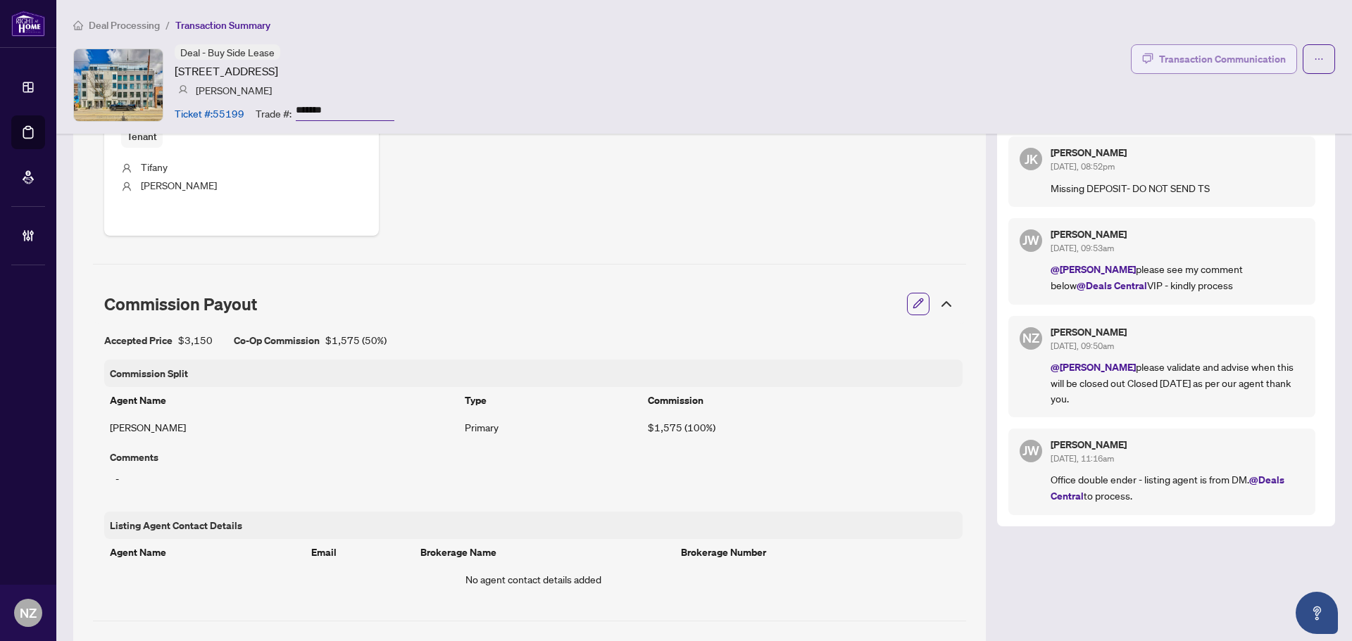
click at [1192, 56] on div "Transaction Communication" at bounding box center [1222, 59] width 127 height 23
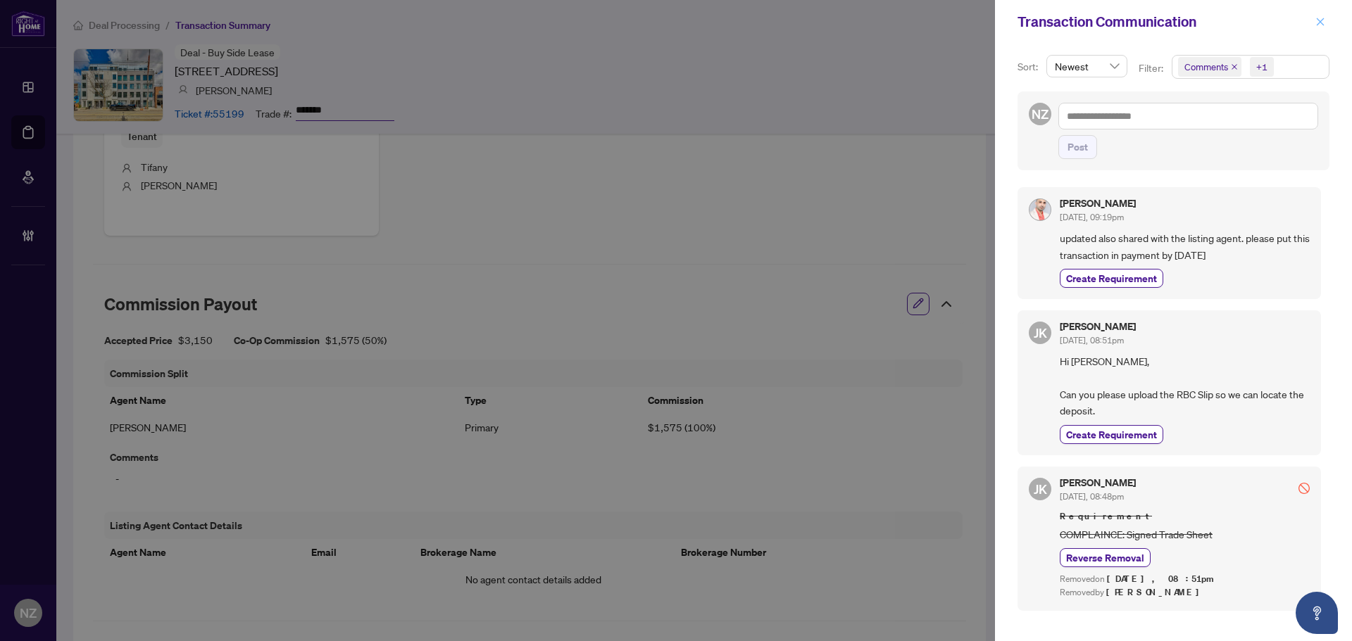
click at [1321, 22] on icon "close" at bounding box center [1321, 22] width 8 height 8
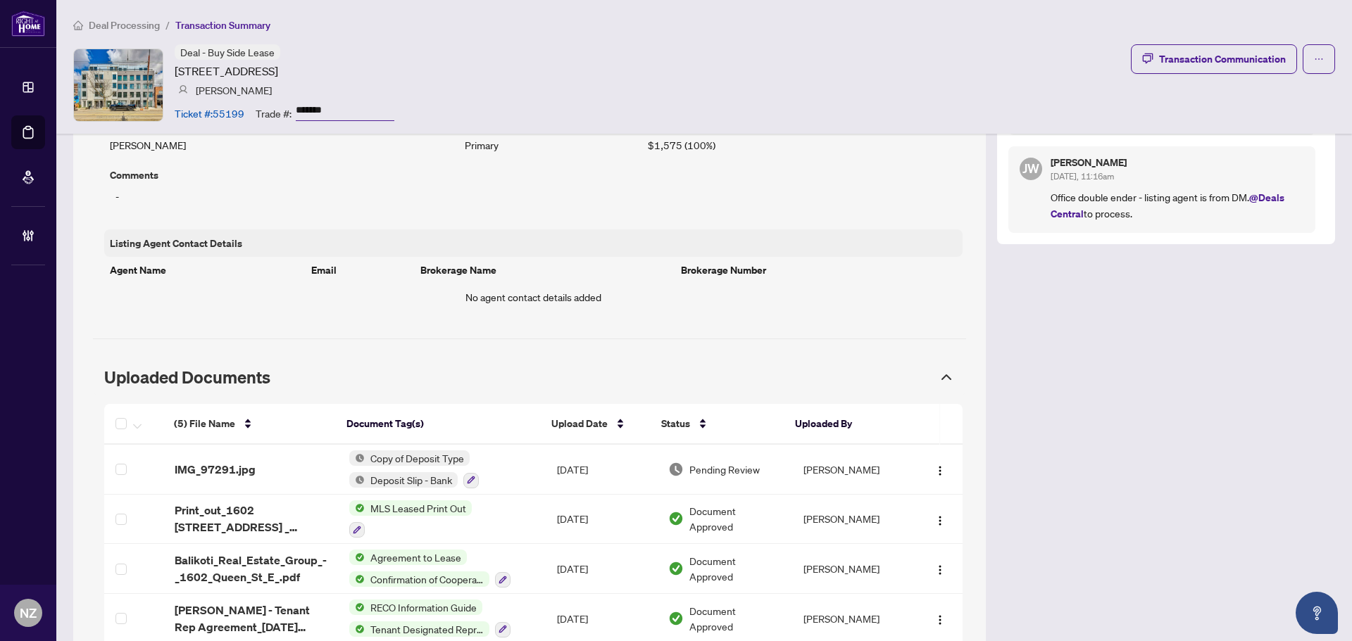
scroll to position [1127, 0]
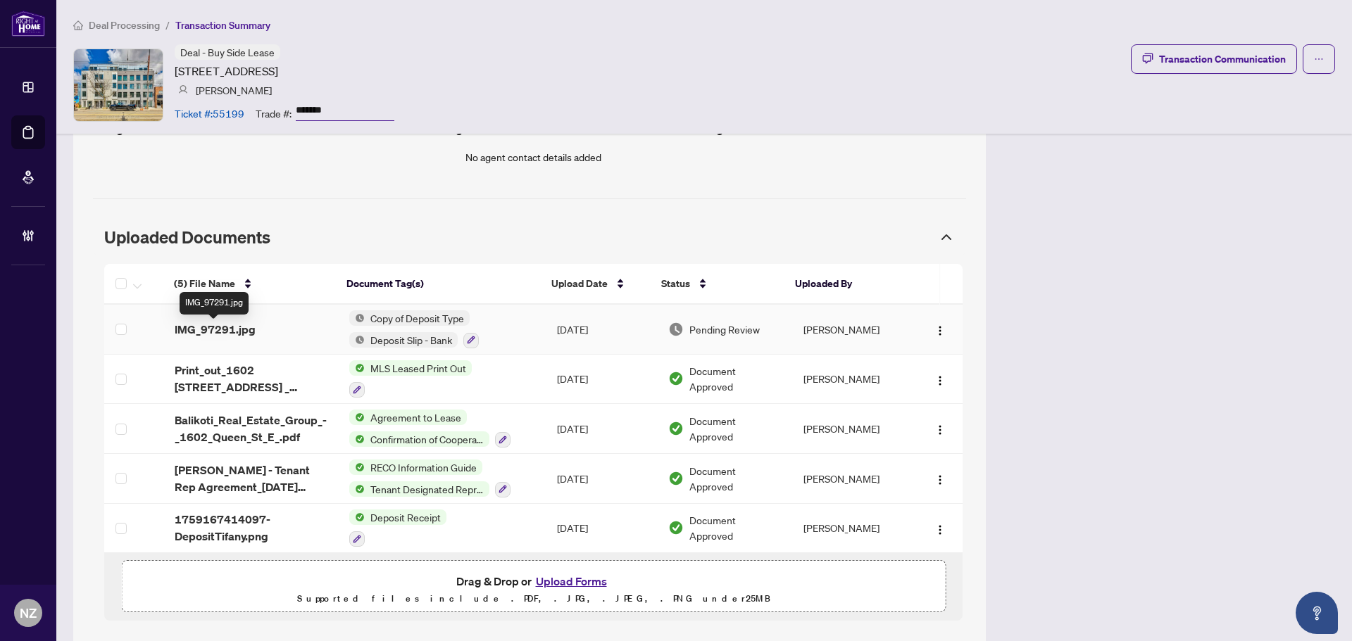
click at [225, 330] on span "IMG_97291.jpg" at bounding box center [215, 329] width 81 height 17
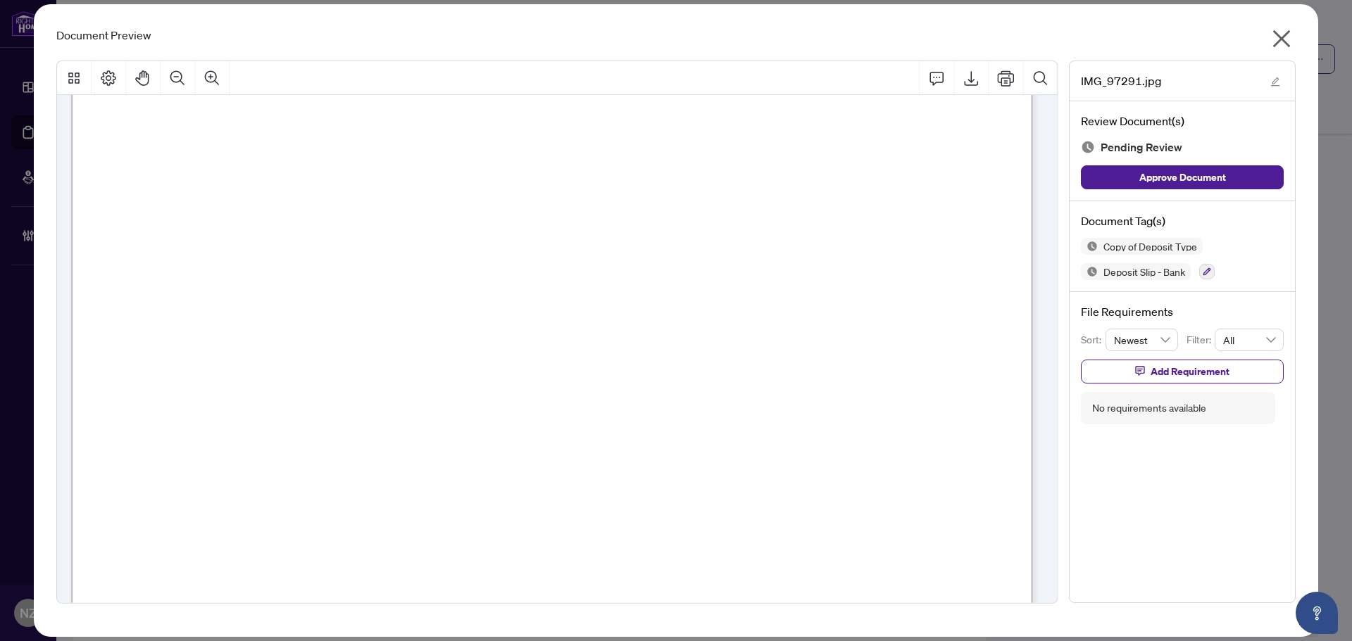
scroll to position [422, 0]
click at [1276, 36] on icon "close" at bounding box center [1281, 38] width 23 height 23
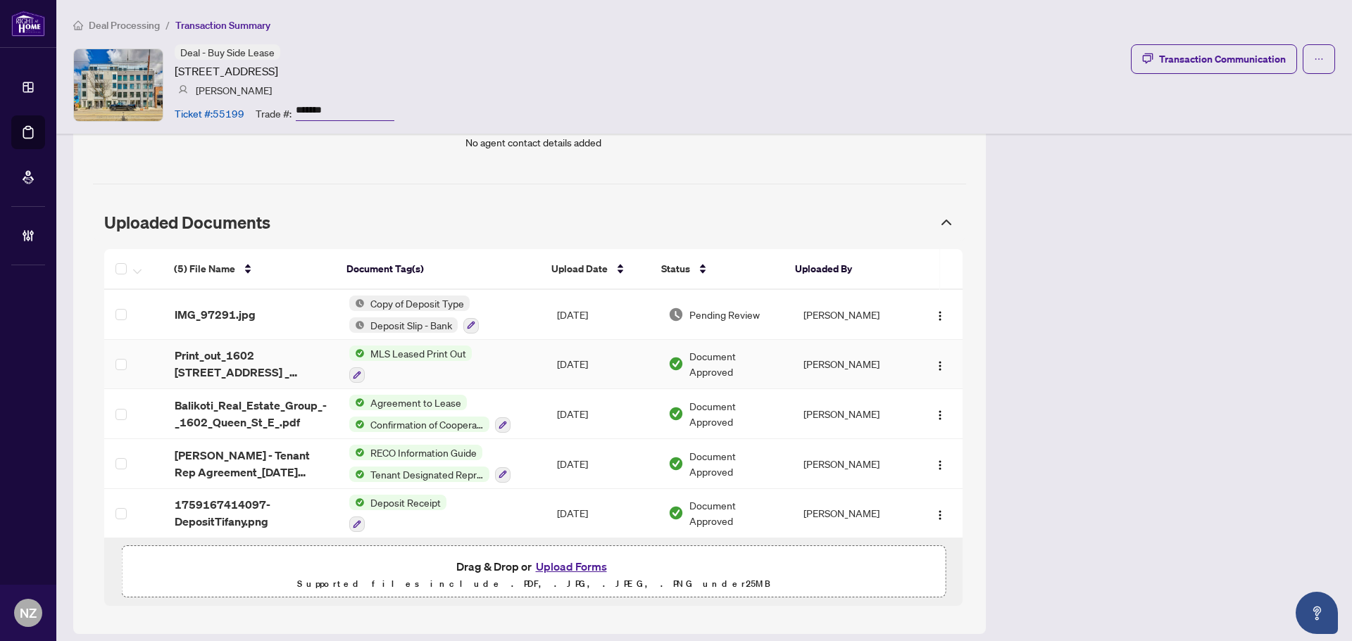
scroll to position [1149, 0]
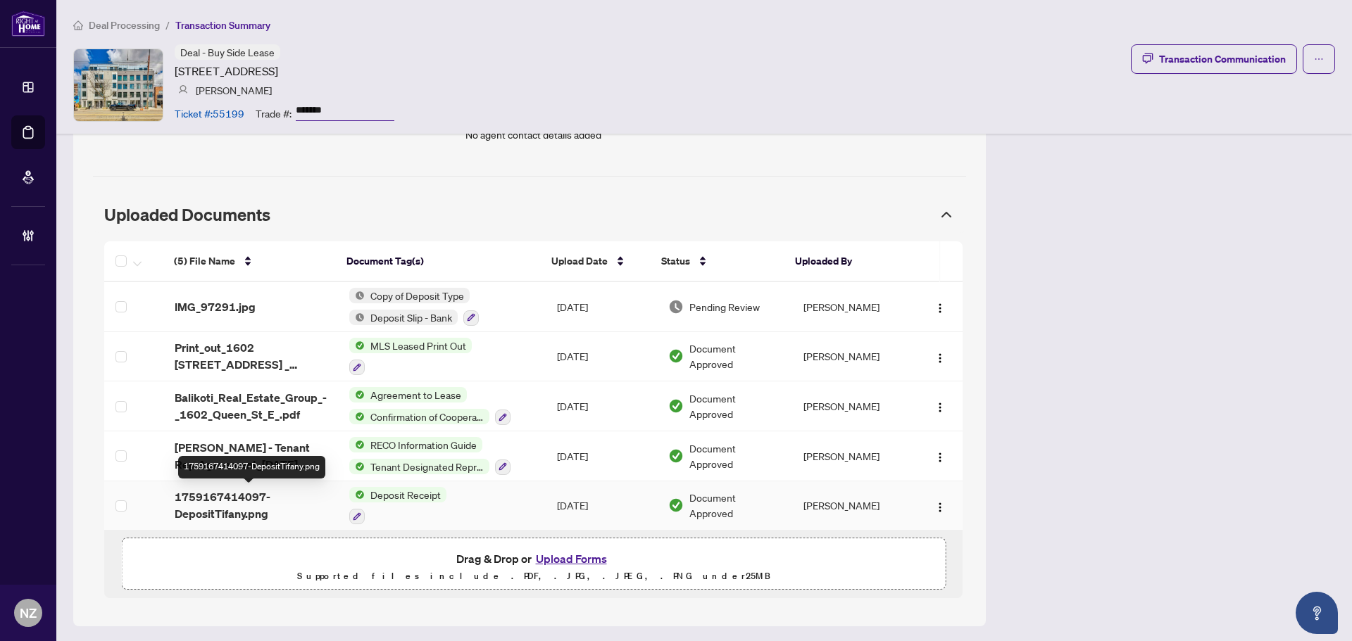
click at [233, 495] on span "1759167414097-DepositTifany.png" at bounding box center [251, 506] width 153 height 34
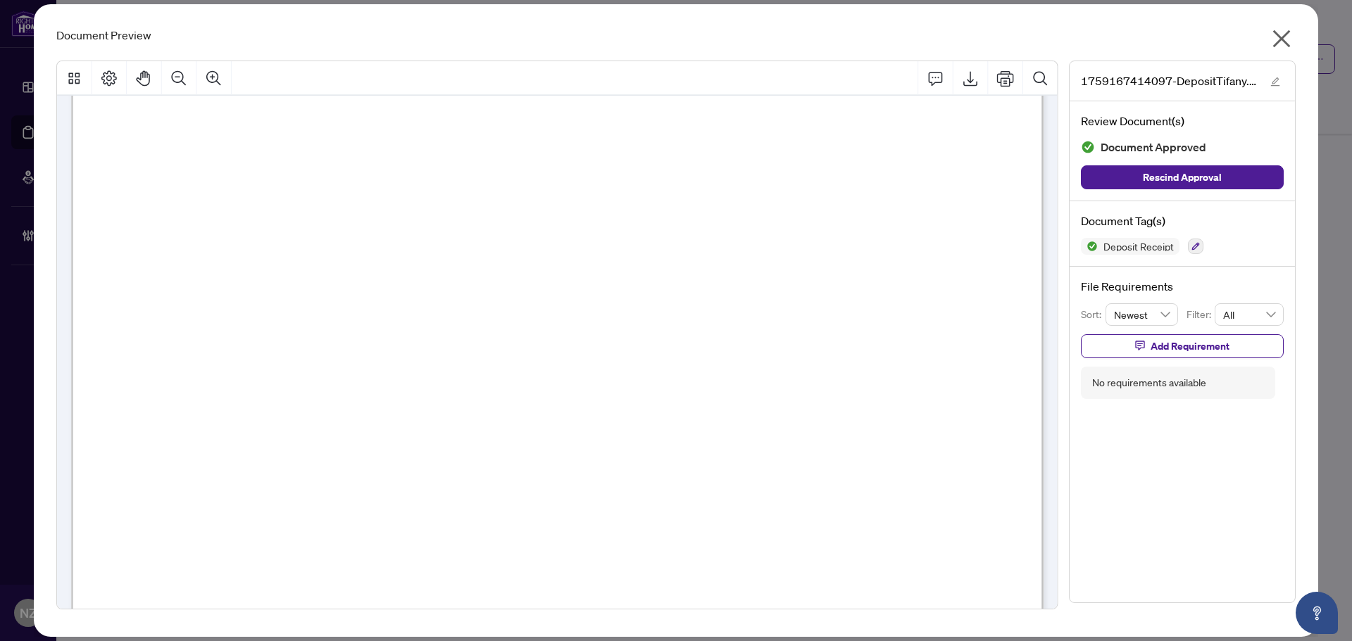
scroll to position [70, 0]
drag, startPoint x: 1281, startPoint y: 39, endPoint x: 1243, endPoint y: 80, distance: 55.3
click at [1279, 39] on icon "close" at bounding box center [1282, 39] width 18 height 18
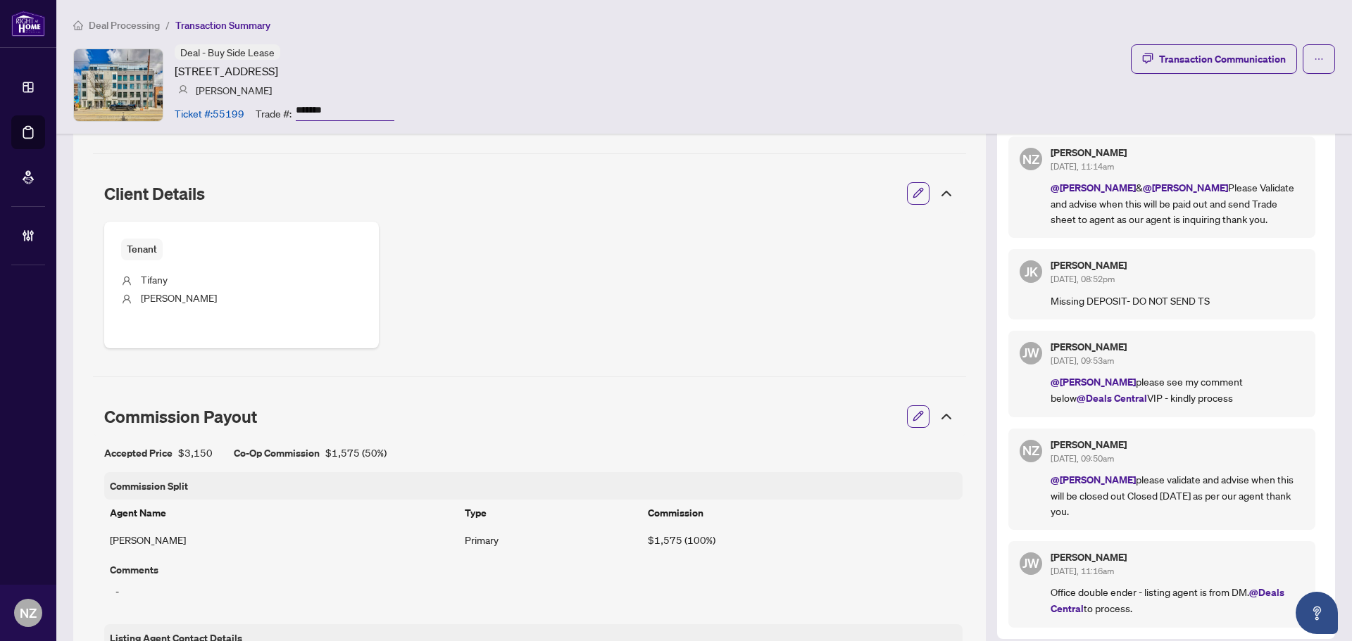
scroll to position [586, 0]
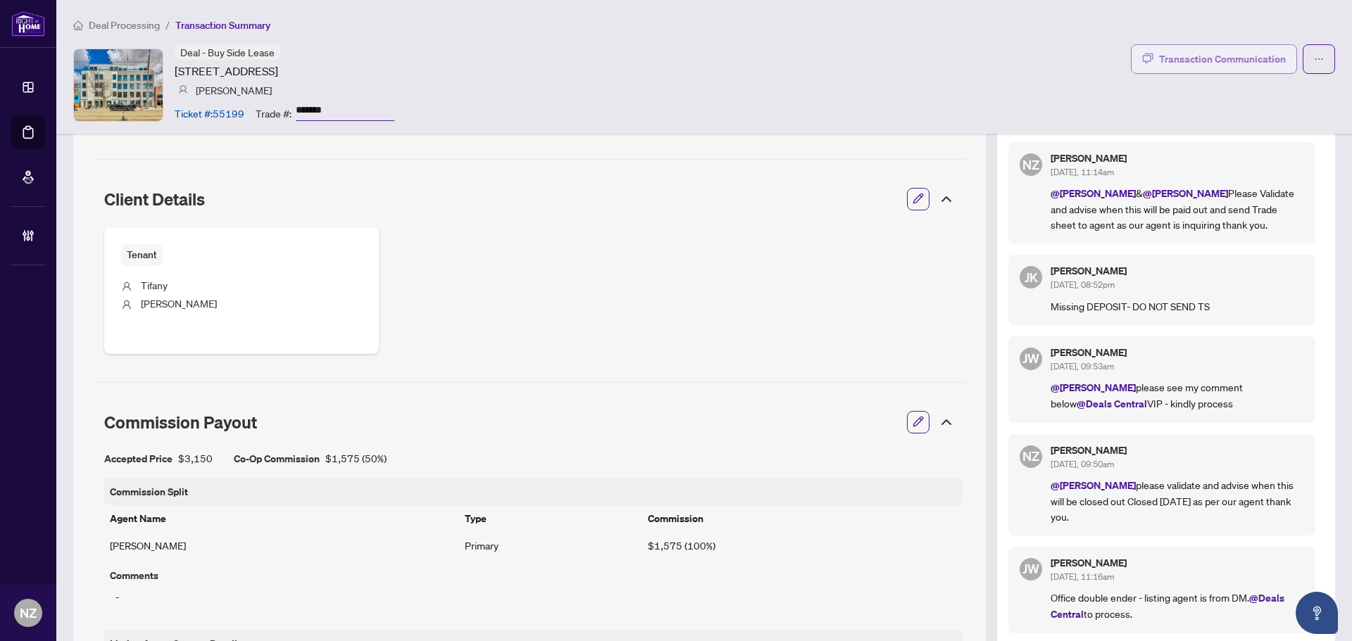
click at [1184, 62] on div "Transaction Communication" at bounding box center [1222, 59] width 127 height 23
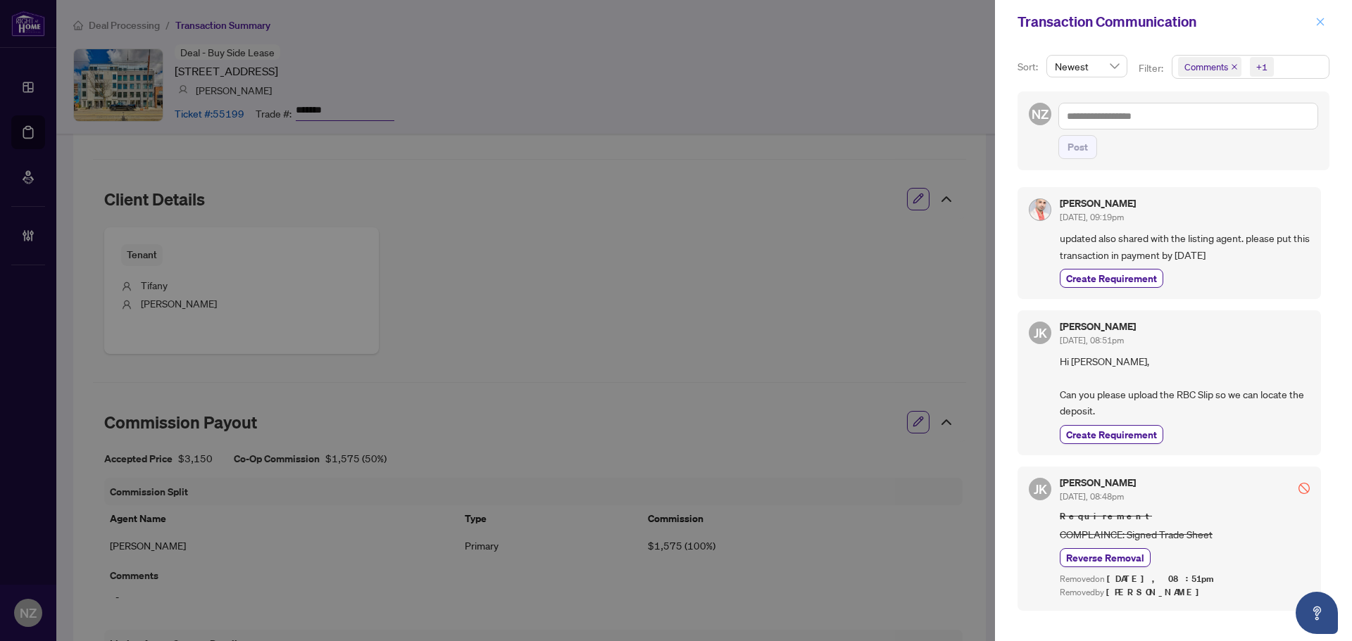
click at [1324, 22] on icon "close" at bounding box center [1320, 22] width 10 height 10
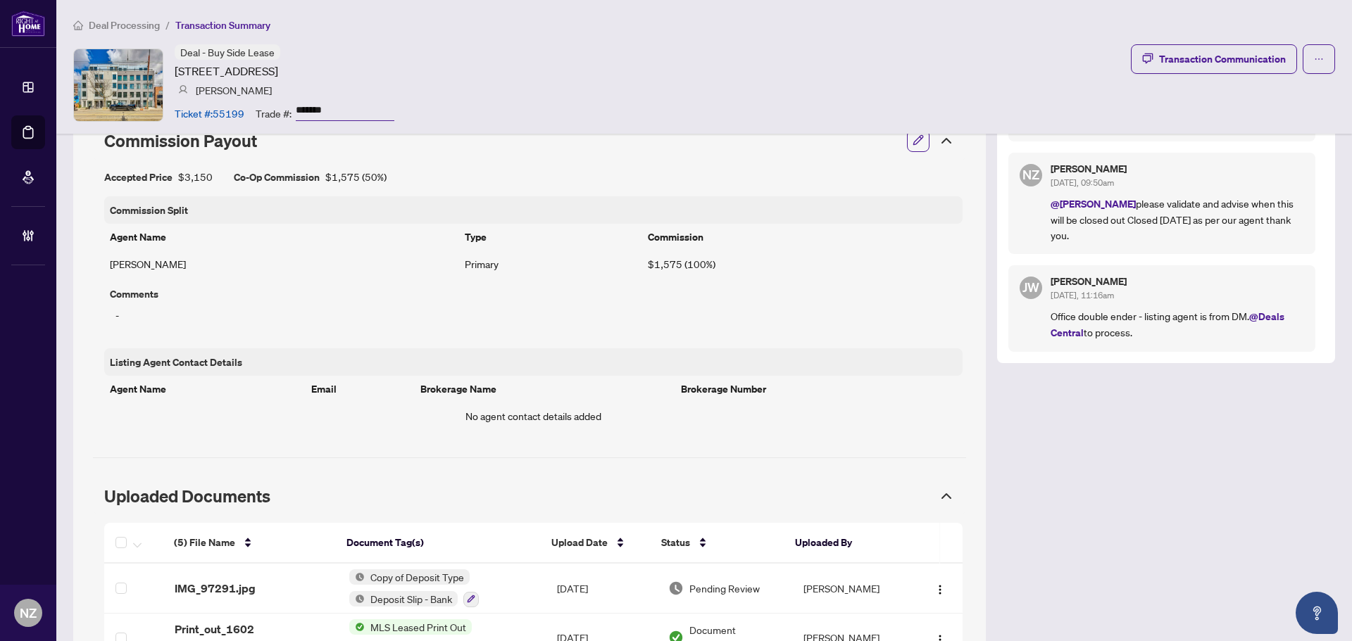
scroll to position [797, 0]
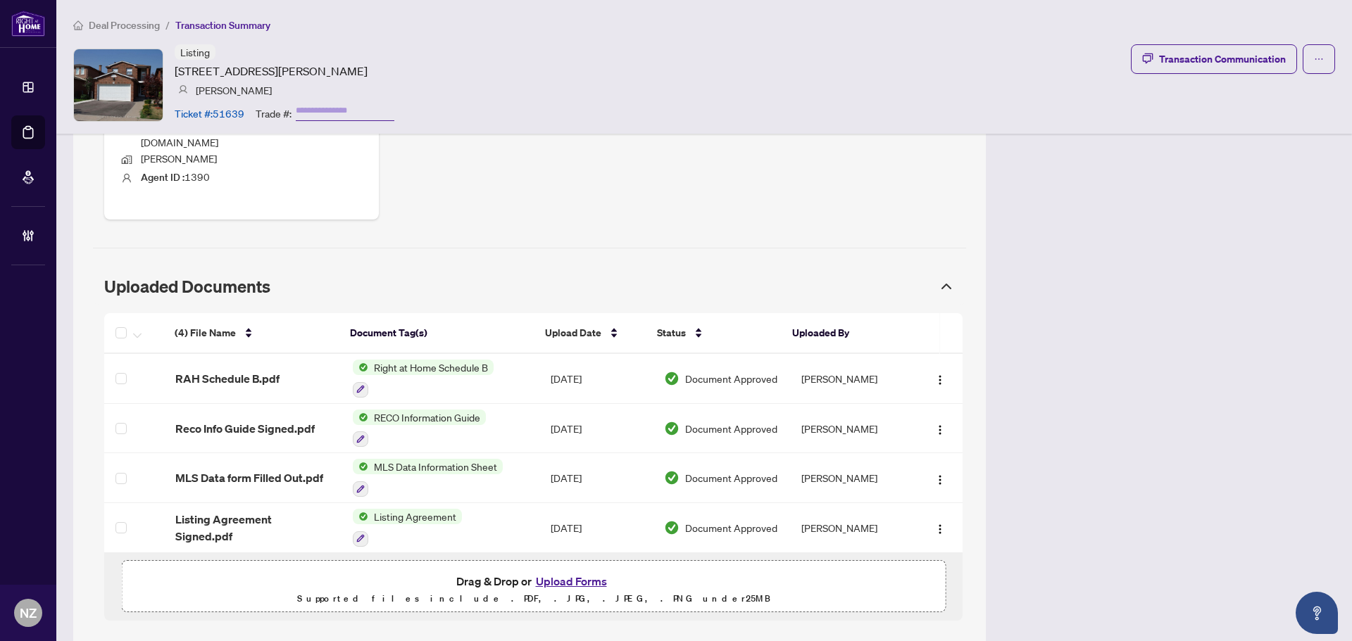
scroll to position [677, 0]
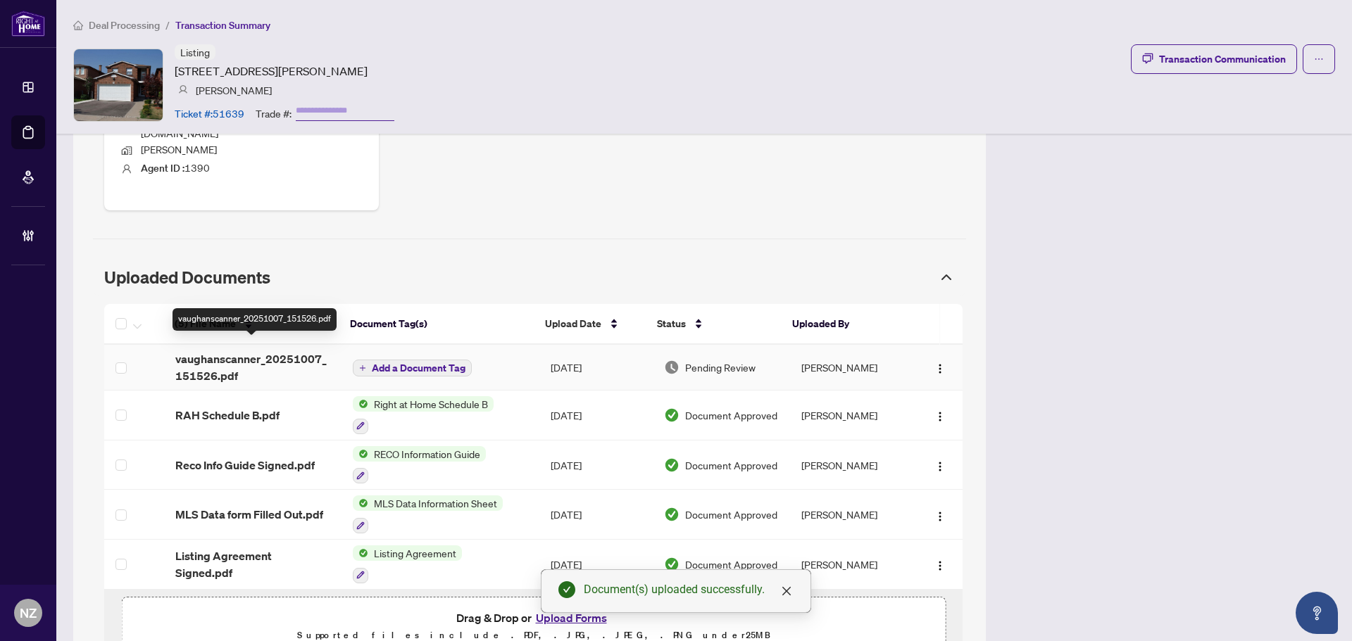
click at [287, 351] on span "vaughanscanner_20251007_151526.pdf" at bounding box center [252, 368] width 155 height 34
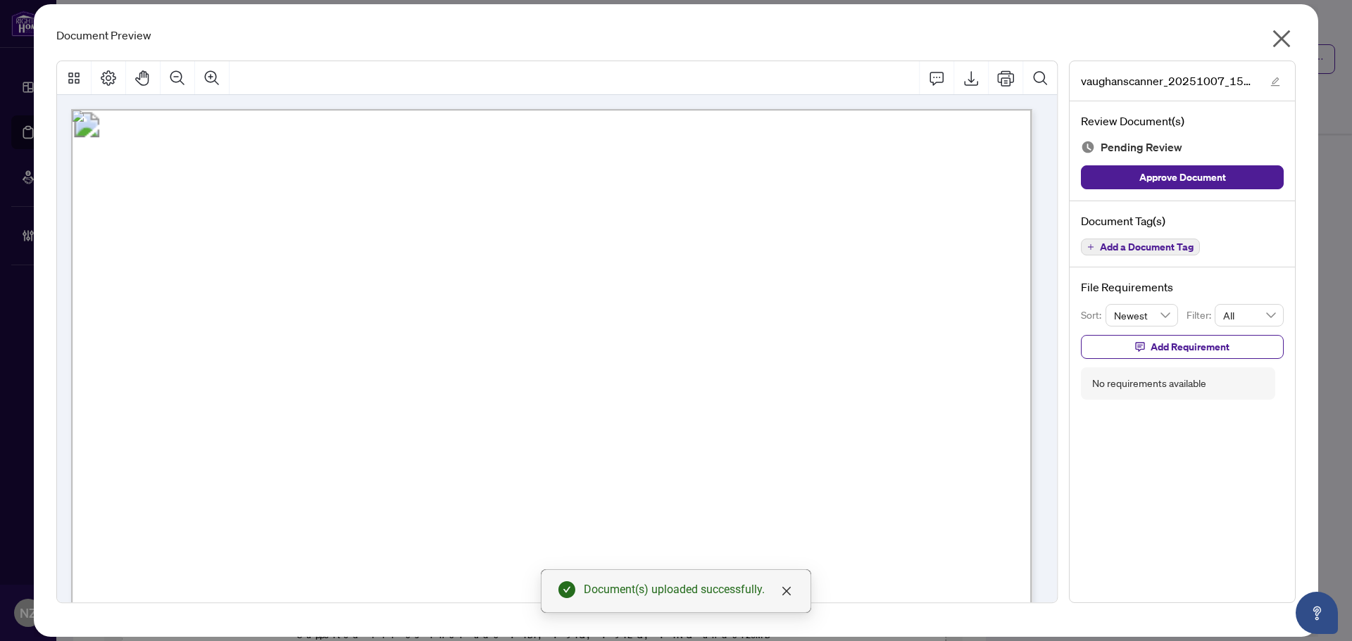
click at [1148, 251] on span "Add a Document Tag" at bounding box center [1147, 247] width 94 height 10
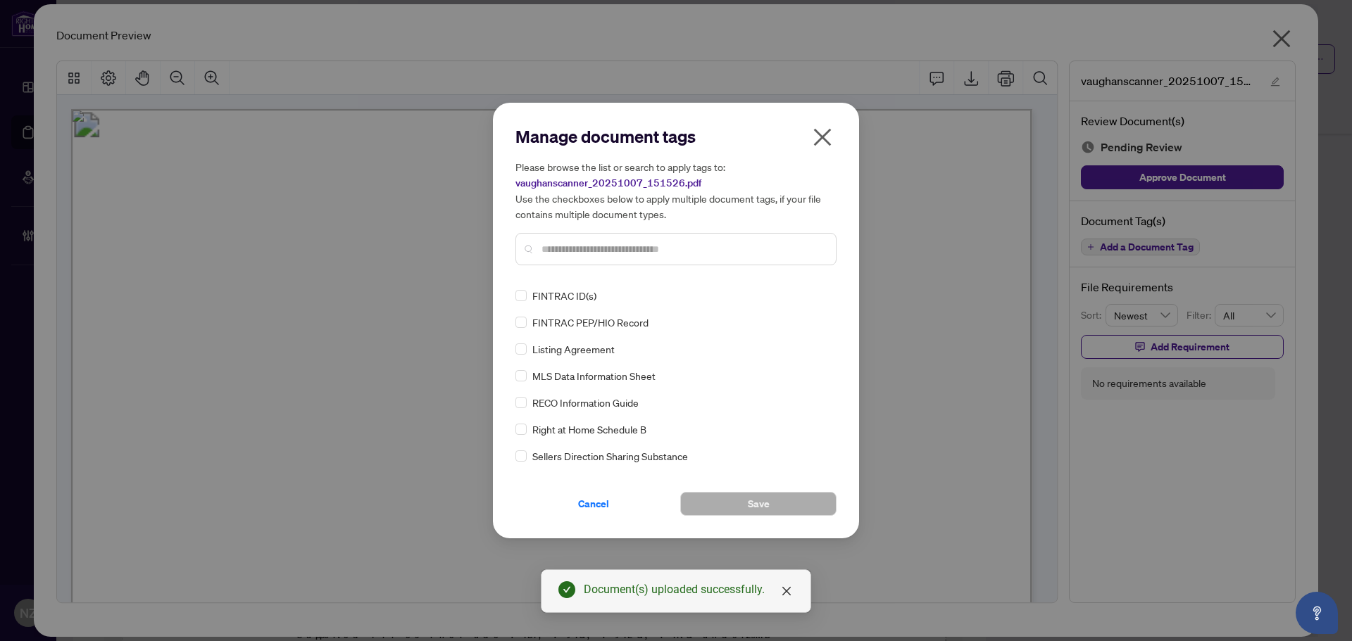
click at [589, 246] on input "text" at bounding box center [682, 248] width 283 height 15
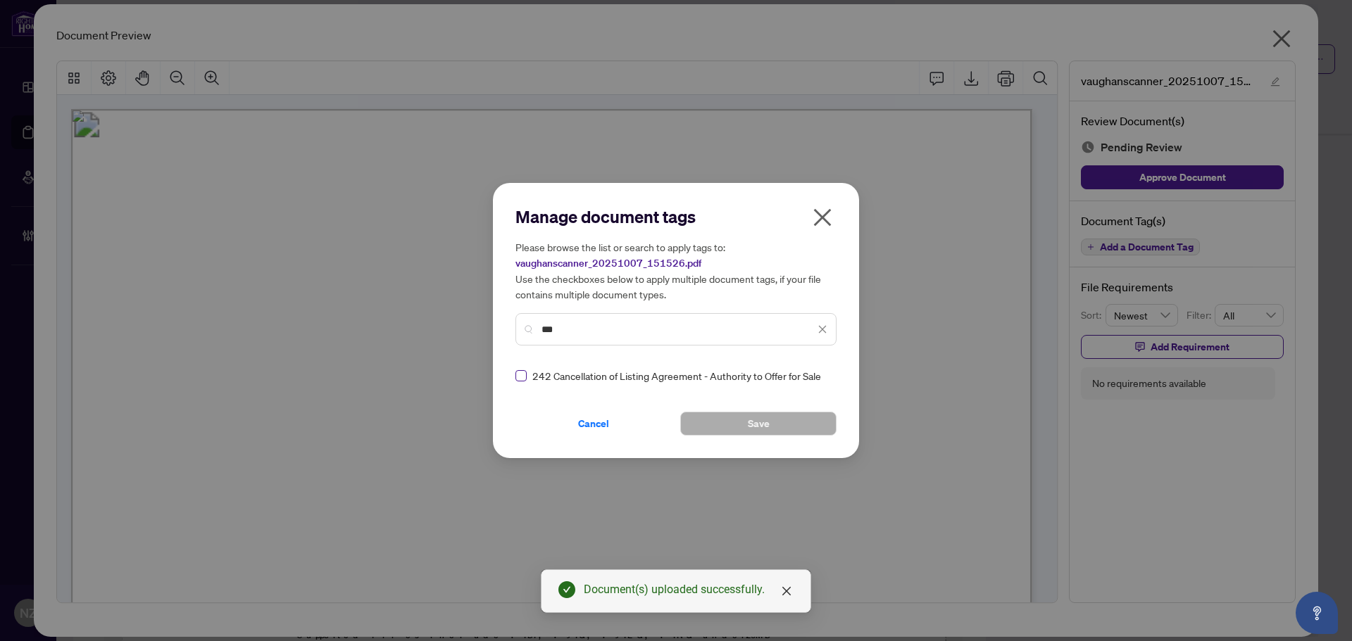
type input "***"
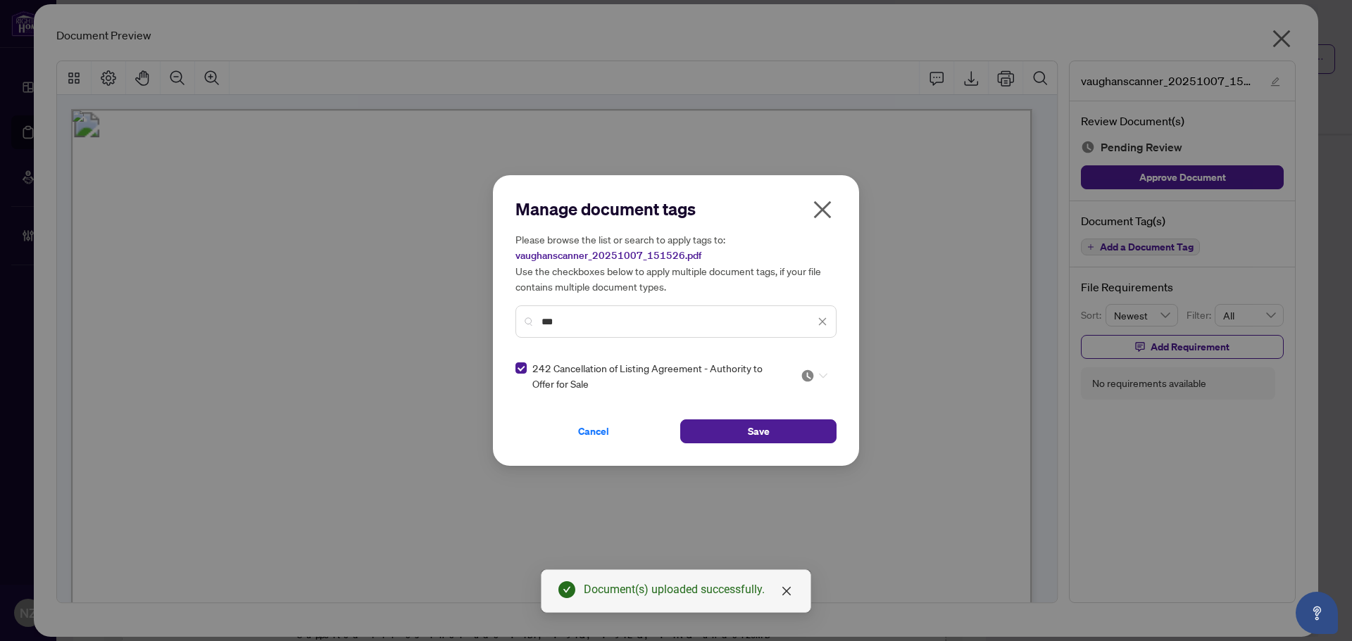
drag, startPoint x: 813, startPoint y: 372, endPoint x: 805, endPoint y: 401, distance: 30.1
click at [813, 372] on img at bounding box center [808, 376] width 14 height 14
click at [770, 451] on div "Approved" at bounding box center [772, 444] width 90 height 15
click at [710, 439] on button "Save" at bounding box center [758, 432] width 156 height 24
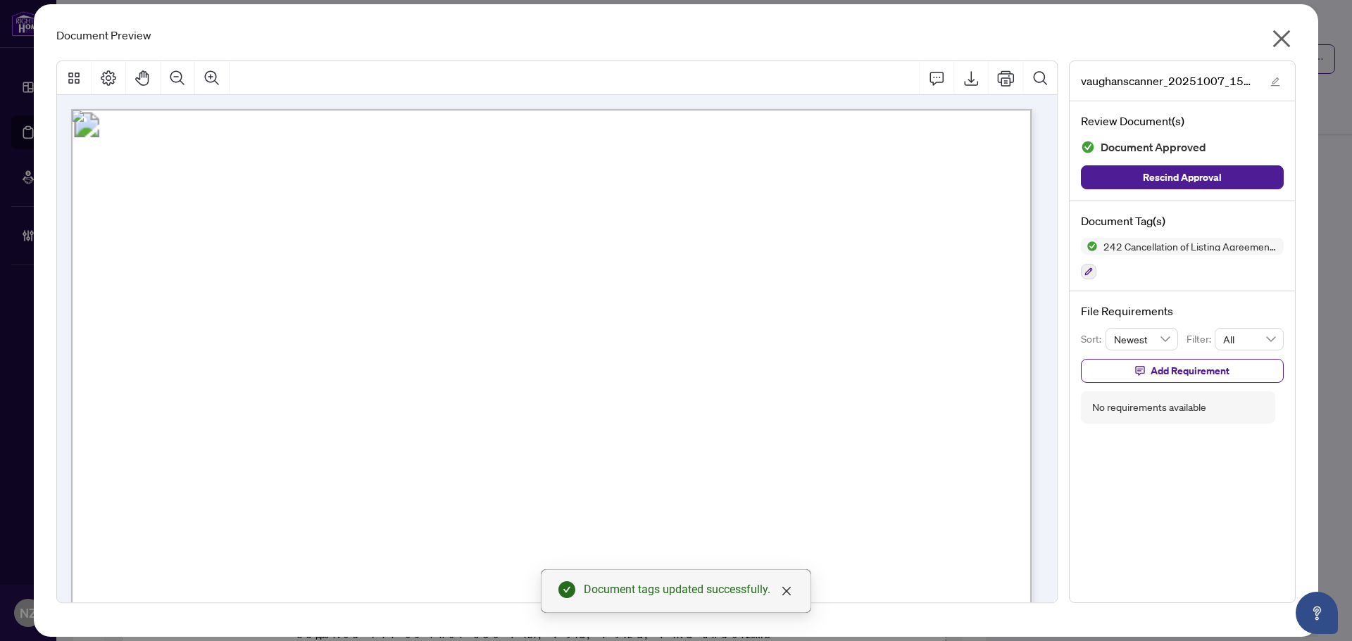
click at [1274, 45] on icon "close" at bounding box center [1282, 39] width 18 height 18
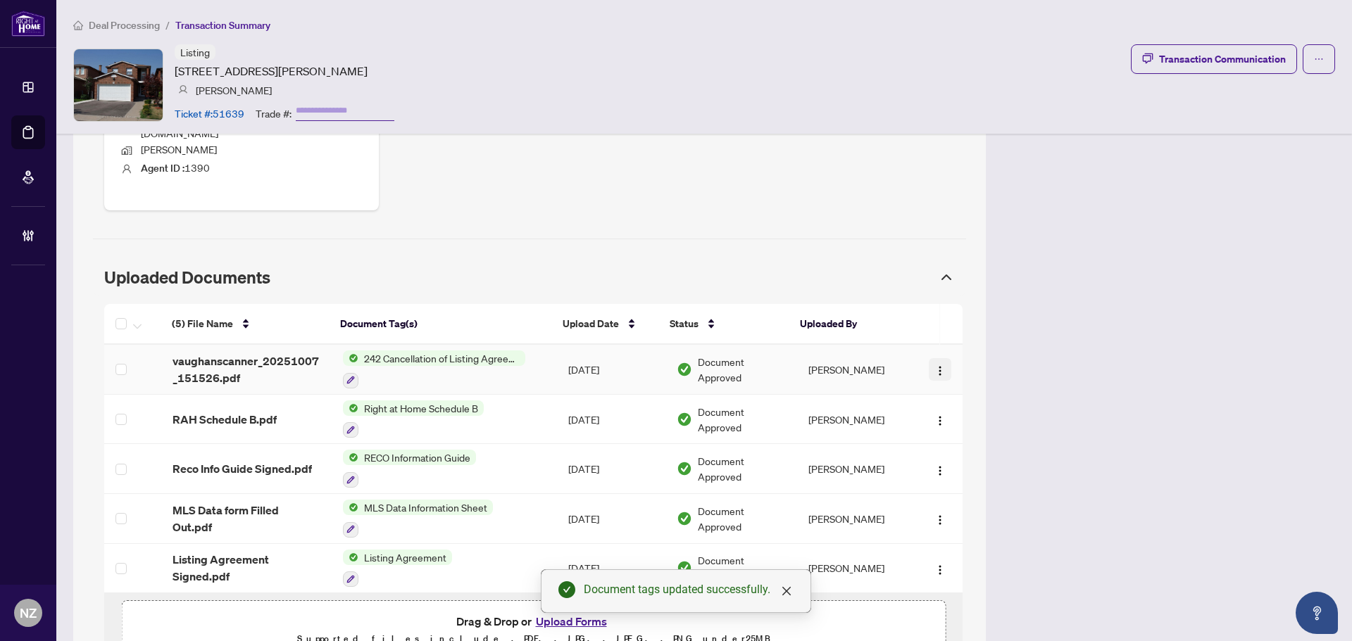
click at [934, 365] on img "button" at bounding box center [939, 370] width 11 height 11
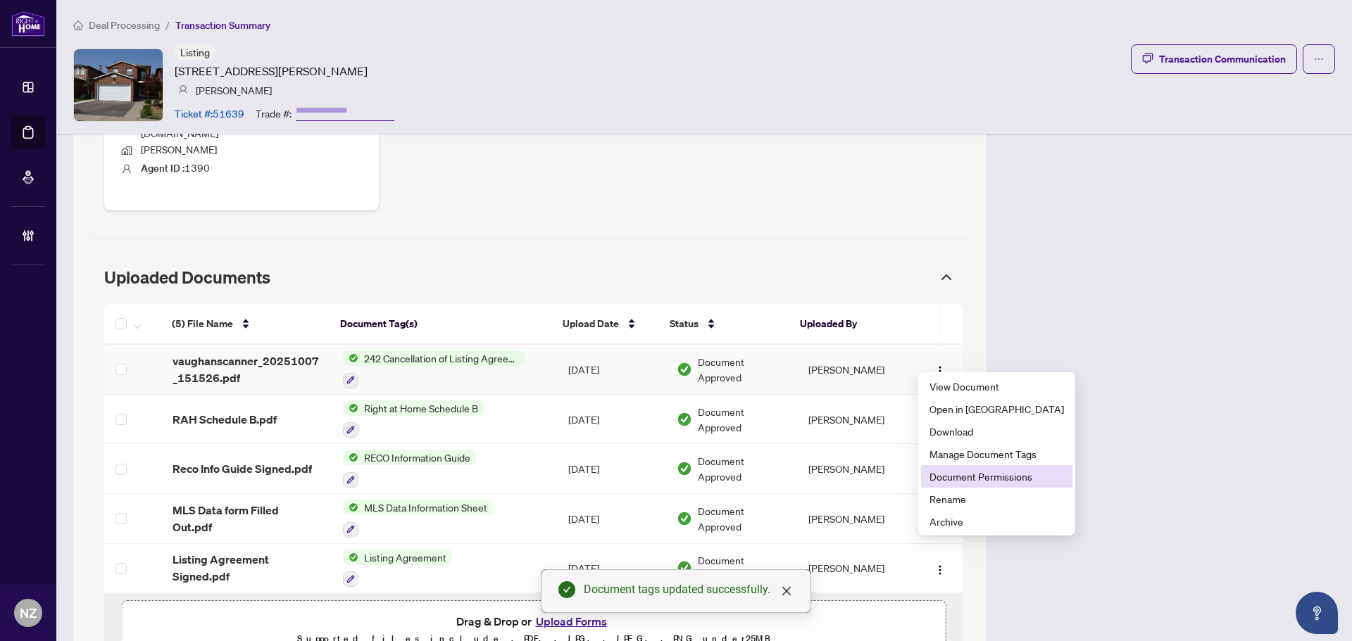
click at [955, 479] on span "Document Permissions" at bounding box center [996, 476] width 134 height 15
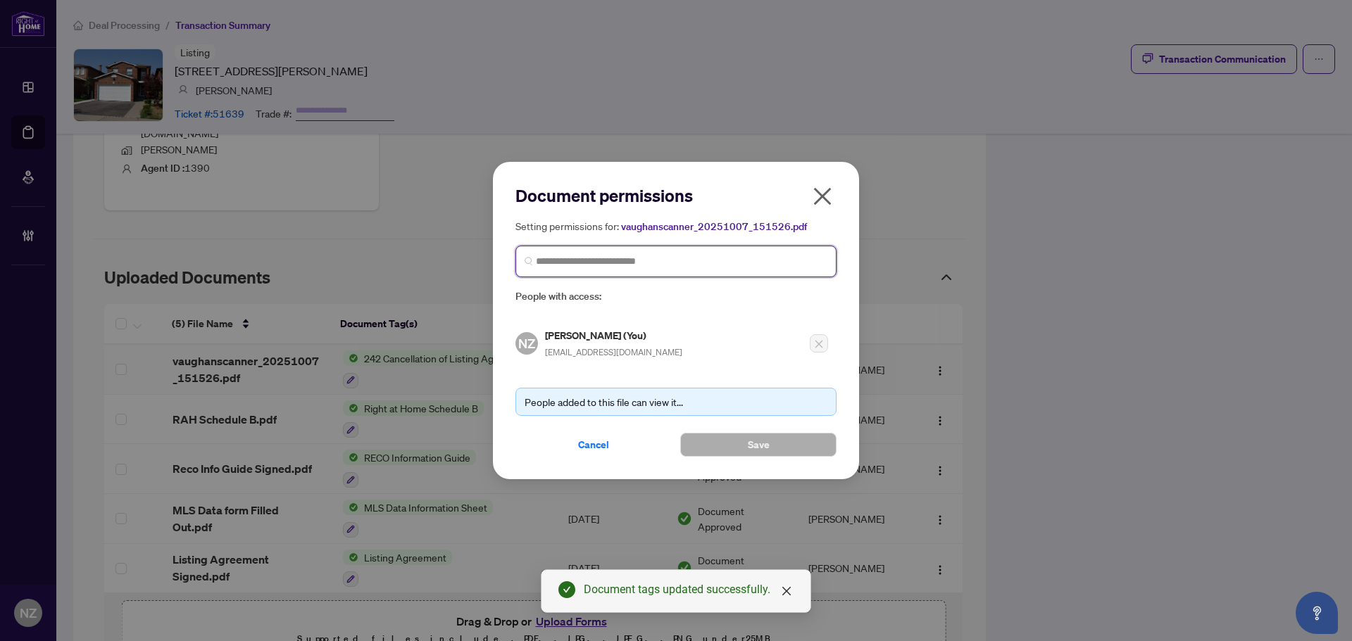
click at [605, 255] on input "search" at bounding box center [681, 261] width 291 height 15
type input "*********"
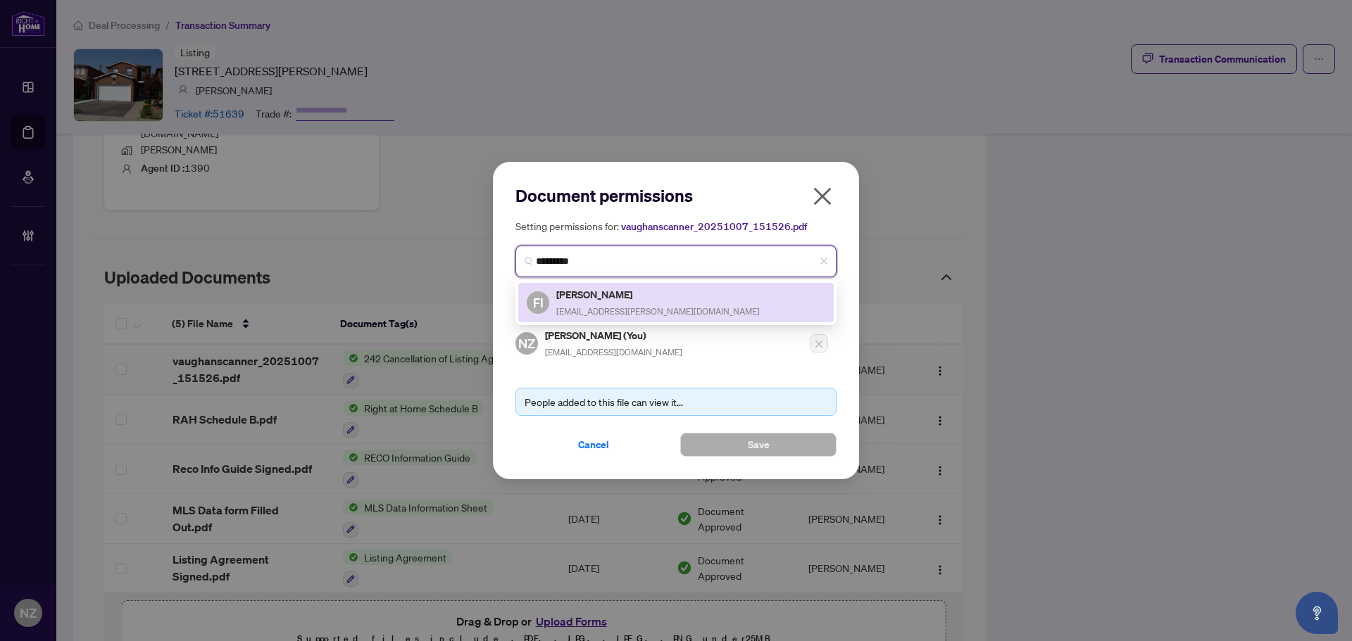
click at [605, 304] on div "Franca Iafrate franca.iafrate@gmail.com" at bounding box center [657, 303] width 203 height 32
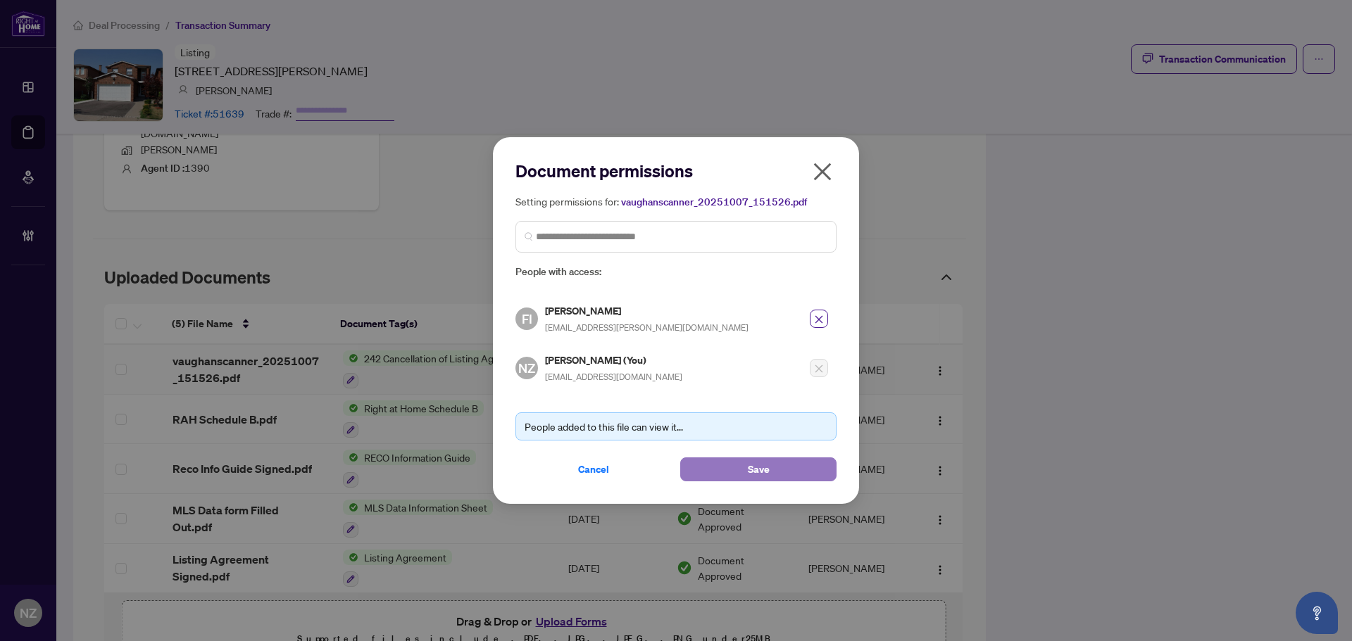
click at [745, 465] on button "Save" at bounding box center [758, 470] width 156 height 24
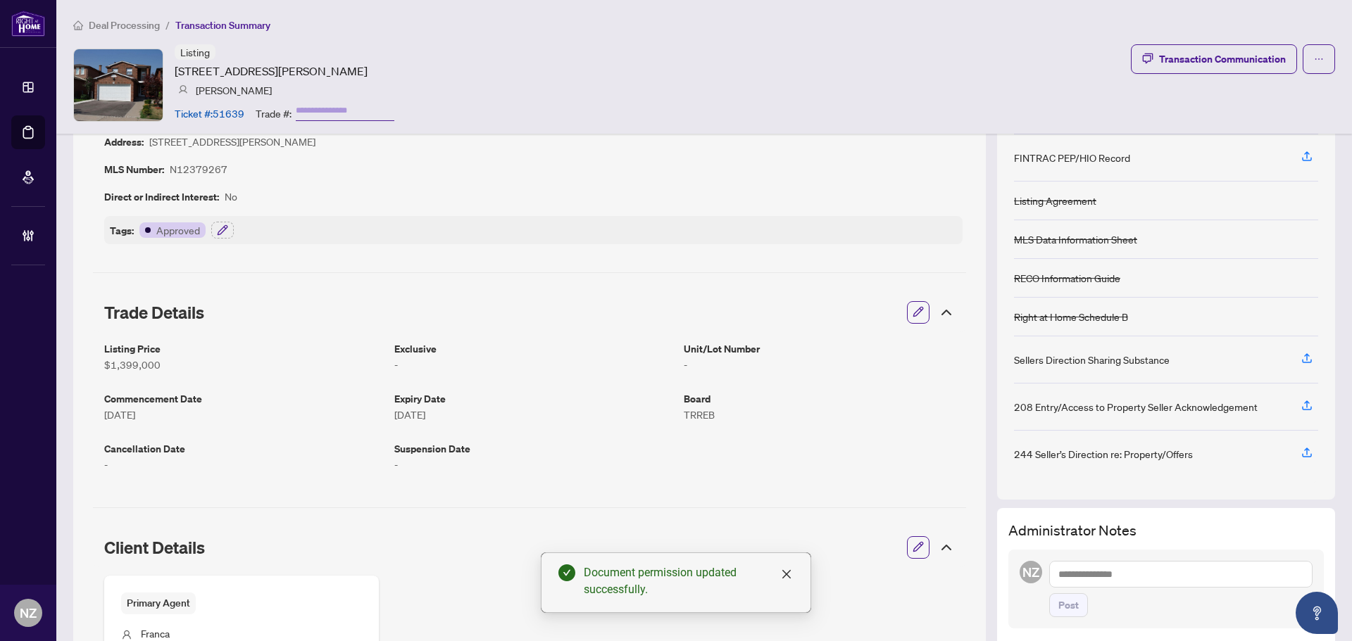
scroll to position [0, 0]
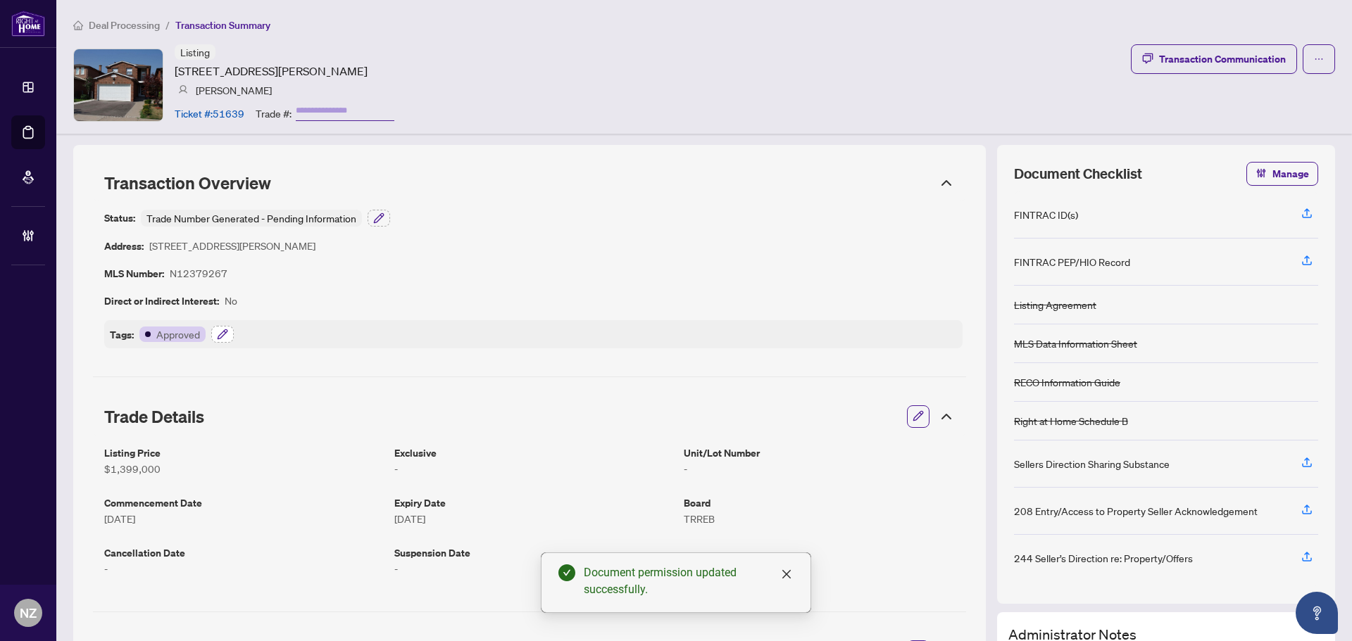
click at [223, 341] on button "button" at bounding box center [222, 334] width 23 height 17
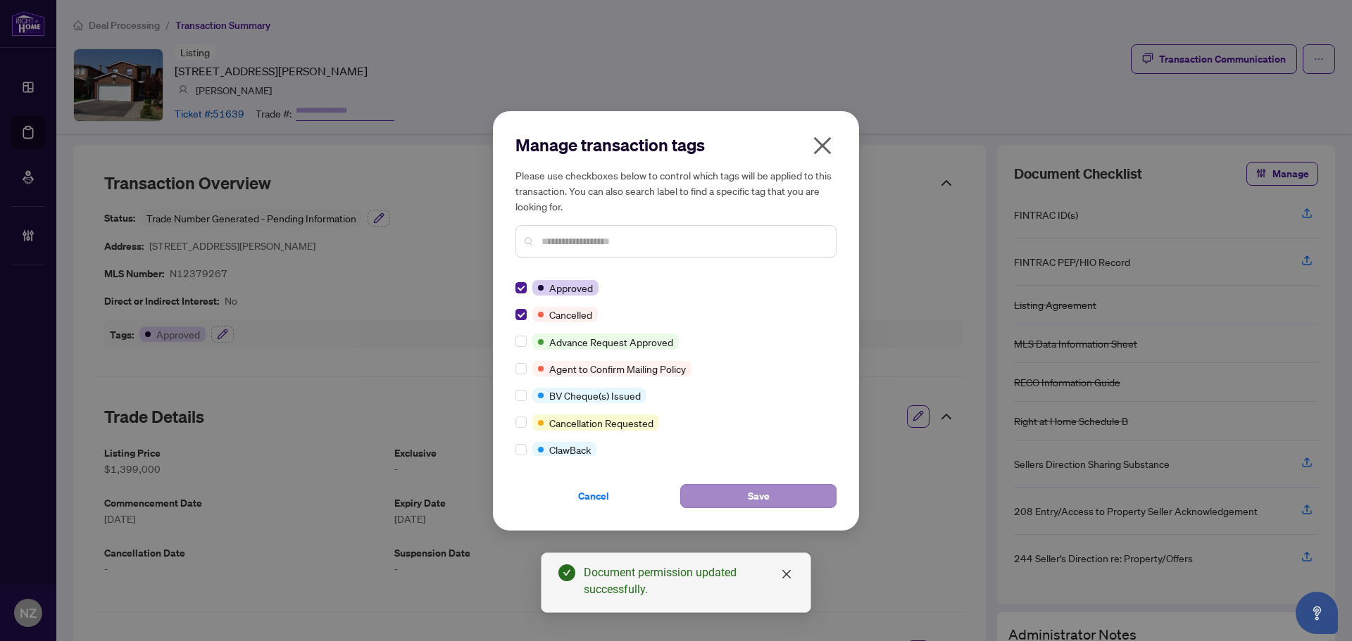
click at [704, 484] on div "Cancel Save" at bounding box center [675, 488] width 321 height 41
click at [705, 491] on button "Save" at bounding box center [758, 496] width 156 height 24
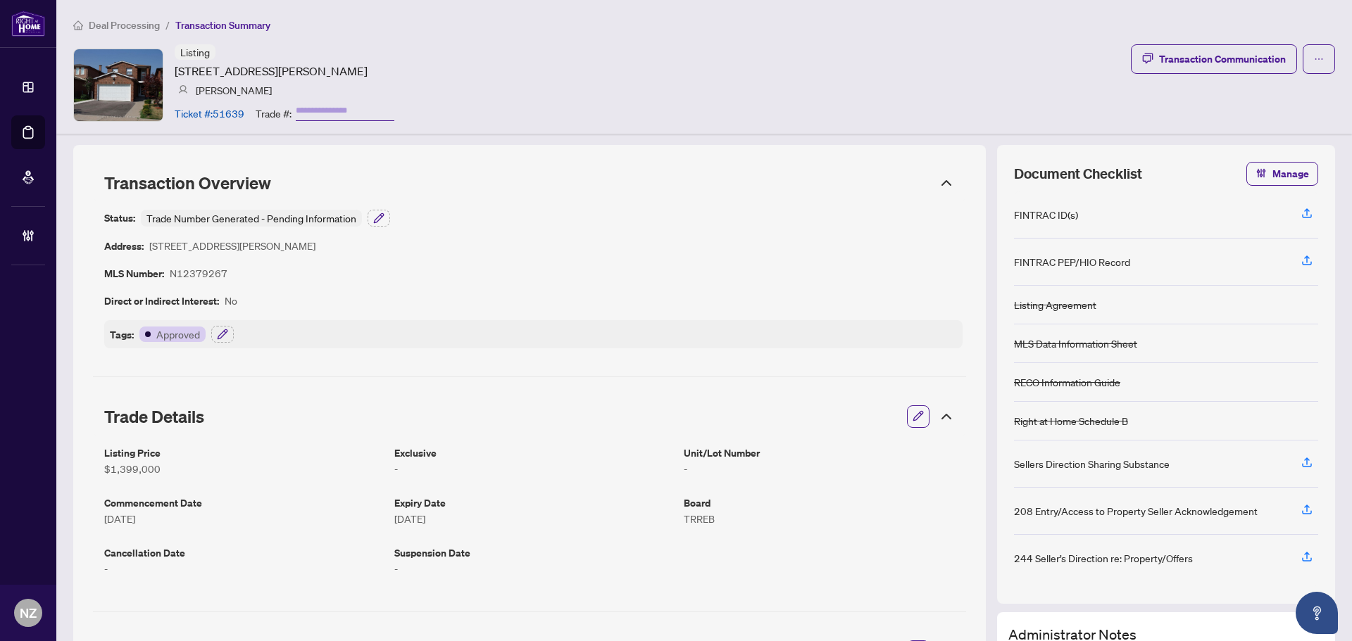
drag, startPoint x: 111, startPoint y: 23, endPoint x: 48, endPoint y: 146, distance: 137.9
click at [111, 23] on span "Deal Processing" at bounding box center [124, 25] width 71 height 13
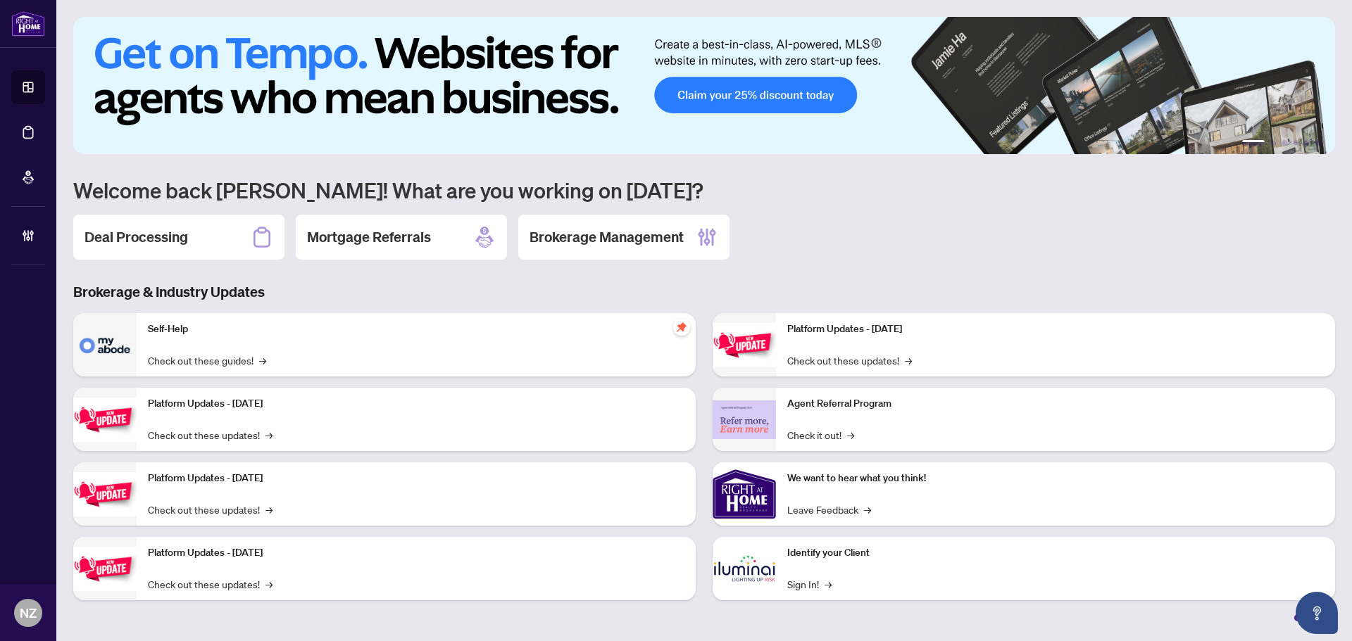
click at [187, 230] on h2 "Deal Processing" at bounding box center [135, 237] width 103 height 20
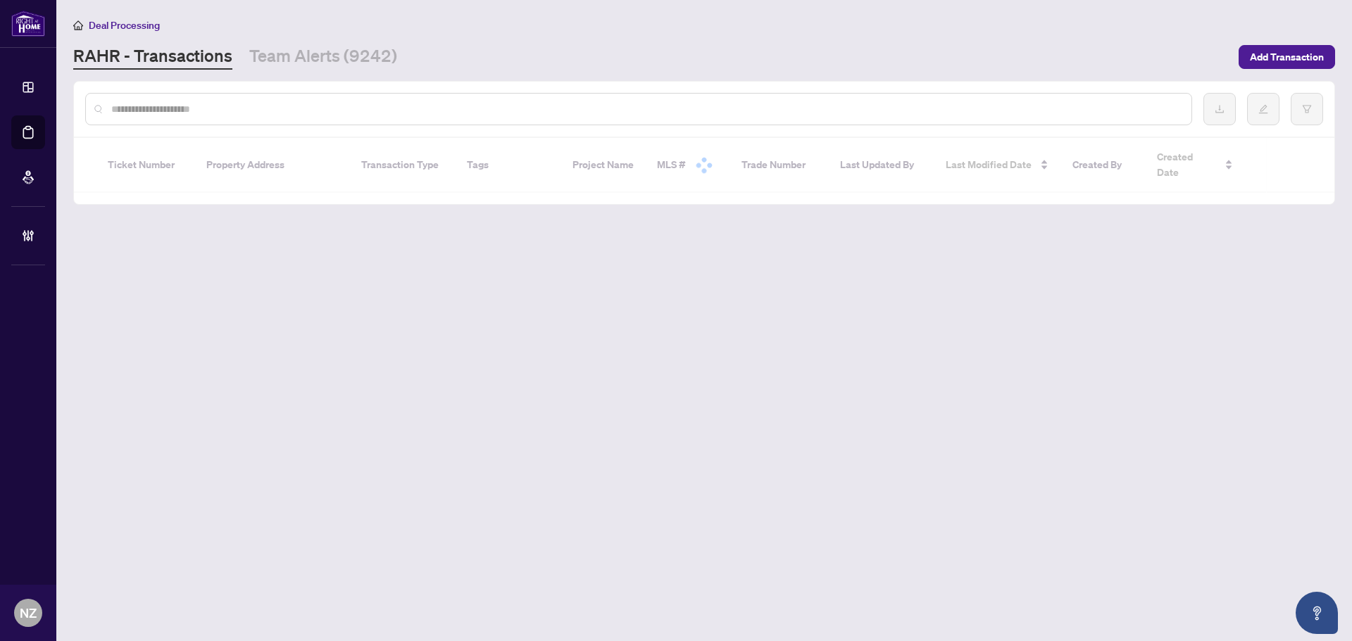
click at [193, 108] on input "text" at bounding box center [645, 108] width 1069 height 15
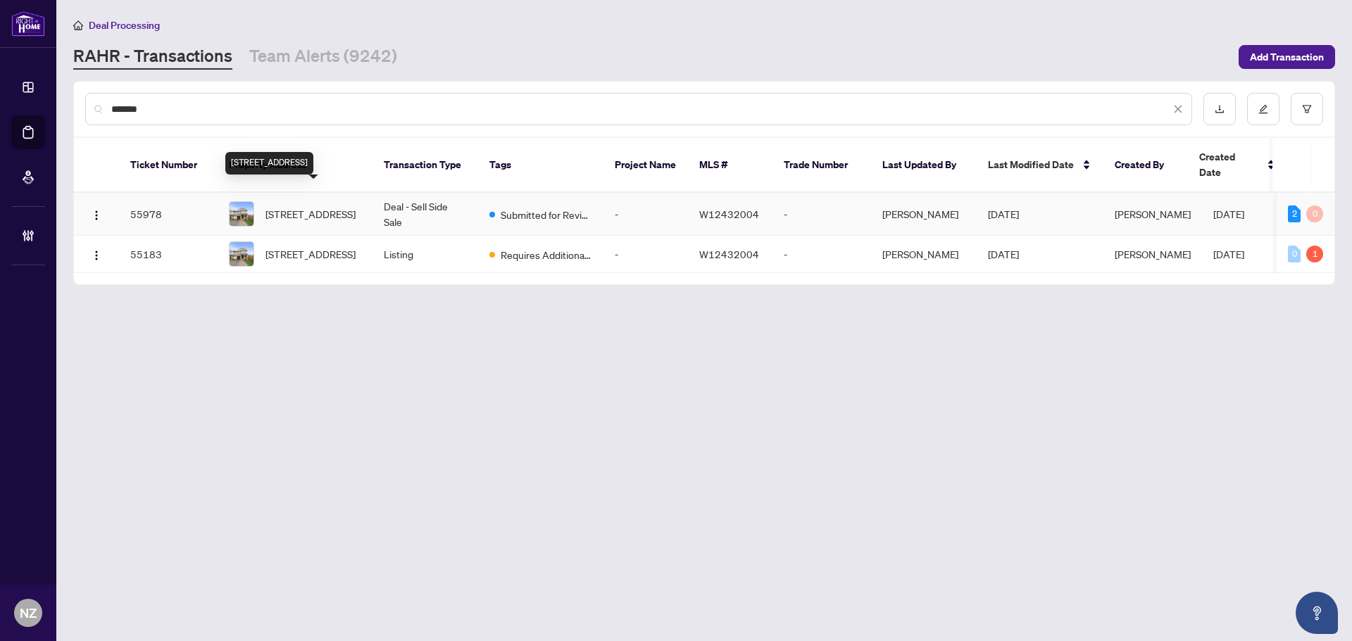
type input "*******"
click at [327, 206] on span "[STREET_ADDRESS]" at bounding box center [310, 213] width 90 height 15
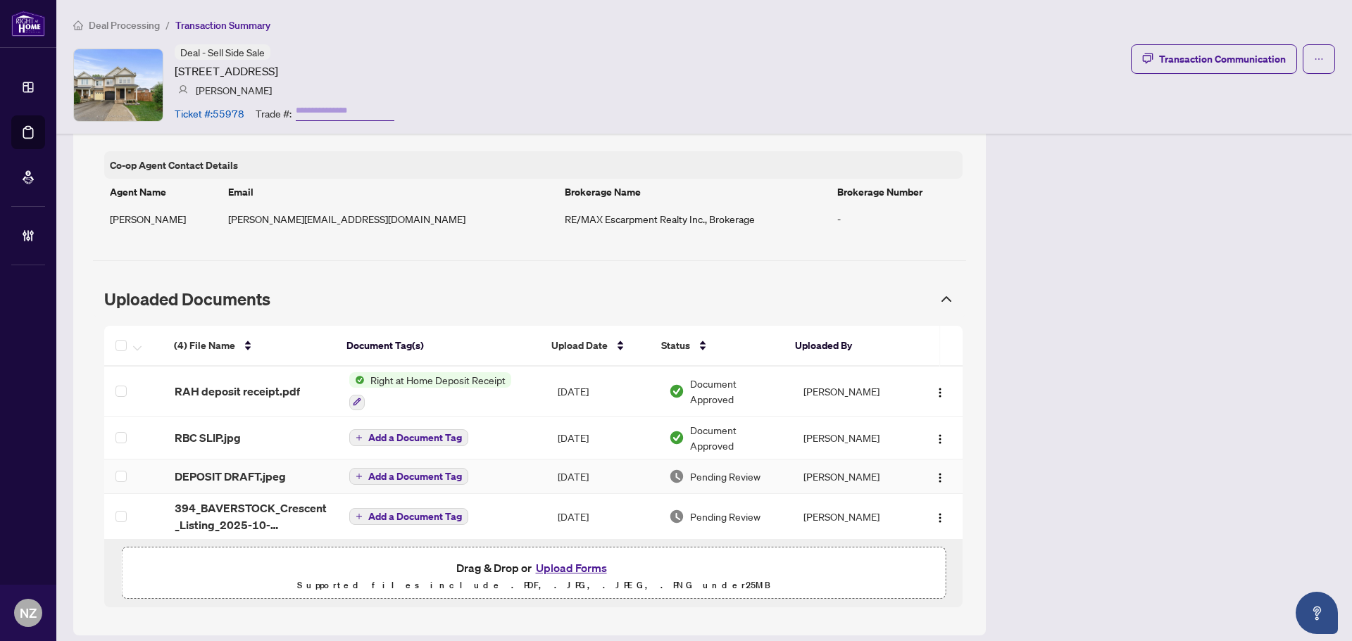
scroll to position [1022, 0]
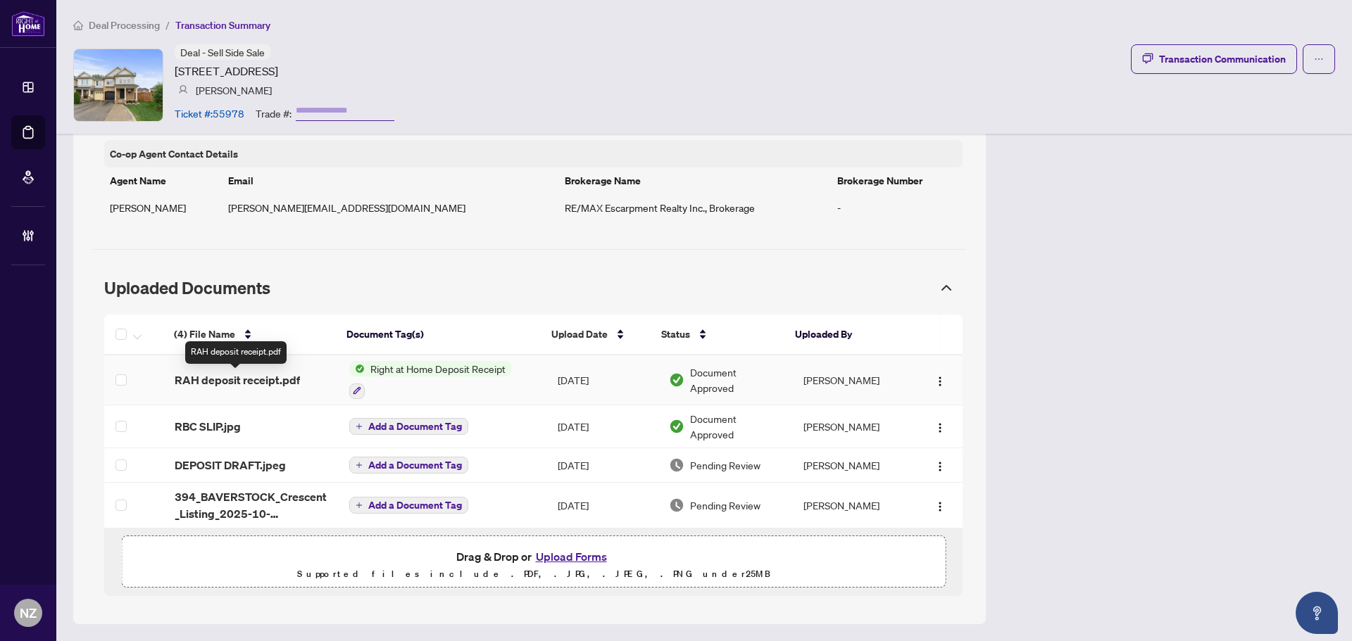
click at [274, 386] on span "RAH deposit receipt.pdf" at bounding box center [237, 380] width 125 height 17
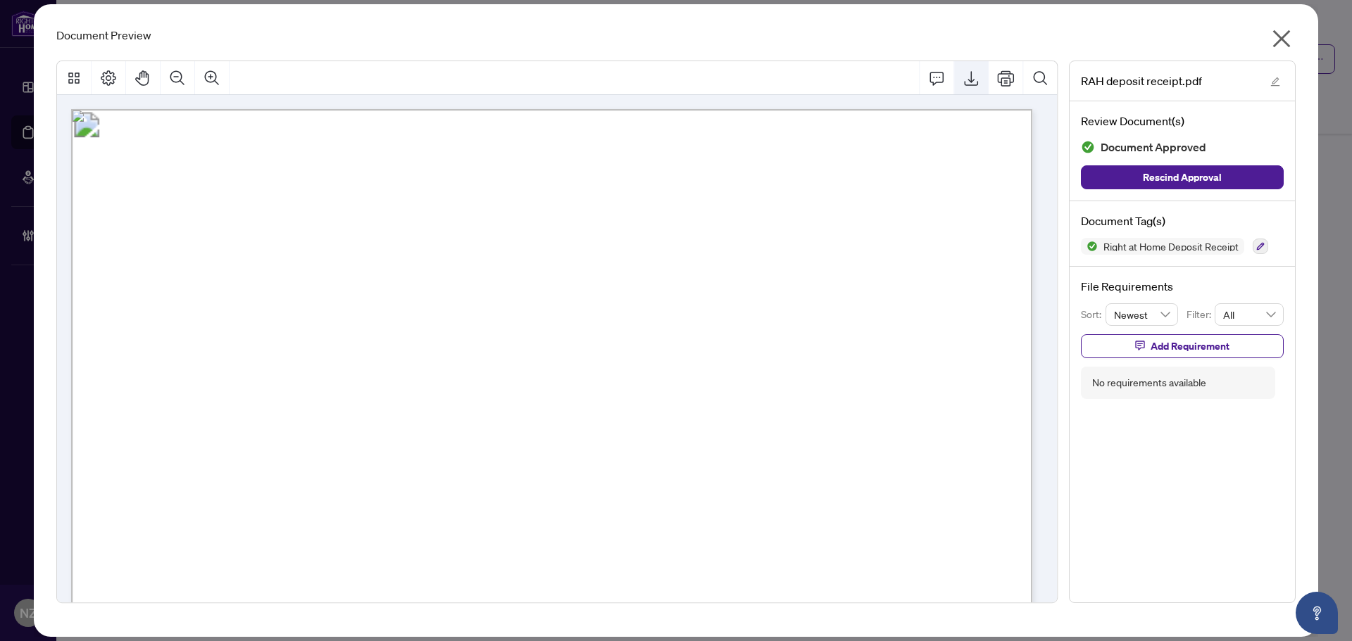
click at [972, 83] on icon "Export" at bounding box center [970, 78] width 17 height 17
click at [1283, 42] on icon "close" at bounding box center [1282, 39] width 18 height 18
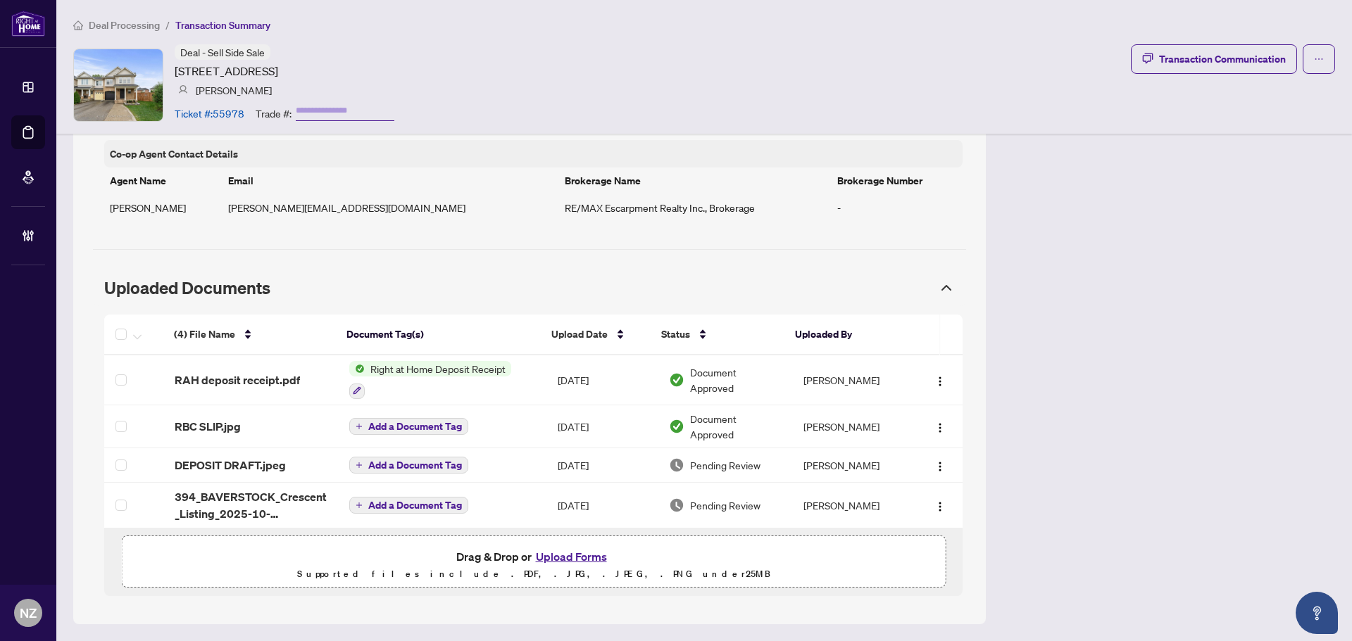
click at [363, 207] on td "[PERSON_NAME][EMAIL_ADDRESS][DOMAIN_NAME]" at bounding box center [390, 207] width 337 height 27
click at [363, 206] on td "[PERSON_NAME][EMAIL_ADDRESS][DOMAIN_NAME]" at bounding box center [390, 207] width 337 height 27
drag, startPoint x: 359, startPoint y: 209, endPoint x: 246, endPoint y: 206, distance: 113.4
click at [246, 206] on td "[PERSON_NAME][EMAIL_ADDRESS][DOMAIN_NAME]" at bounding box center [390, 207] width 337 height 27
copy td "[PERSON_NAME][EMAIL_ADDRESS][DOMAIN_NAME]"
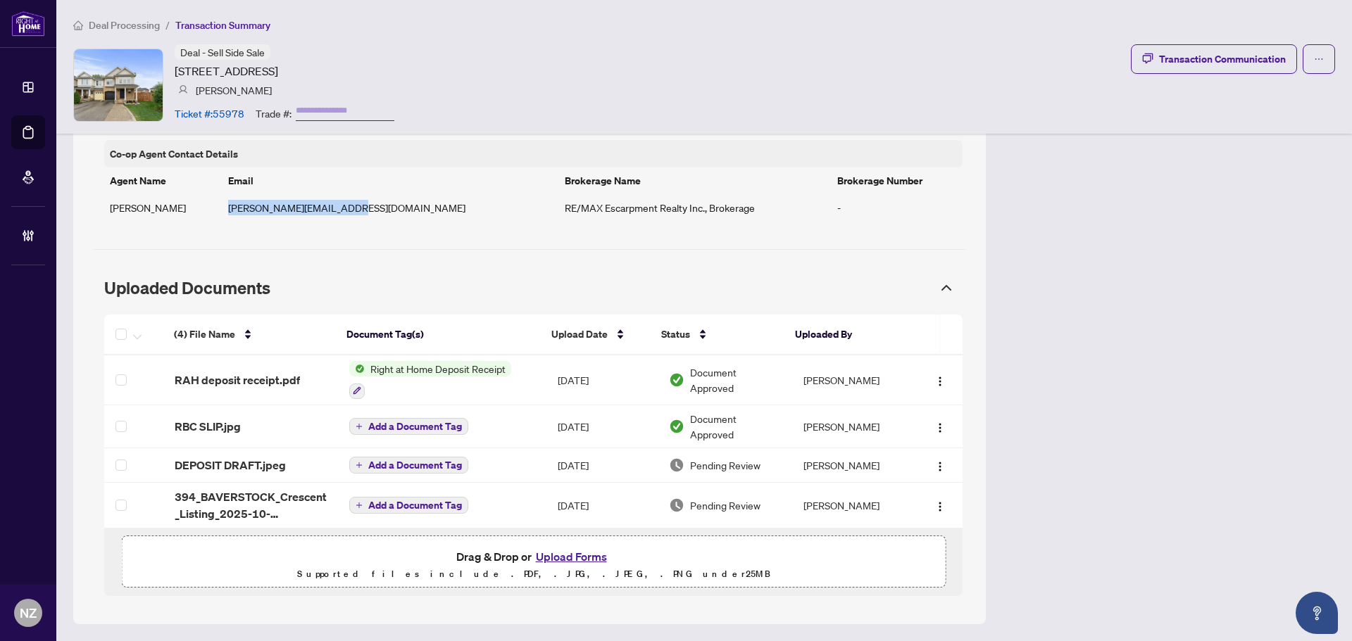
drag, startPoint x: 175, startPoint y: 72, endPoint x: 289, endPoint y: 73, distance: 113.4
click at [278, 73] on article "[STREET_ADDRESS]" at bounding box center [226, 71] width 103 height 17
copy article "394 BAVERSTOCK Cres"
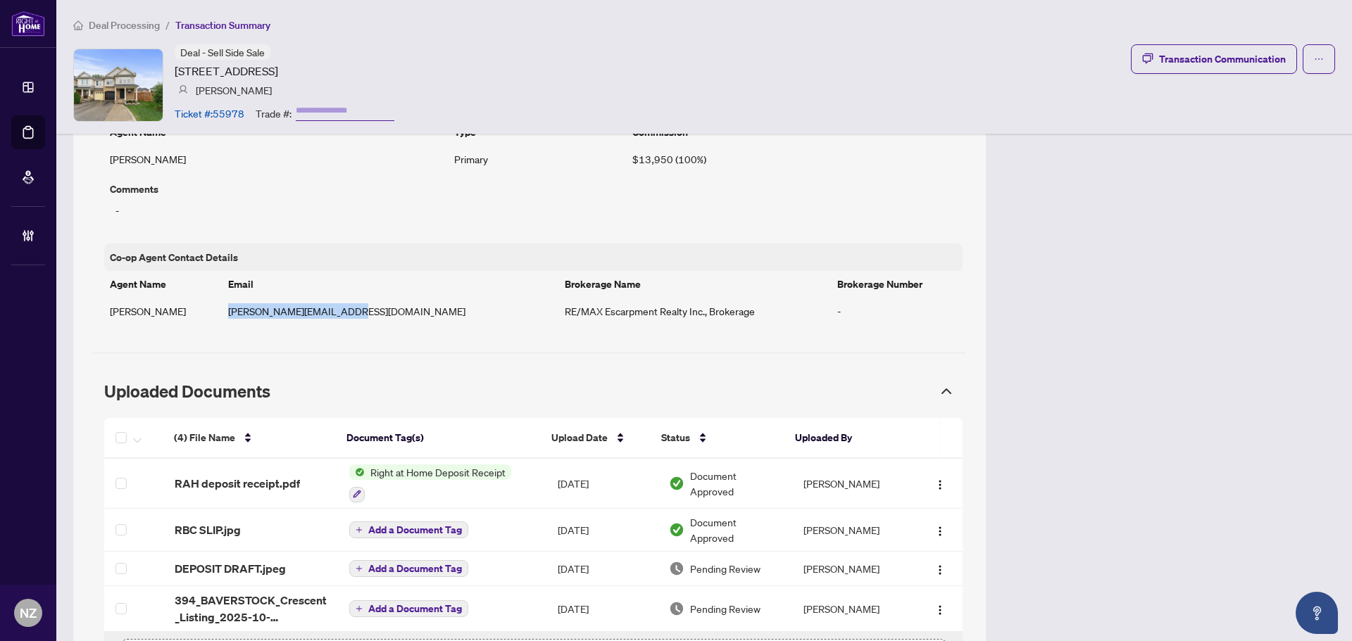
scroll to position [811, 0]
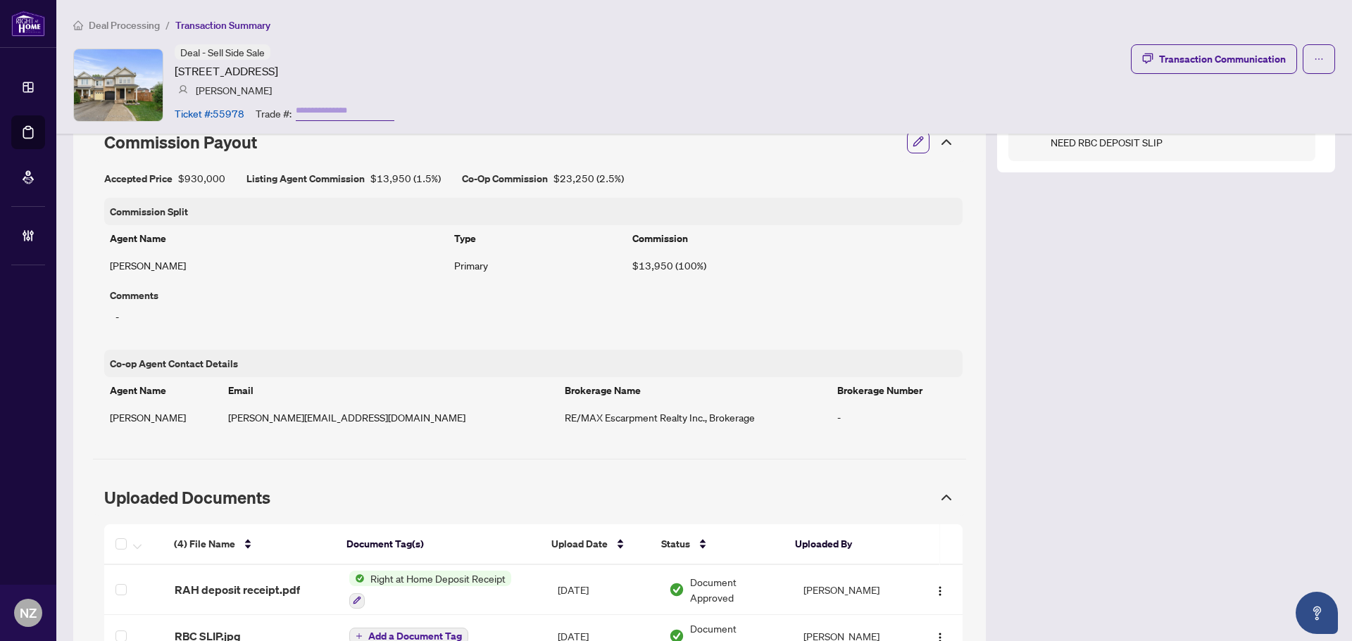
drag, startPoint x: 115, startPoint y: 23, endPoint x: 17, endPoint y: 113, distance: 133.5
click at [115, 23] on span "Deal Processing" at bounding box center [124, 25] width 71 height 13
